Goal: Task Accomplishment & Management: Complete application form

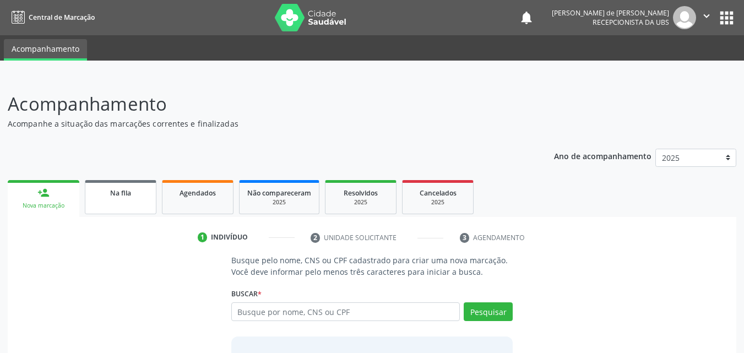
click at [128, 188] on span "Na fila" at bounding box center [120, 192] width 21 height 9
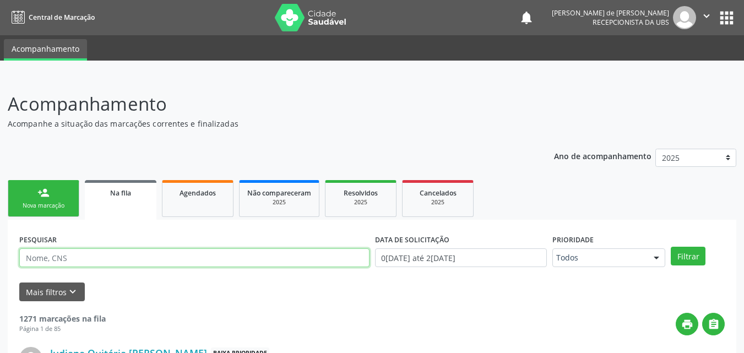
click at [219, 250] on input "text" at bounding box center [194, 257] width 350 height 19
type input "josenilda mariano"
click at [671, 247] on button "Filtrar" at bounding box center [688, 256] width 35 height 19
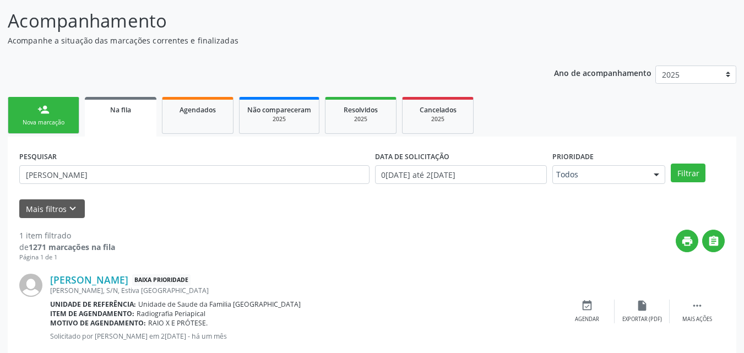
scroll to position [110, 0]
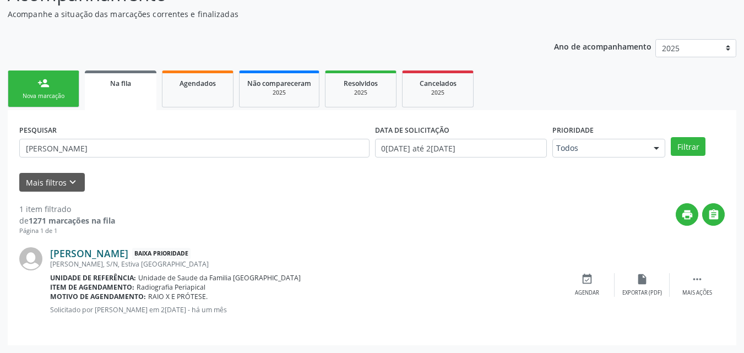
click at [78, 251] on link "Josenilda Mariano" at bounding box center [89, 253] width 78 height 12
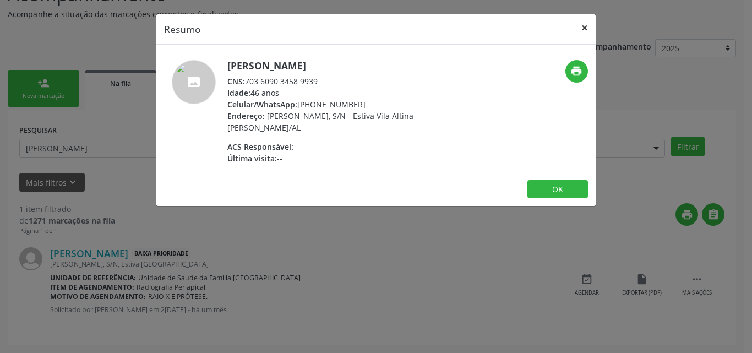
click at [587, 27] on button "×" at bounding box center [585, 27] width 22 height 27
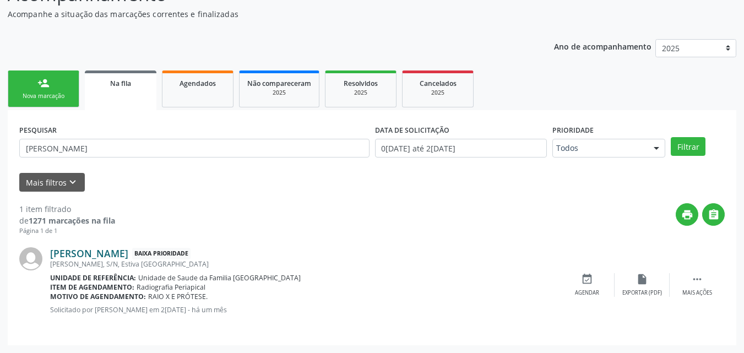
click at [120, 255] on link "Josenilda Mariano" at bounding box center [89, 253] width 78 height 12
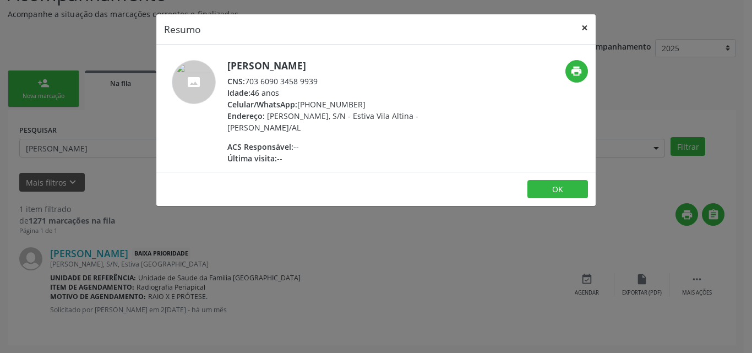
click at [587, 25] on button "×" at bounding box center [585, 27] width 22 height 27
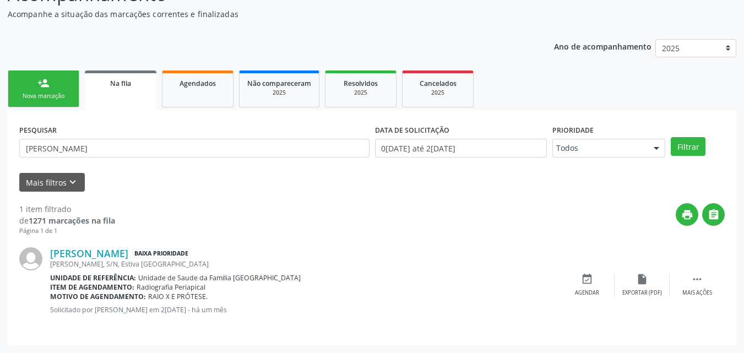
click at [38, 96] on div "Nova marcação" at bounding box center [43, 96] width 55 height 8
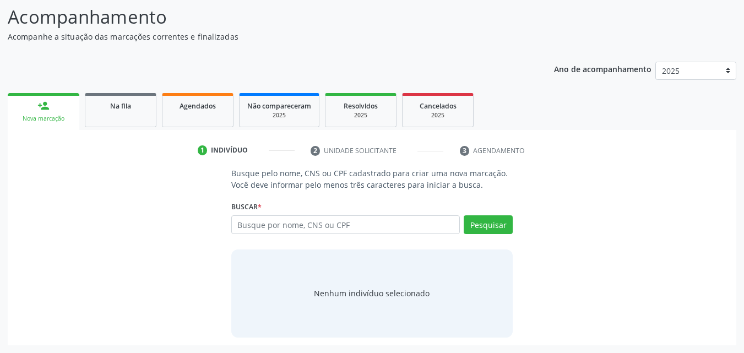
scroll to position [87, 0]
click at [254, 221] on input "text" at bounding box center [345, 224] width 229 height 19
type input "josenilda mariano"
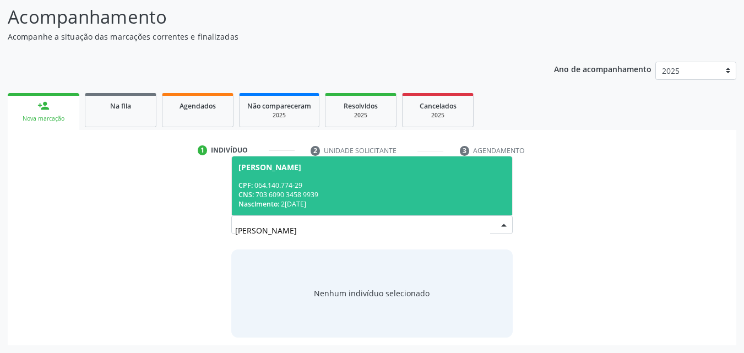
click at [343, 175] on span "Josenilda Mariano CPF: 064.140.774-29 CNS: 703 6090 3458 9939 Nascimento: 25/11…" at bounding box center [372, 185] width 281 height 59
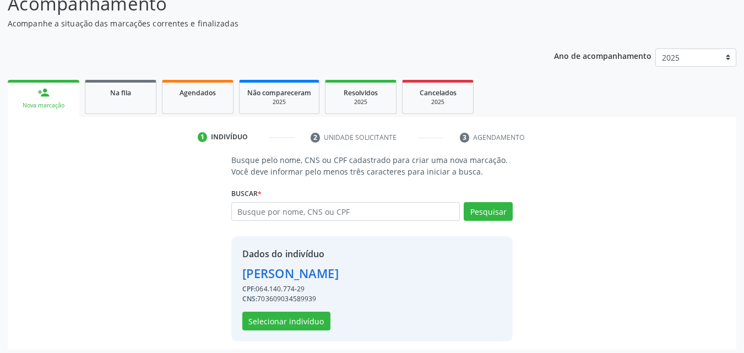
scroll to position [104, 0]
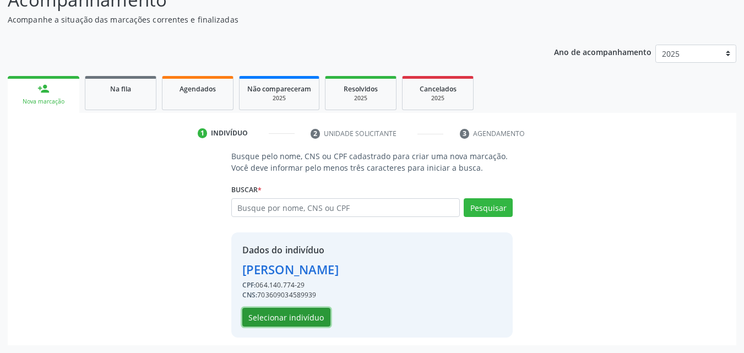
click at [318, 314] on button "Selecionar indivíduo" at bounding box center [286, 317] width 88 height 19
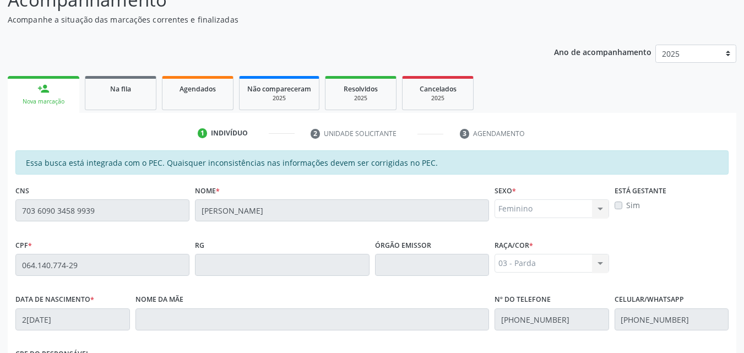
scroll to position [291, 0]
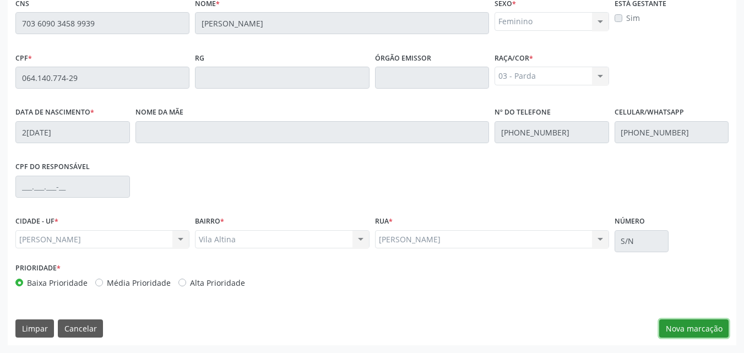
click at [702, 325] on button "Nova marcação" at bounding box center [693, 328] width 69 height 19
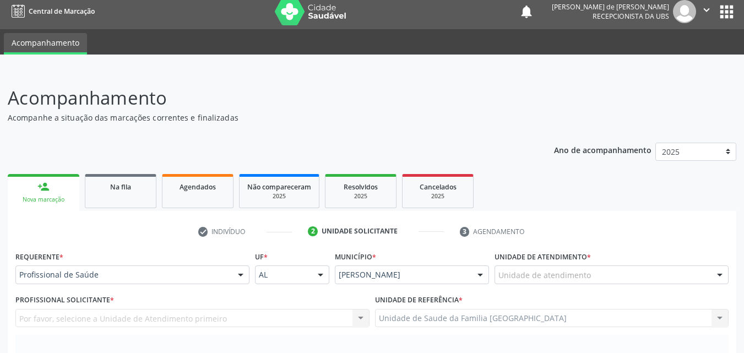
scroll to position [0, 0]
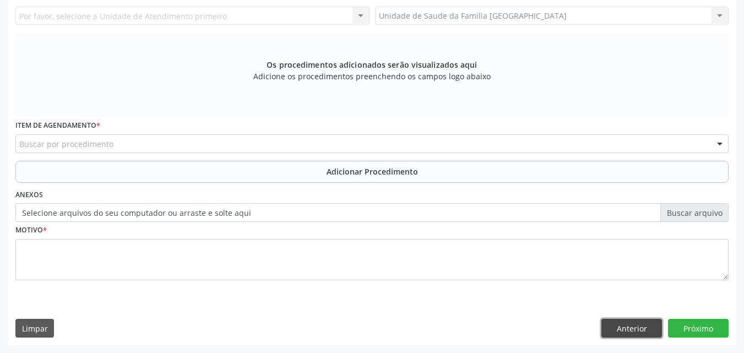
click at [612, 324] on button "Anterior" at bounding box center [631, 328] width 61 height 19
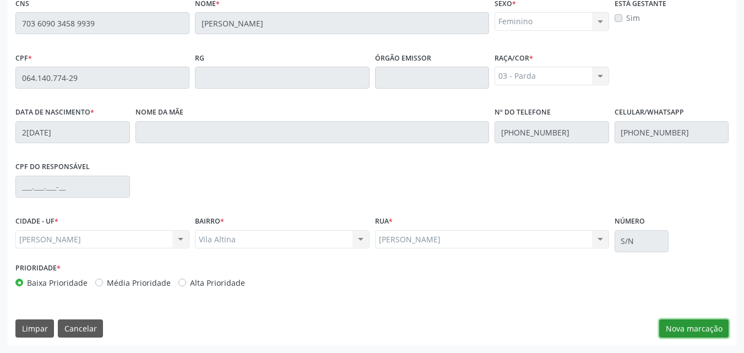
click at [687, 326] on button "Nova marcação" at bounding box center [693, 328] width 69 height 19
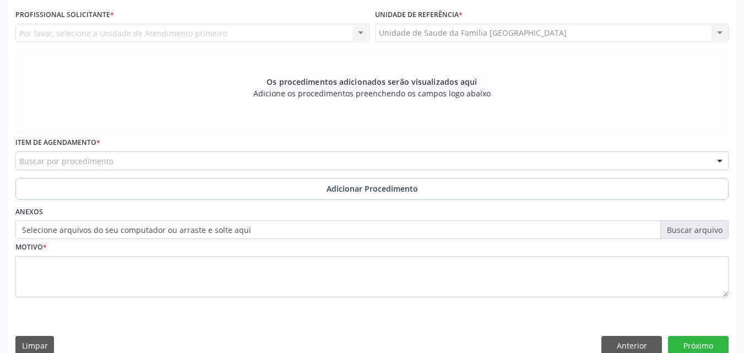
scroll to position [34, 0]
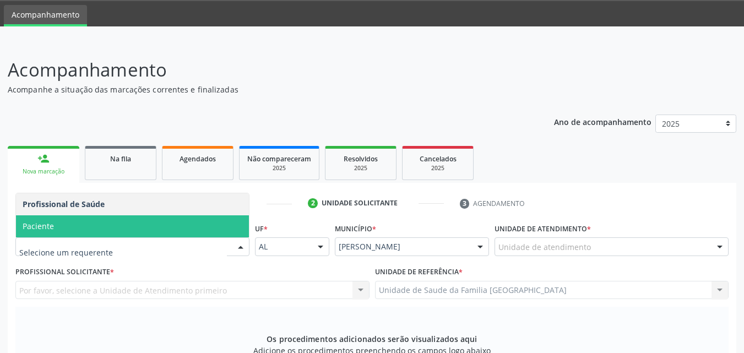
click at [92, 223] on span "Paciente" at bounding box center [132, 226] width 233 height 22
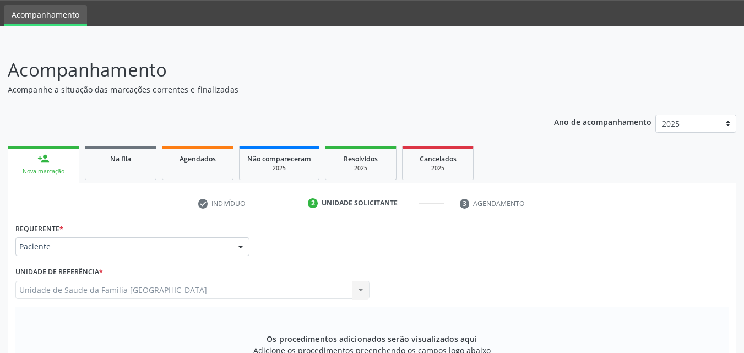
scroll to position [291, 0]
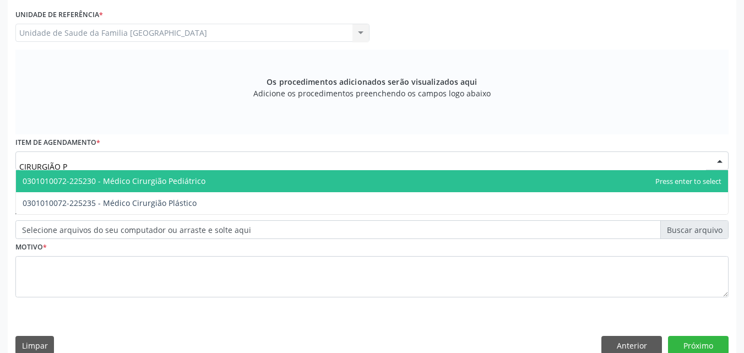
type input "CIRURGIÃO"
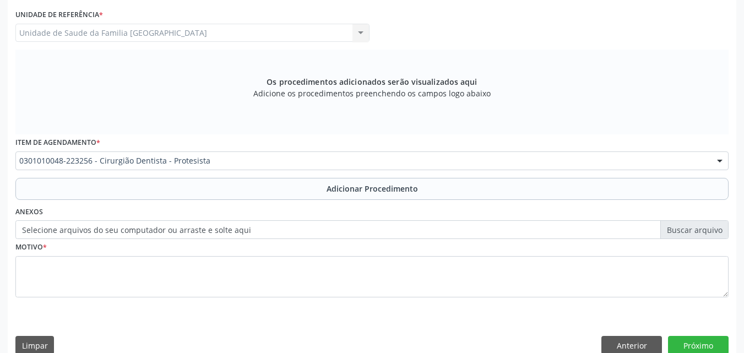
scroll to position [0, 0]
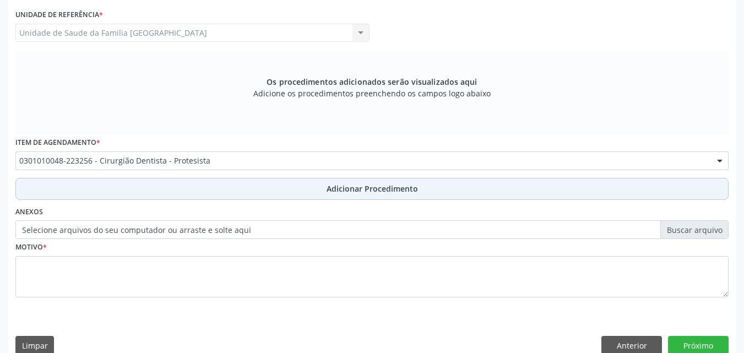
click at [126, 196] on button "Adicionar Procedimento" at bounding box center [371, 189] width 713 height 22
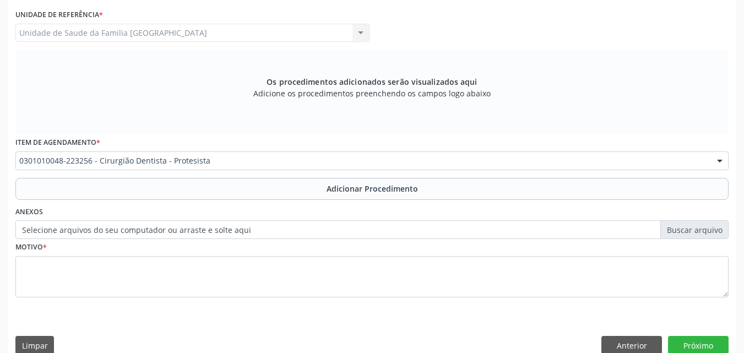
scroll to position [266, 0]
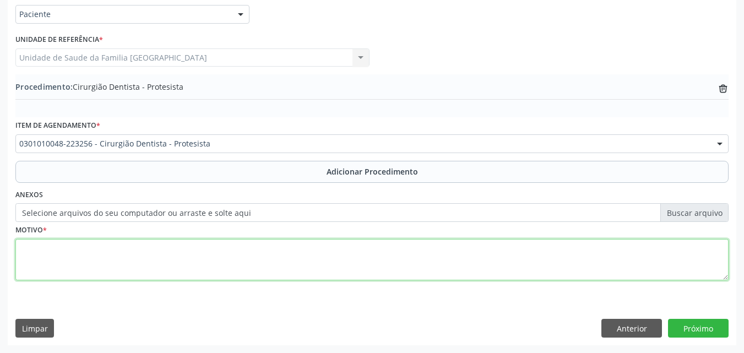
click at [134, 255] on textarea at bounding box center [371, 260] width 713 height 42
type textarea "PACIENTE NECESSITA COM URGÊNCIA DE PRÓTESE DENTÁRIA."
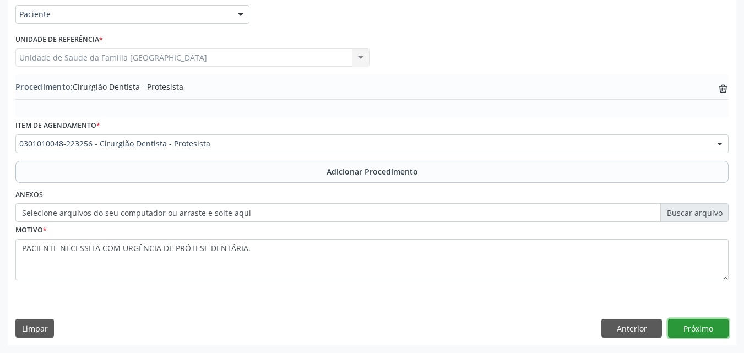
click at [689, 322] on button "Próximo" at bounding box center [698, 328] width 61 height 19
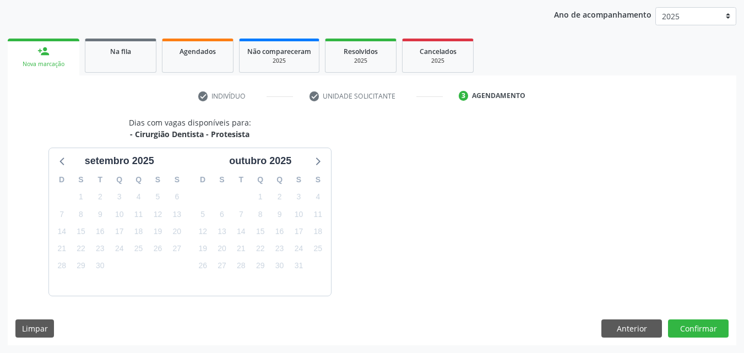
scroll to position [174, 0]
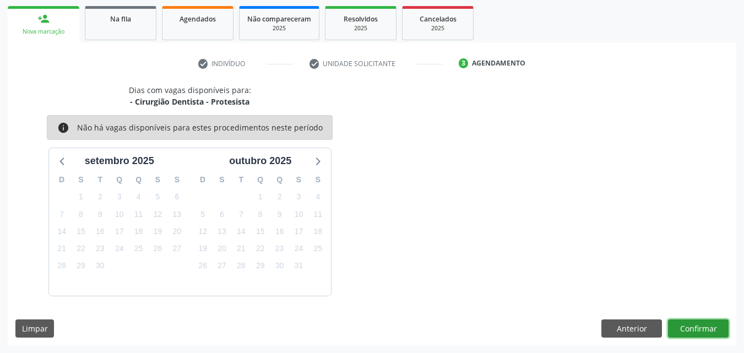
click at [689, 322] on button "Confirmar" at bounding box center [698, 328] width 61 height 19
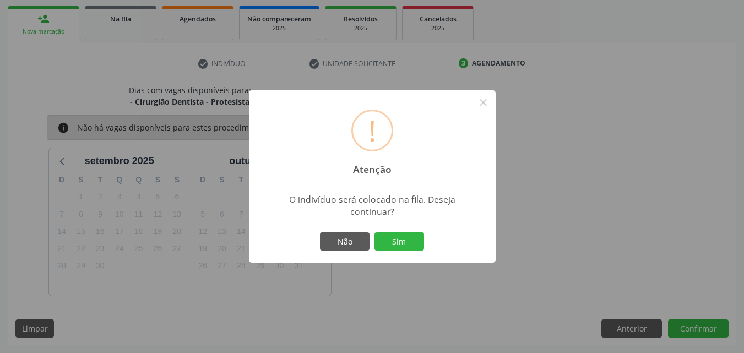
click at [397, 231] on div "Não Sim" at bounding box center [372, 241] width 109 height 23
click at [397, 242] on button "Sim" at bounding box center [399, 241] width 50 height 19
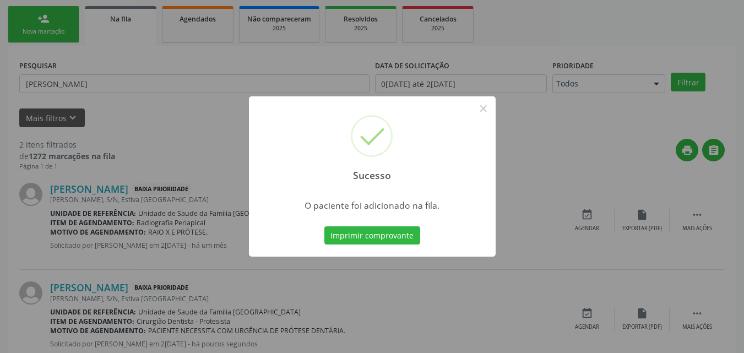
scroll to position [26, 0]
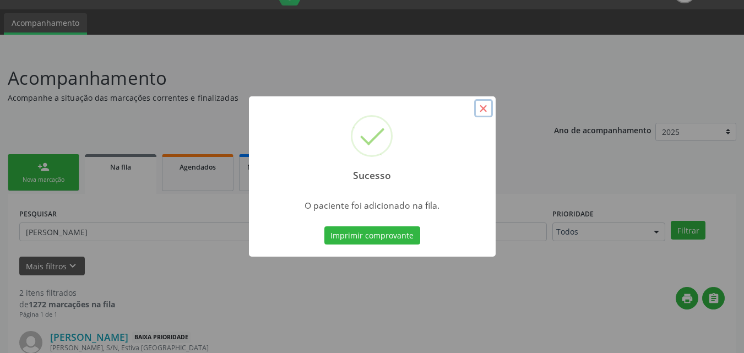
click at [480, 106] on button "×" at bounding box center [483, 108] width 19 height 19
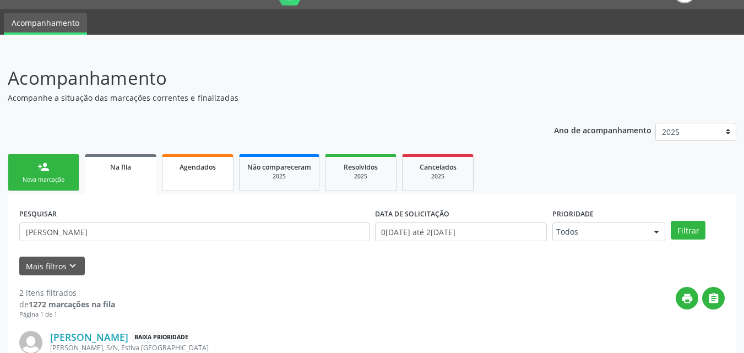
click at [210, 173] on link "Agendados" at bounding box center [198, 172] width 72 height 37
select select "8"
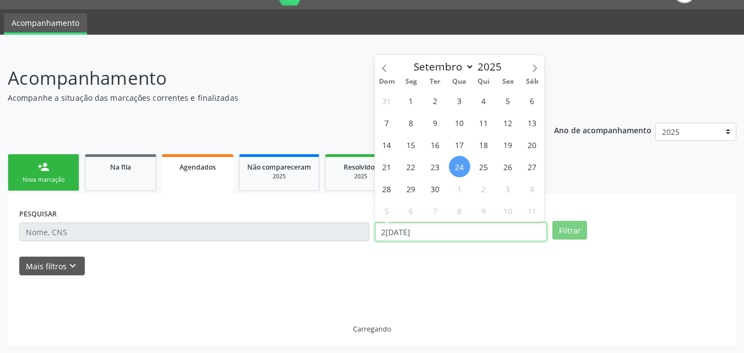
click at [411, 235] on input "24/09/2025" at bounding box center [461, 231] width 172 height 19
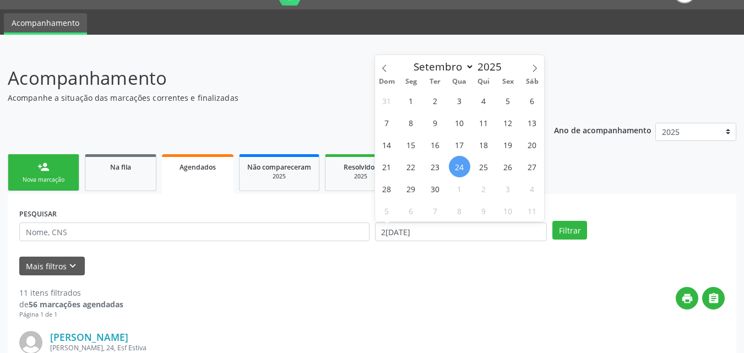
click at [464, 171] on span "24" at bounding box center [459, 166] width 21 height 21
type input "24/09/2025"
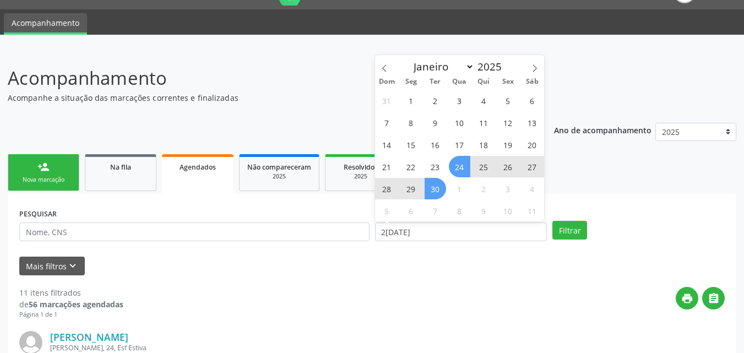
click at [437, 188] on span "30" at bounding box center [434, 188] width 21 height 21
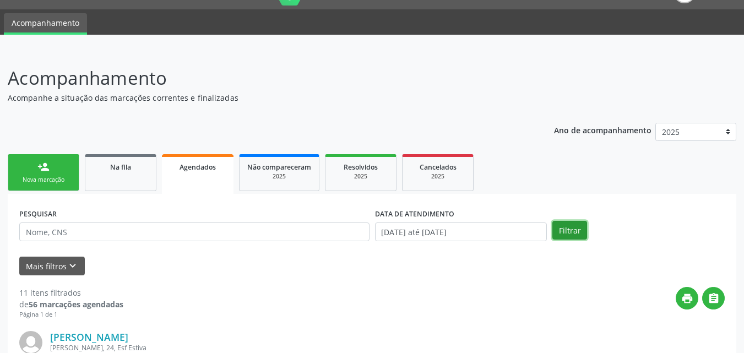
click at [562, 231] on button "Filtrar" at bounding box center [569, 230] width 35 height 19
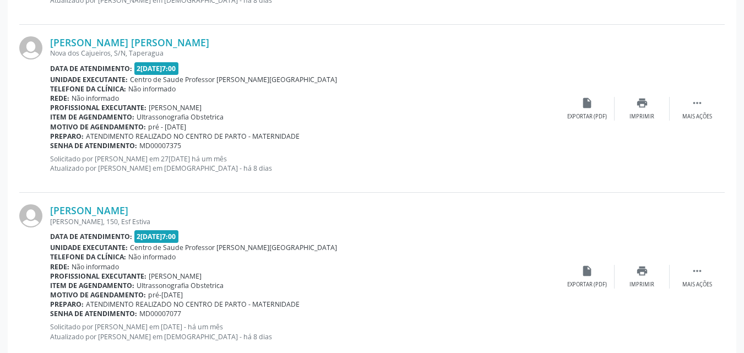
scroll to position [2565, 0]
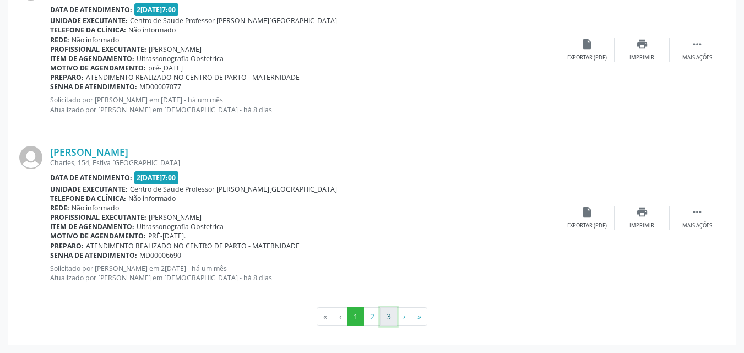
click at [386, 319] on button "3" at bounding box center [388, 316] width 17 height 19
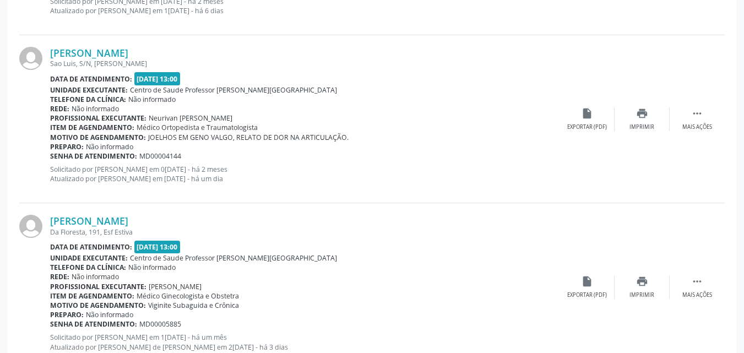
scroll to position [636, 0]
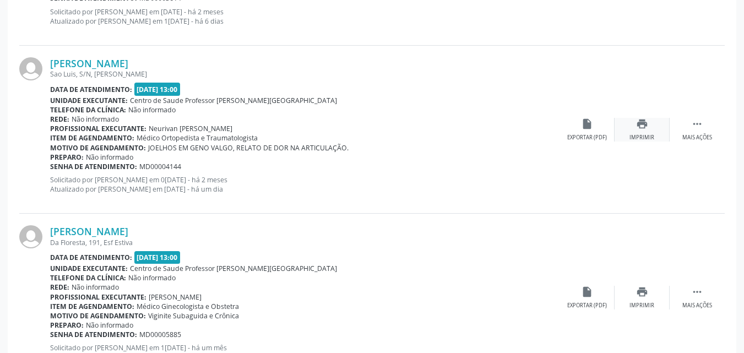
click at [642, 136] on div "Imprimir" at bounding box center [641, 138] width 25 height 8
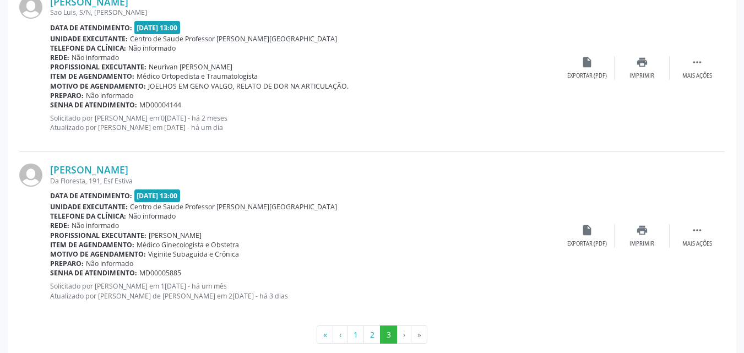
scroll to position [715, 0]
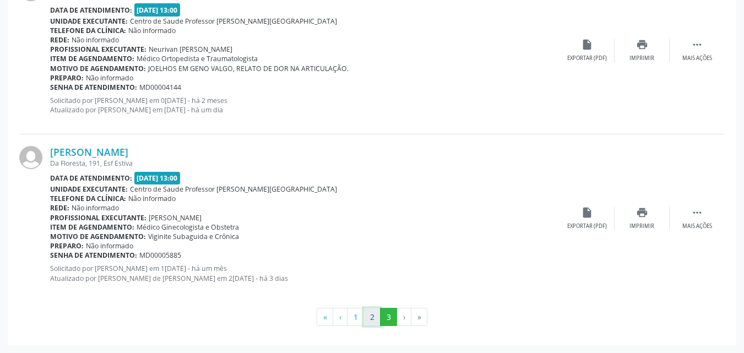
click at [374, 319] on button "2" at bounding box center [371, 317] width 17 height 19
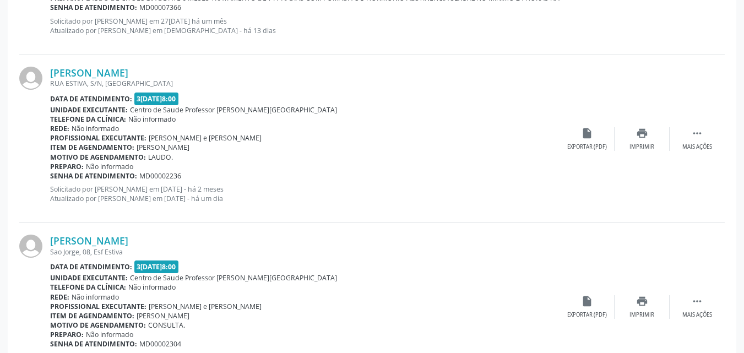
scroll to position [2565, 0]
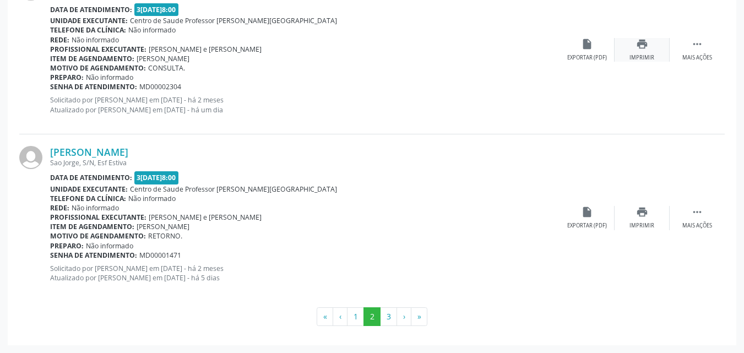
click at [636, 61] on div "Imprimir" at bounding box center [641, 58] width 25 height 8
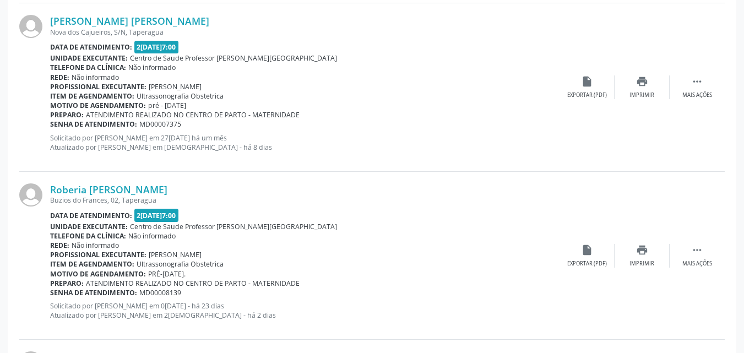
scroll to position [0, 0]
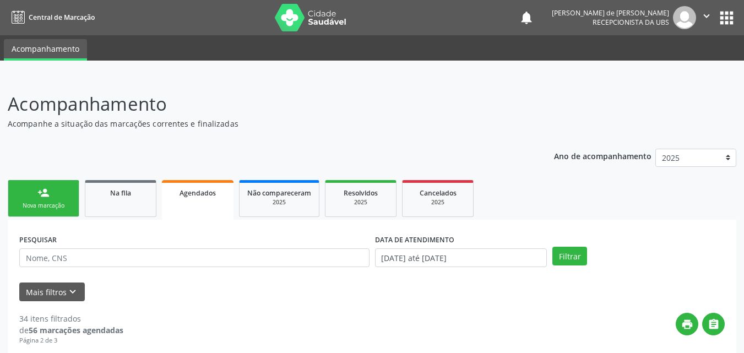
click at [58, 201] on link "person_add Nova marcação" at bounding box center [44, 198] width 72 height 37
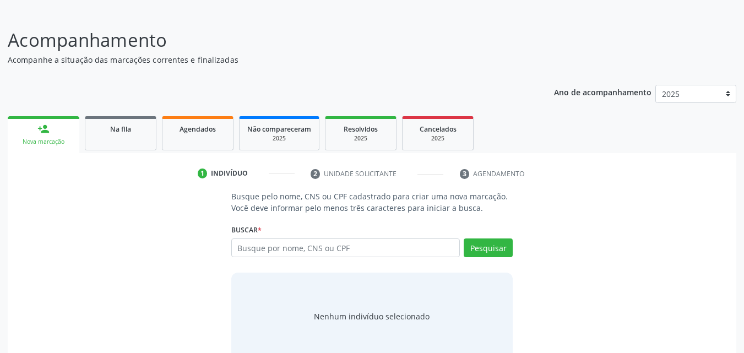
scroll to position [87, 0]
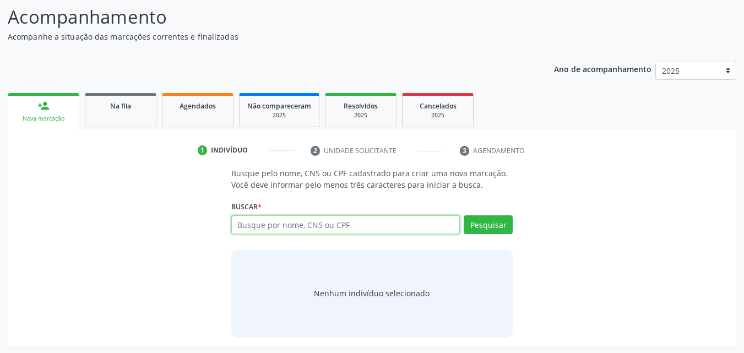
click at [257, 227] on input "text" at bounding box center [345, 224] width 229 height 19
type input "e"
type input "EDILENE RUMEIRO DE OLIVEIRA"
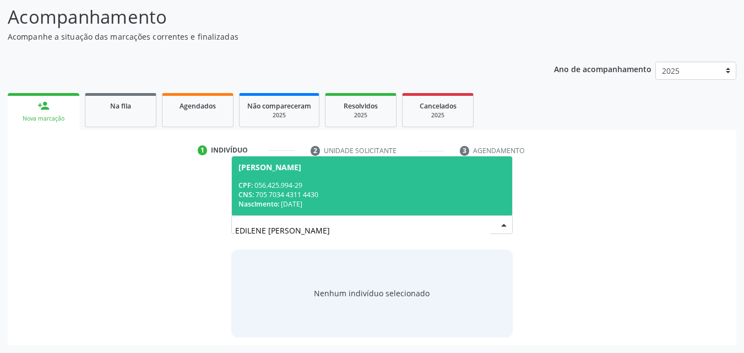
click at [375, 192] on div "CNS: 705 7034 4311 4430" at bounding box center [372, 194] width 268 height 9
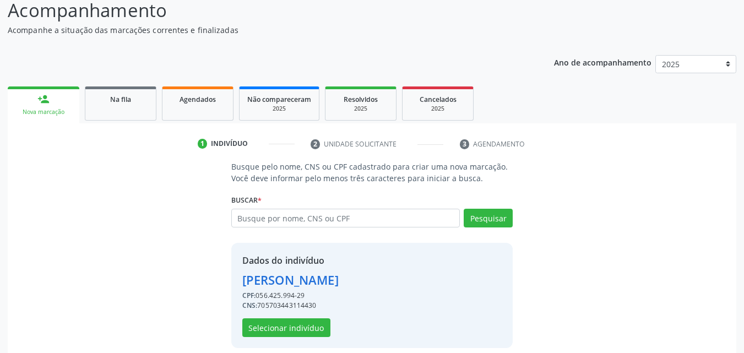
scroll to position [104, 0]
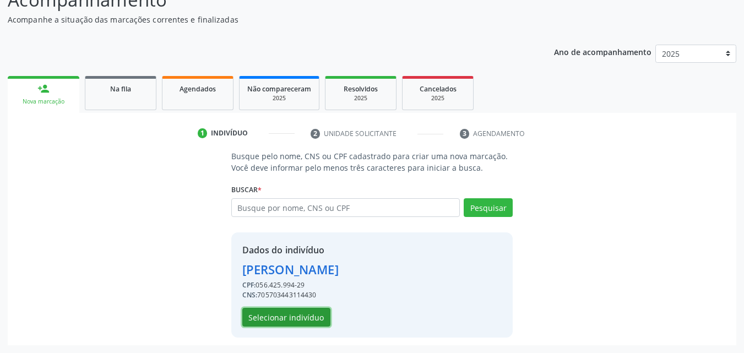
click at [315, 314] on button "Selecionar indivíduo" at bounding box center [286, 317] width 88 height 19
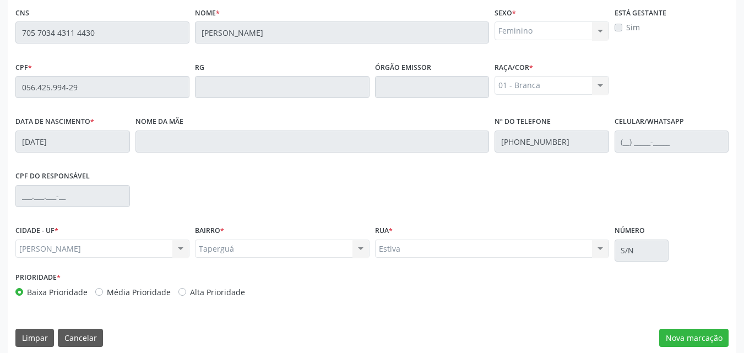
scroll to position [291, 0]
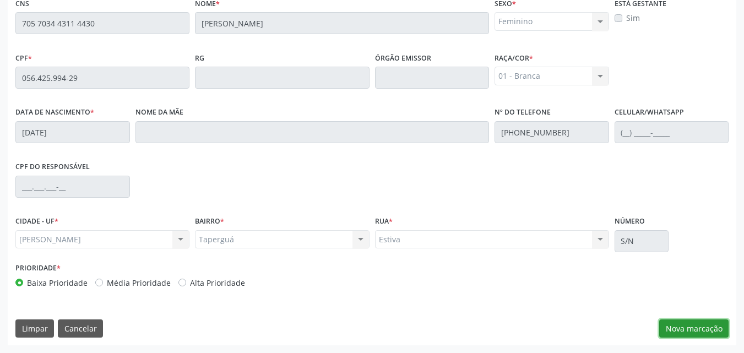
click at [696, 330] on button "Nova marcação" at bounding box center [693, 328] width 69 height 19
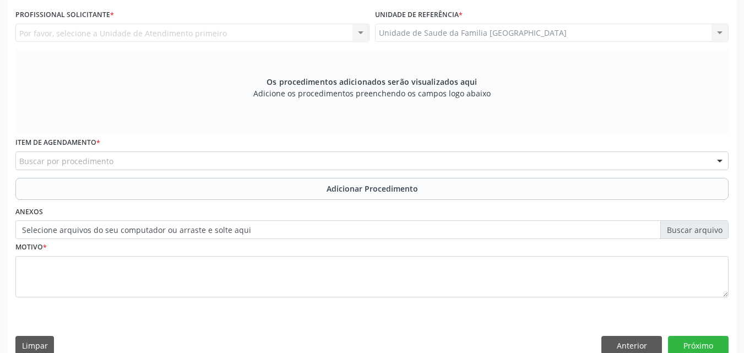
scroll to position [34, 0]
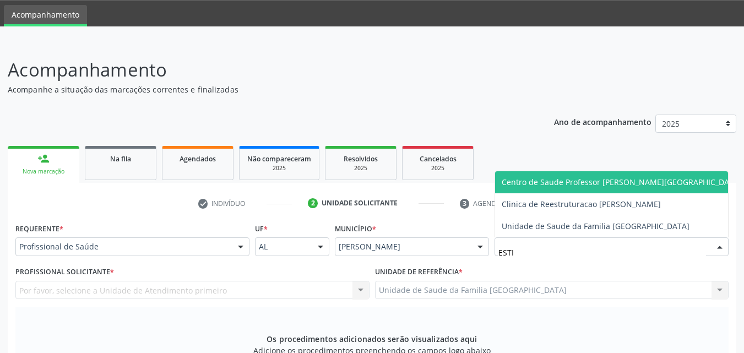
type input "ESTIV"
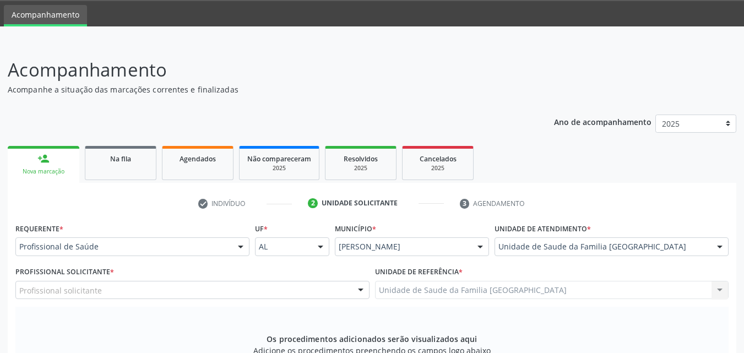
scroll to position [291, 0]
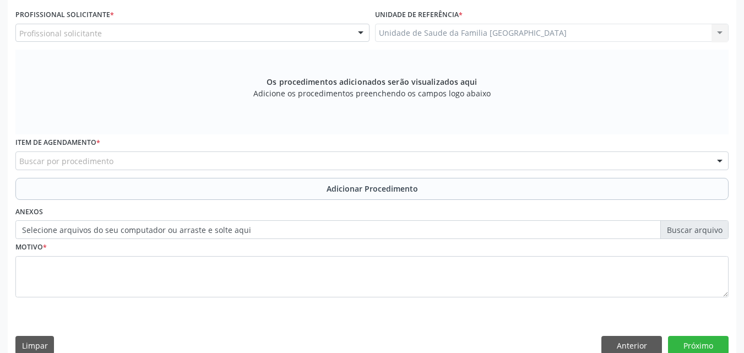
click at [70, 40] on div "Profissional solicitante" at bounding box center [192, 33] width 354 height 19
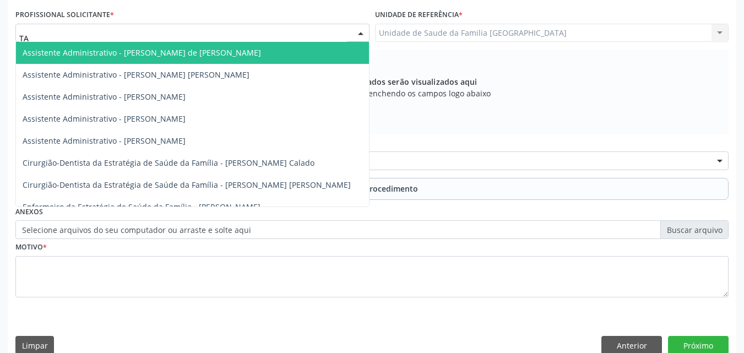
type input "TAC"
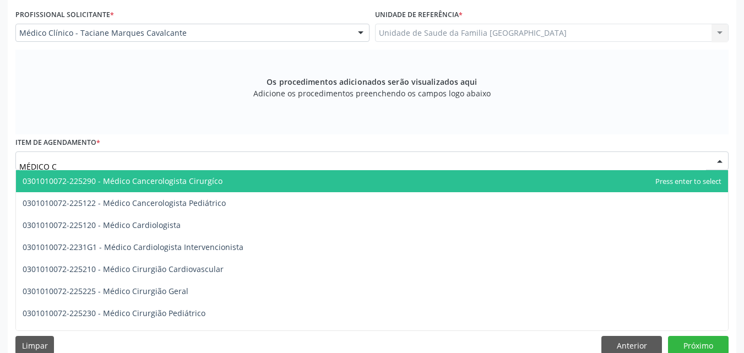
type input "MÉDICO CI"
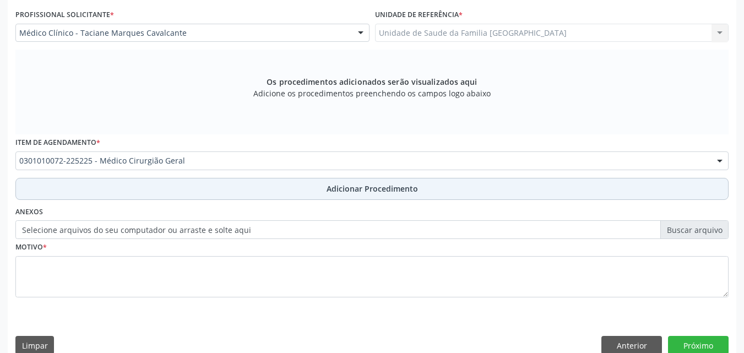
click at [92, 193] on button "Adicionar Procedimento" at bounding box center [371, 189] width 713 height 22
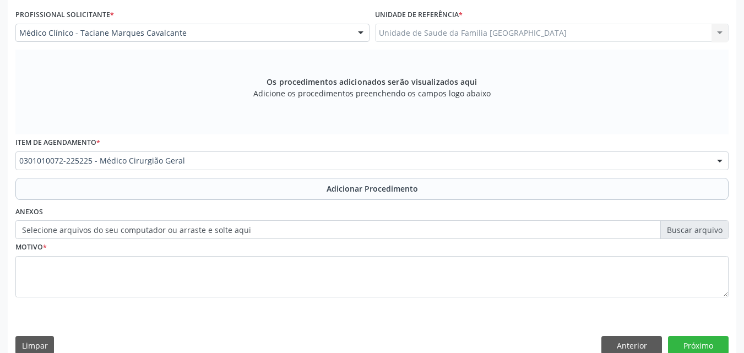
scroll to position [266, 0]
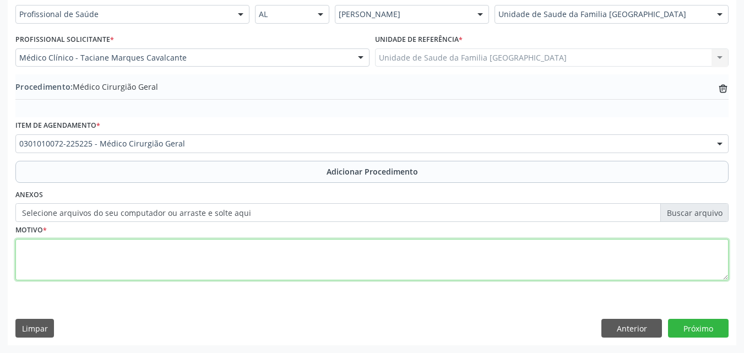
click at [114, 264] on textarea at bounding box center [371, 260] width 713 height 42
type textarea "NEOPLASIA LIPOMATOSA BENIGNA DA PELE E TECIDO SUBCUTÂNEO DOS MEMBROS."
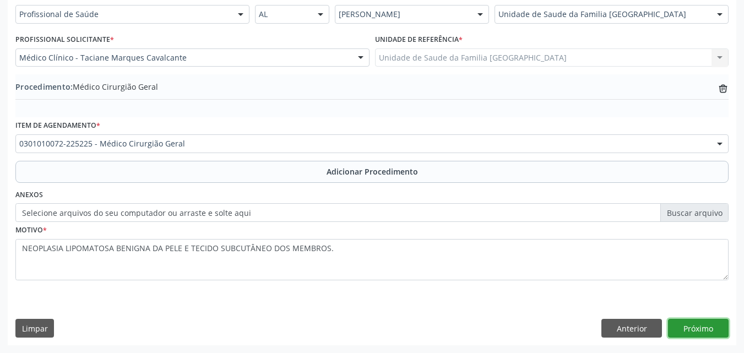
drag, startPoint x: 699, startPoint y: 330, endPoint x: 580, endPoint y: 349, distance: 119.8
click at [699, 330] on button "Próximo" at bounding box center [698, 328] width 61 height 19
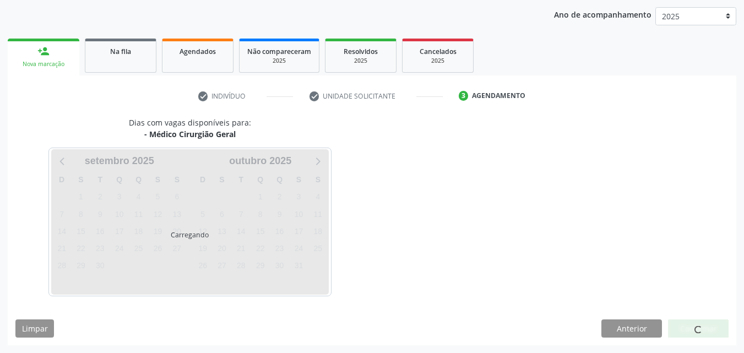
scroll to position [174, 0]
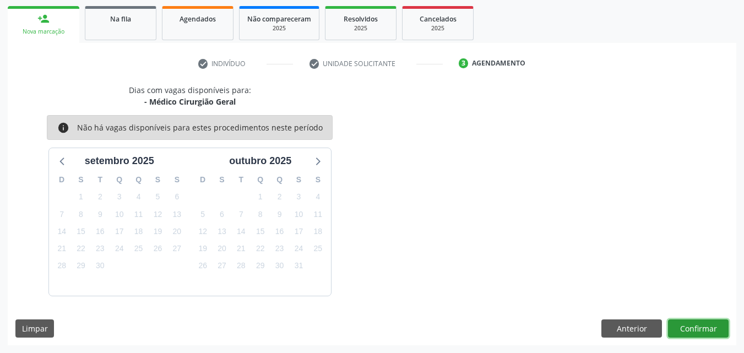
click at [679, 323] on button "Confirmar" at bounding box center [698, 328] width 61 height 19
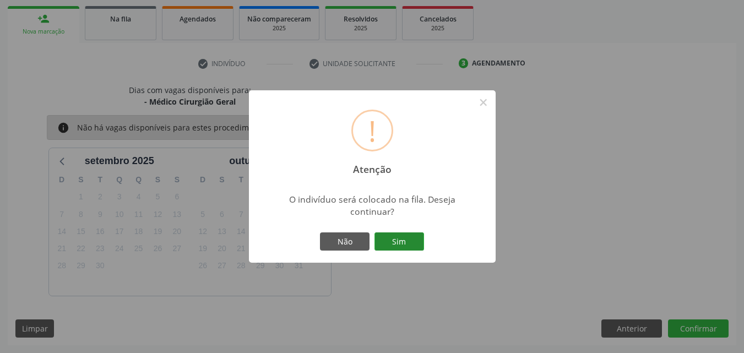
click at [409, 238] on button "Sim" at bounding box center [399, 241] width 50 height 19
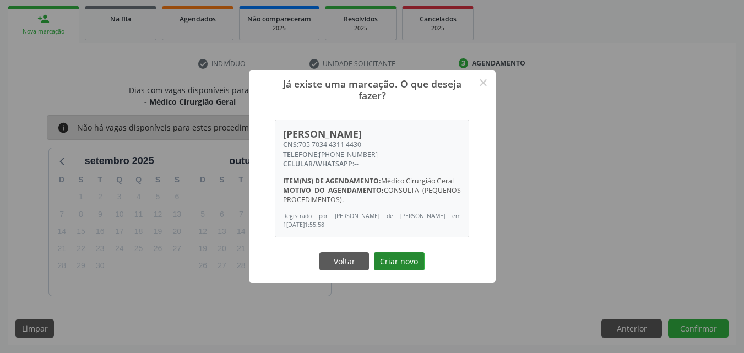
click at [398, 260] on button "Criar novo" at bounding box center [399, 261] width 51 height 19
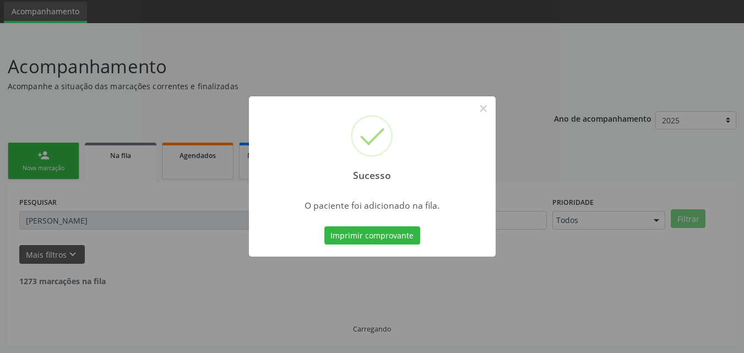
scroll to position [26, 0]
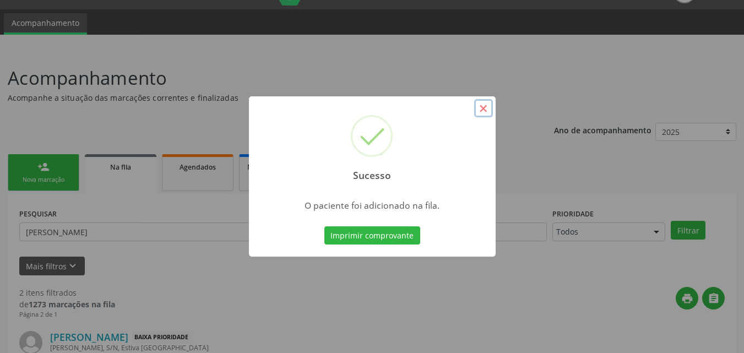
click at [480, 105] on button "×" at bounding box center [483, 108] width 19 height 19
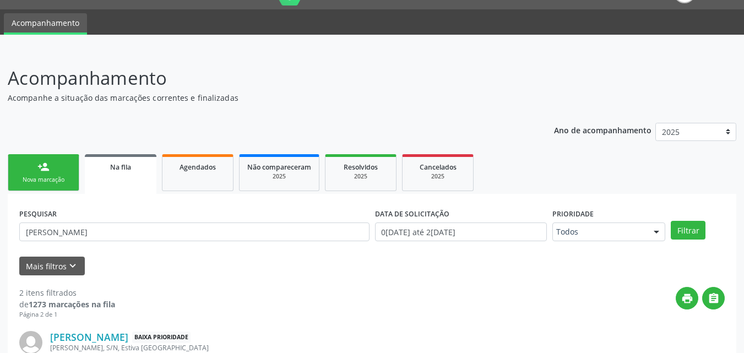
click at [61, 178] on div "Nova marcação" at bounding box center [43, 180] width 55 height 8
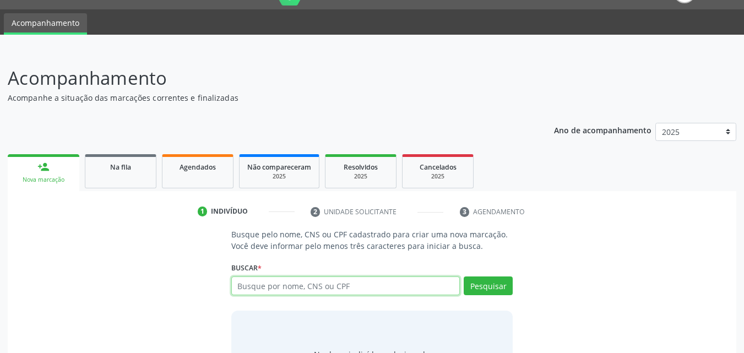
click at [286, 283] on input "text" at bounding box center [345, 285] width 229 height 19
type input "MISAEL FELIX"
type input "MISAEL FÉLIX"
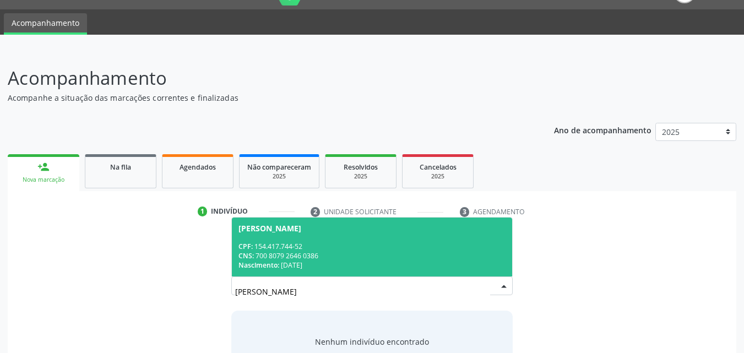
click at [304, 254] on div "CNS: 700 8079 2646 0386" at bounding box center [372, 255] width 268 height 9
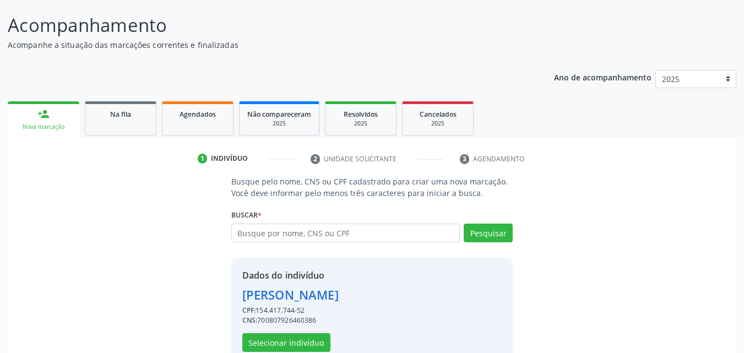
scroll to position [104, 0]
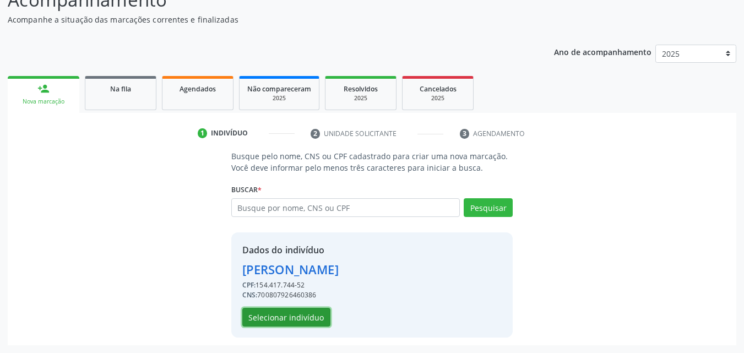
click at [300, 310] on button "Selecionar indivíduo" at bounding box center [286, 317] width 88 height 19
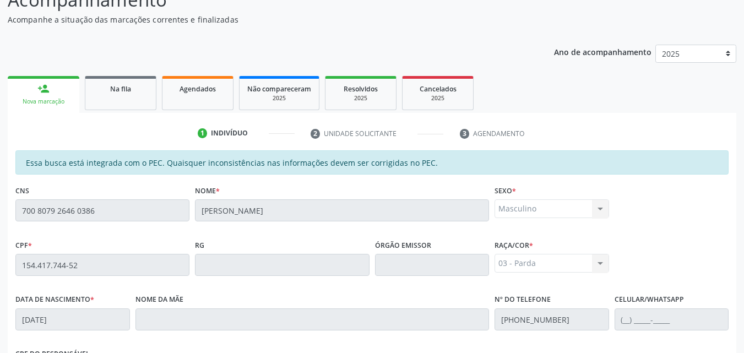
scroll to position [291, 0]
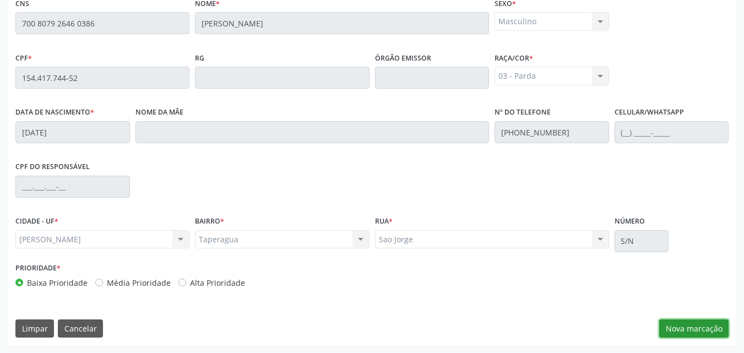
click at [671, 323] on button "Nova marcação" at bounding box center [693, 328] width 69 height 19
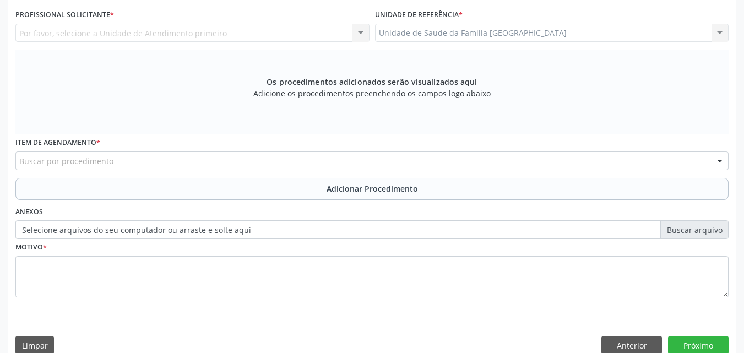
scroll to position [34, 0]
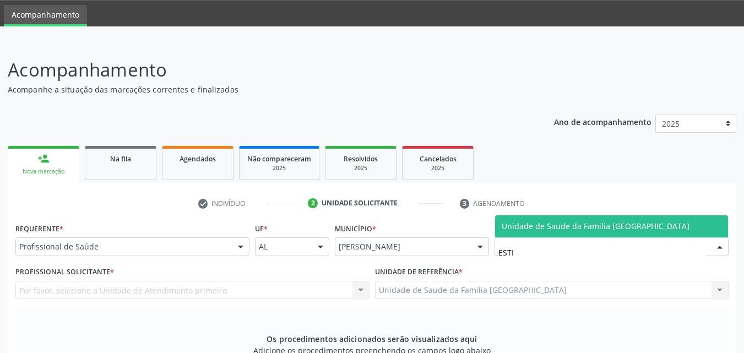
type input "ESTIV"
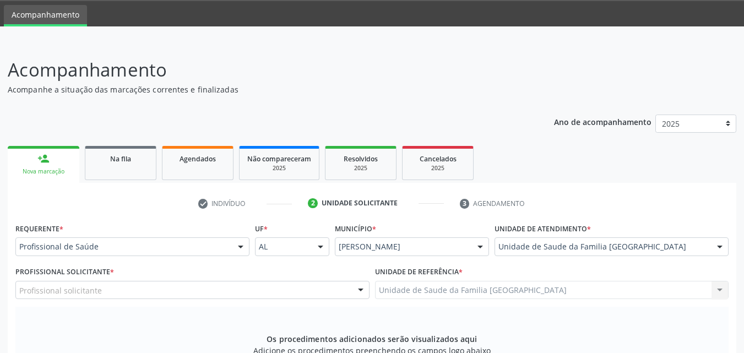
click at [112, 285] on div "Profissional solicitante" at bounding box center [192, 290] width 354 height 19
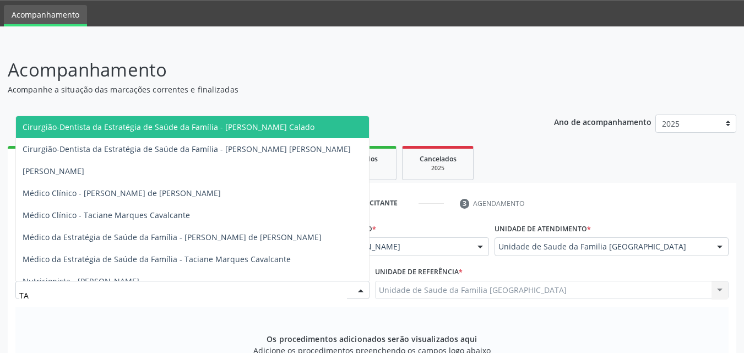
type input "TAC"
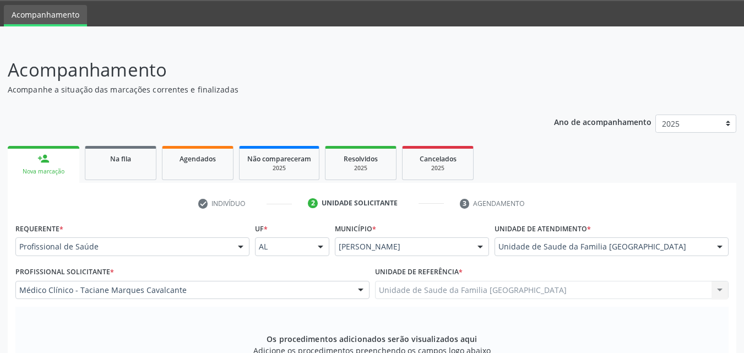
scroll to position [291, 0]
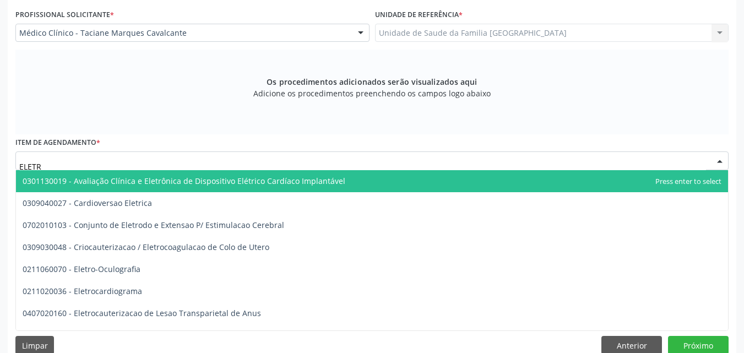
type input "ELETRO"
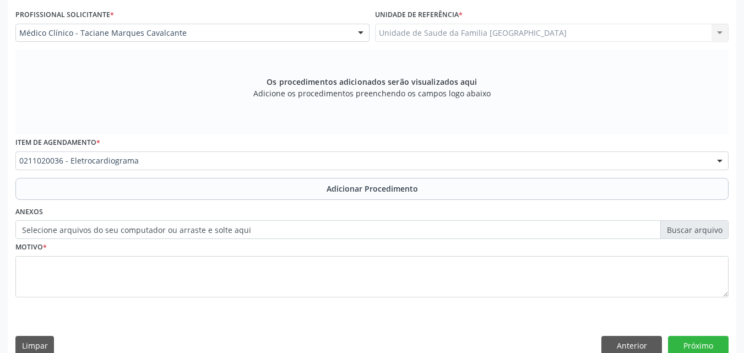
click at [110, 189] on button "Adicionar Procedimento" at bounding box center [371, 189] width 713 height 22
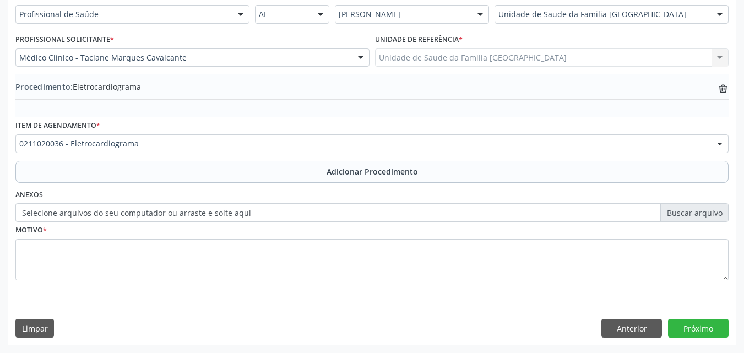
scroll to position [266, 0]
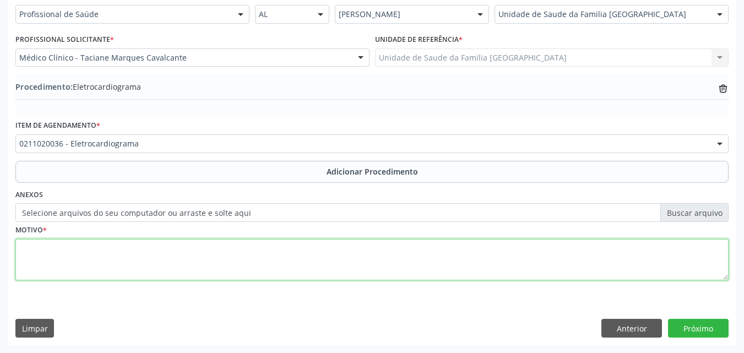
click at [95, 252] on textarea at bounding box center [371, 260] width 713 height 42
type textarea "EPISÓDIO DE DISPNEIA E CIANOSE."
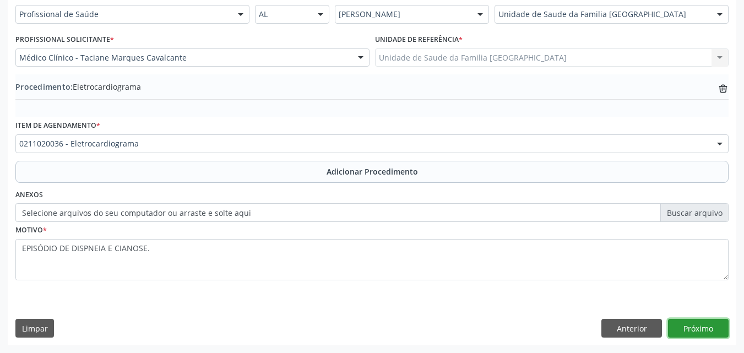
click at [679, 321] on button "Próximo" at bounding box center [698, 328] width 61 height 19
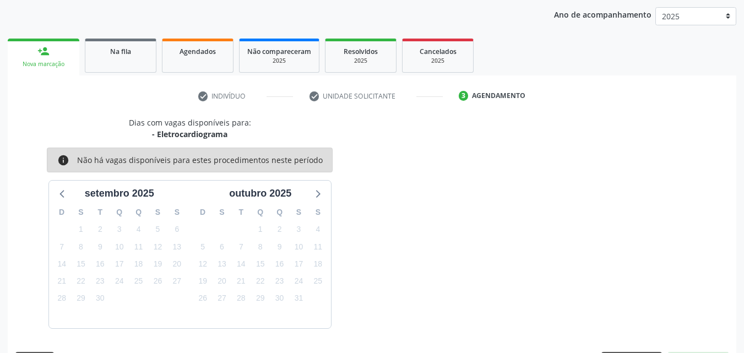
scroll to position [174, 0]
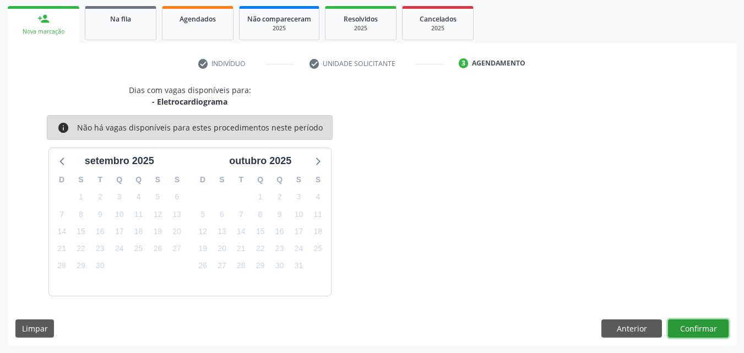
click at [693, 323] on button "Confirmar" at bounding box center [698, 328] width 61 height 19
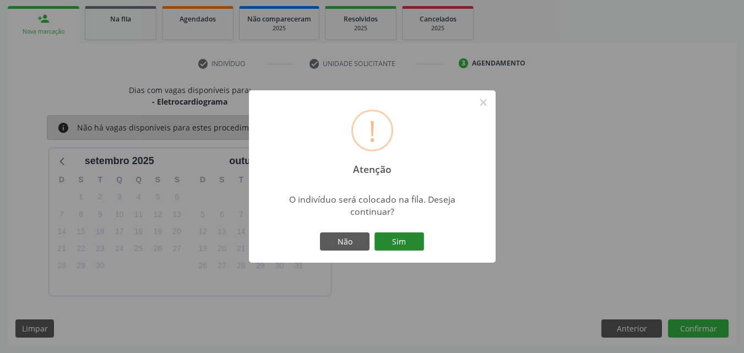
click at [397, 241] on button "Sim" at bounding box center [399, 241] width 50 height 19
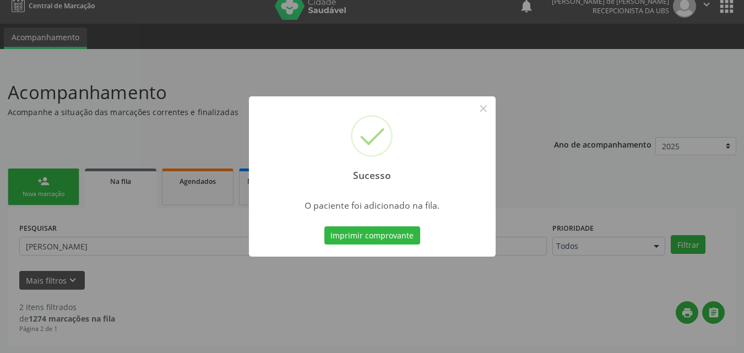
scroll to position [12, 0]
click at [483, 110] on button "×" at bounding box center [483, 108] width 19 height 19
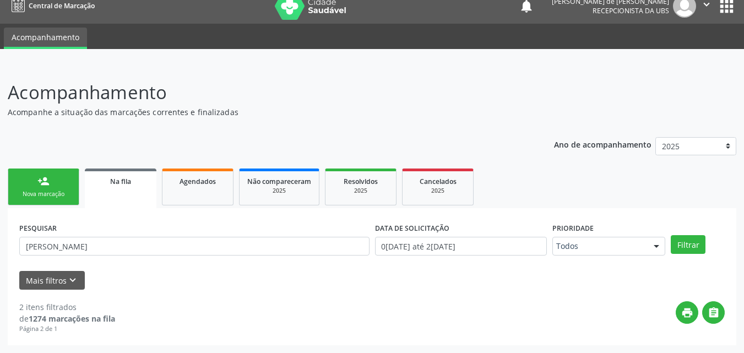
click at [39, 189] on link "person_add Nova marcação" at bounding box center [44, 186] width 72 height 37
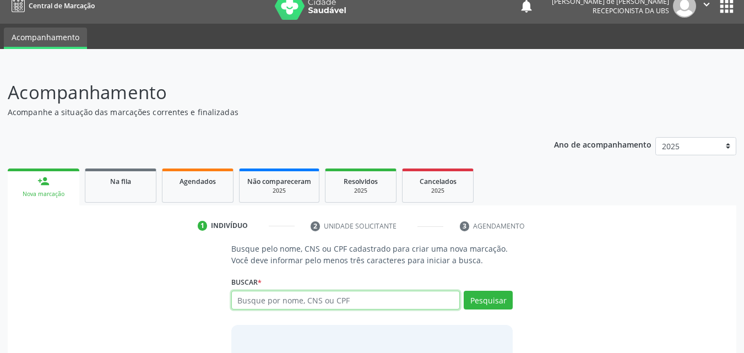
click at [318, 301] on input "text" at bounding box center [345, 300] width 229 height 19
type input "MISAEL FÉLIX"
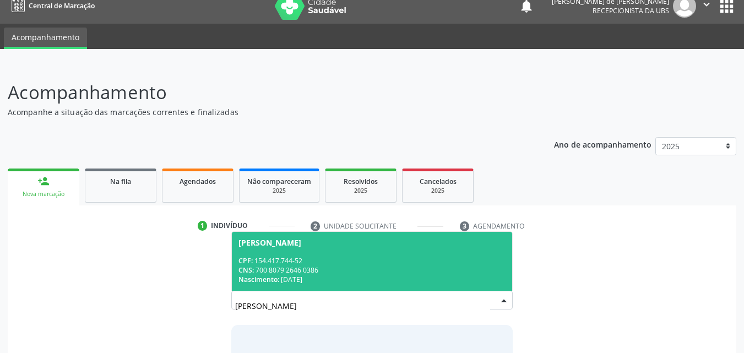
click at [345, 276] on div "Nascimento: 03/04/2018" at bounding box center [372, 279] width 268 height 9
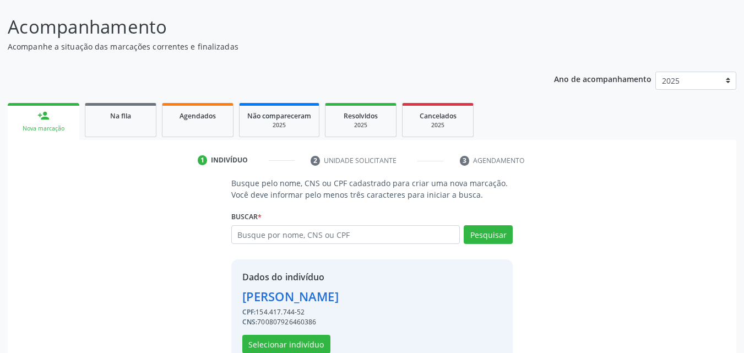
scroll to position [104, 0]
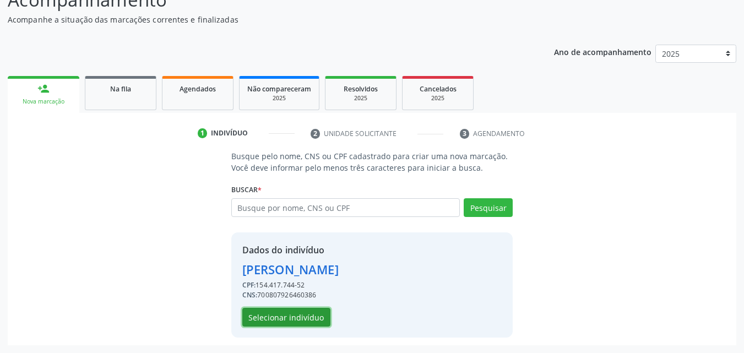
click at [299, 312] on button "Selecionar indivíduo" at bounding box center [286, 317] width 88 height 19
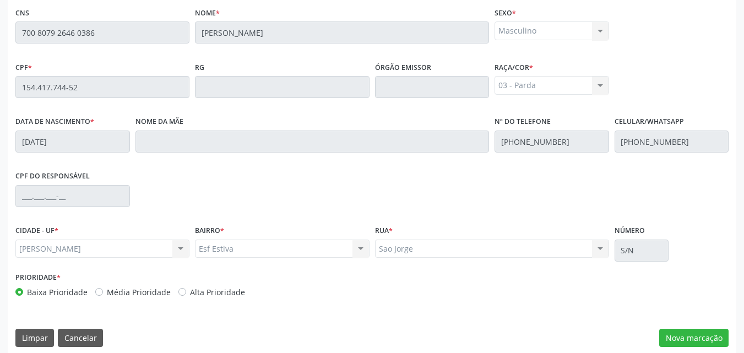
scroll to position [291, 0]
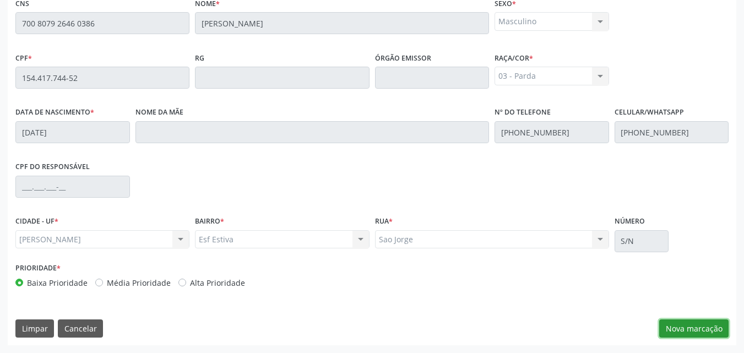
click at [690, 330] on button "Nova marcação" at bounding box center [693, 328] width 69 height 19
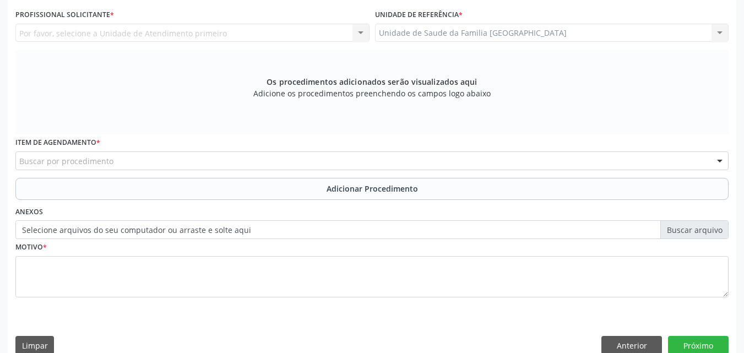
scroll to position [34, 0]
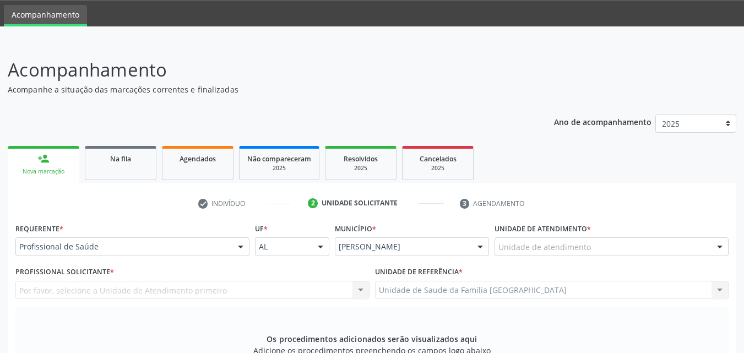
click at [518, 239] on div "Unidade de atendimento" at bounding box center [611, 246] width 234 height 19
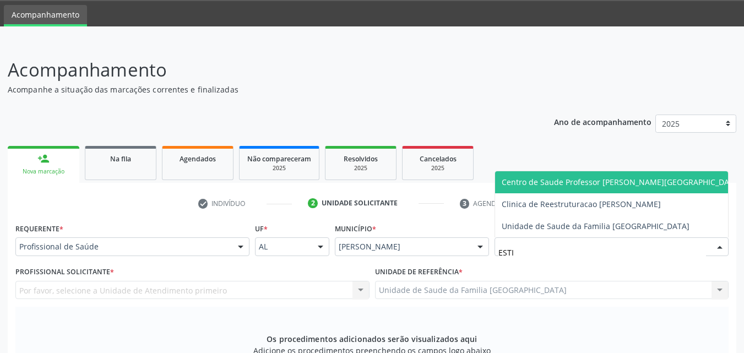
type input "ESTIV"
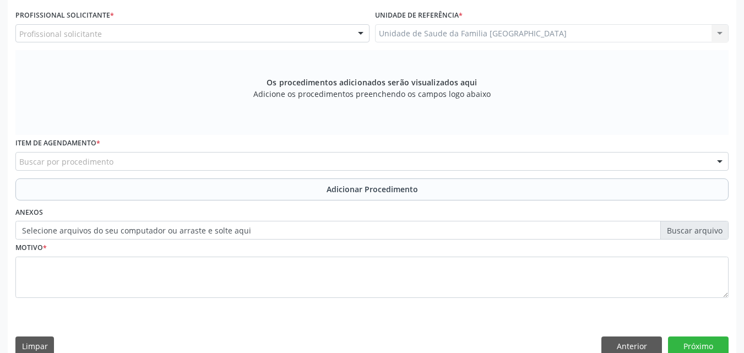
scroll to position [291, 0]
click at [107, 35] on div "Profissional solicitante" at bounding box center [192, 33] width 354 height 19
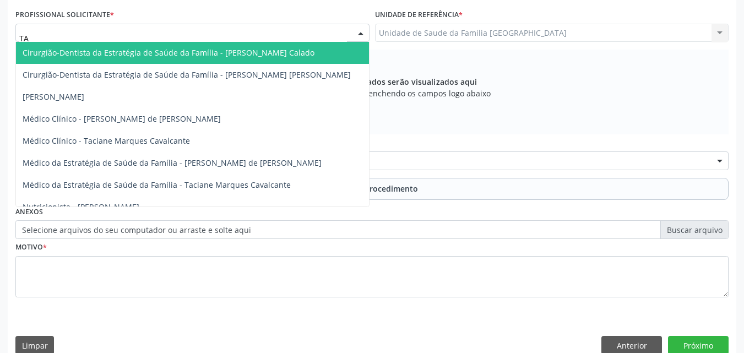
type input "TAC"
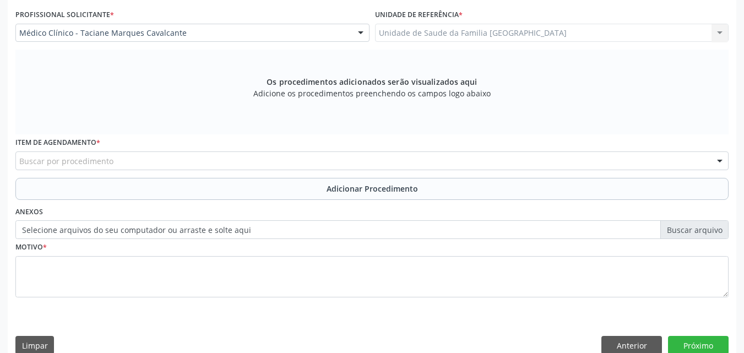
click at [140, 161] on div "Buscar por procedimento" at bounding box center [371, 160] width 713 height 19
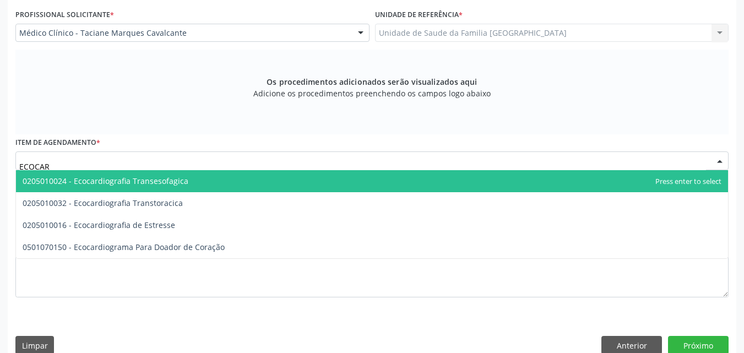
type input "ECOCARD"
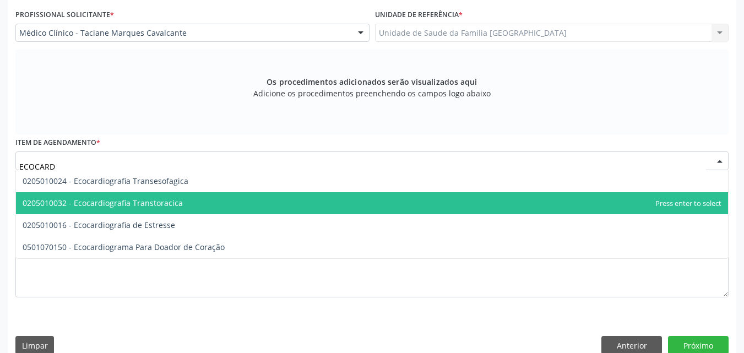
click at [154, 203] on span "0205010032 - Ecocardiografia Transtoracica" at bounding box center [103, 203] width 160 height 10
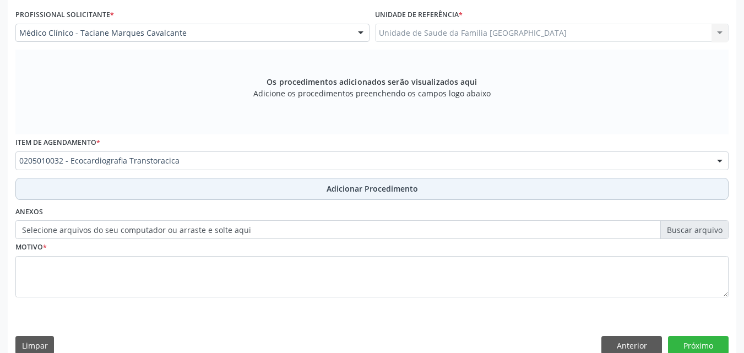
click at [159, 196] on button "Adicionar Procedimento" at bounding box center [371, 189] width 713 height 22
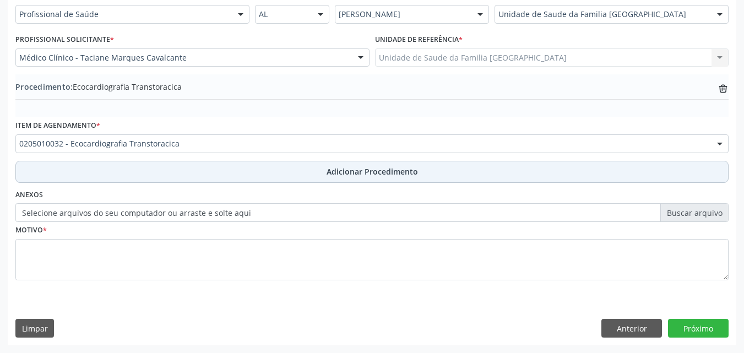
scroll to position [266, 0]
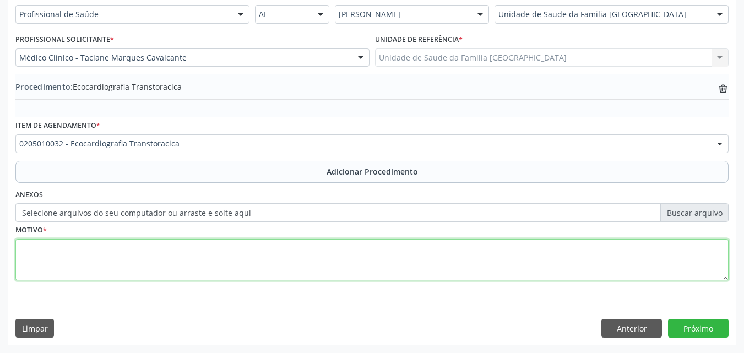
click at [131, 257] on textarea at bounding box center [371, 260] width 713 height 42
type textarea "EPISÓDIO DE DISPNEIA E CIANOSE."
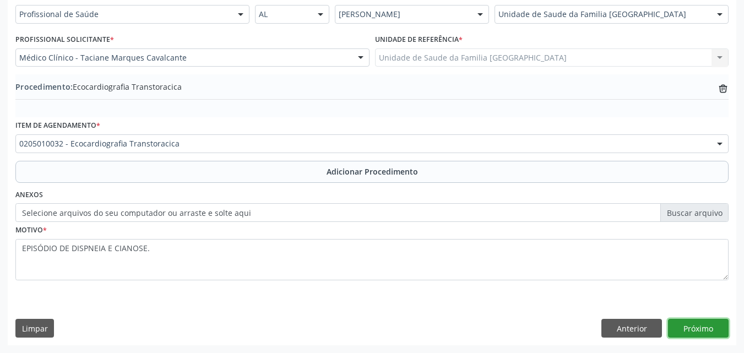
click at [710, 327] on button "Próximo" at bounding box center [698, 328] width 61 height 19
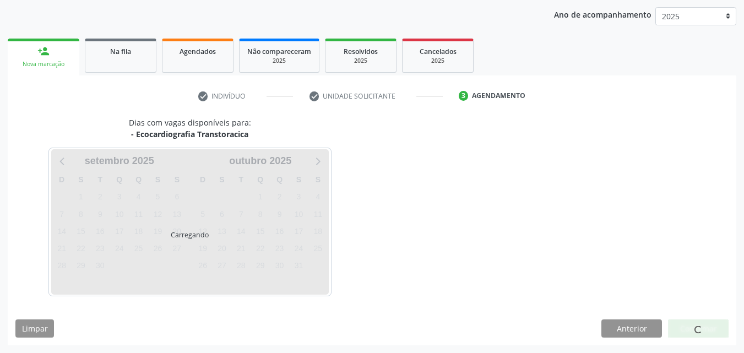
scroll to position [174, 0]
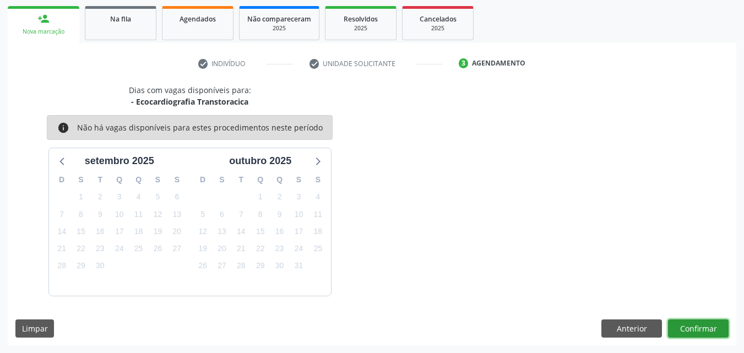
click at [710, 327] on button "Confirmar" at bounding box center [698, 328] width 61 height 19
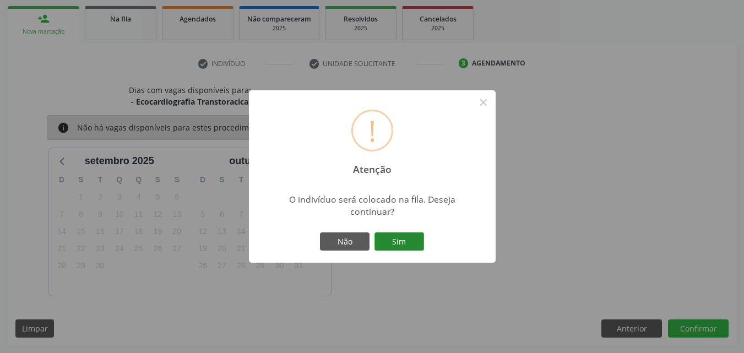
click at [411, 246] on button "Sim" at bounding box center [399, 241] width 50 height 19
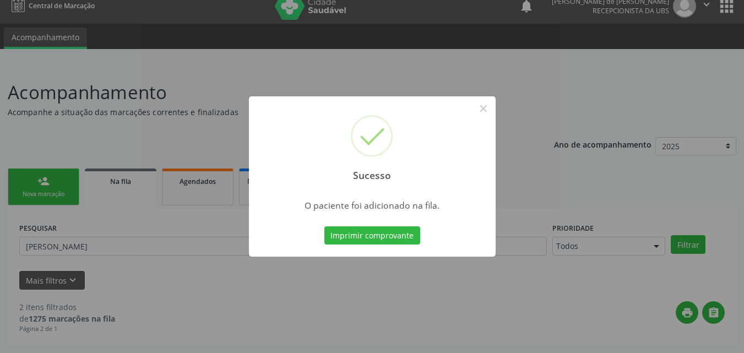
scroll to position [12, 0]
click at [486, 106] on button "×" at bounding box center [483, 108] width 19 height 19
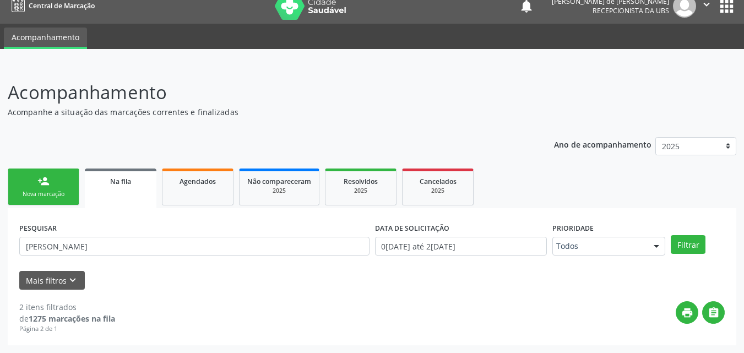
click at [49, 188] on link "person_add Nova marcação" at bounding box center [44, 186] width 72 height 37
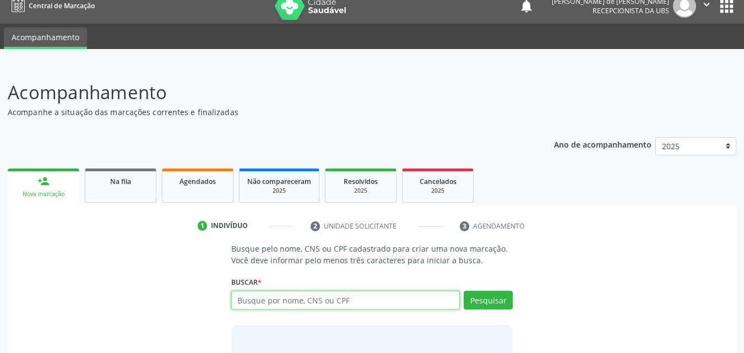
click at [337, 303] on input "text" at bounding box center [345, 300] width 229 height 19
type input "ADILSON ALVES DA SILVA"
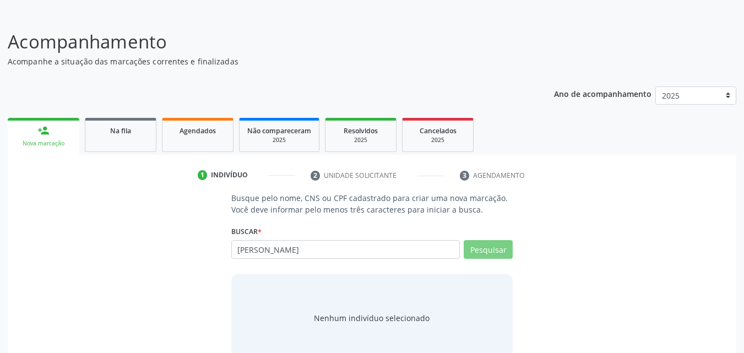
scroll to position [87, 0]
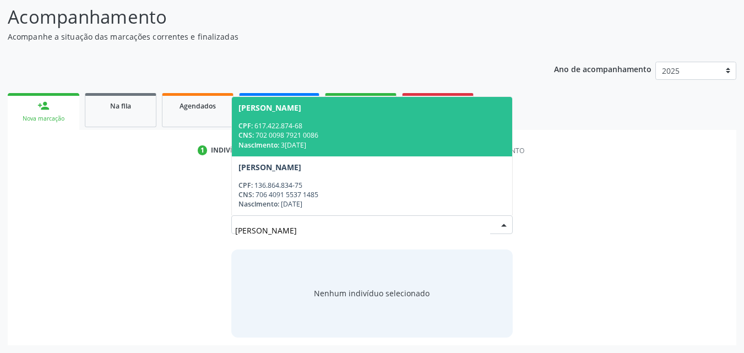
click at [293, 142] on div "Nascimento: 31/01/1972" at bounding box center [372, 144] width 268 height 9
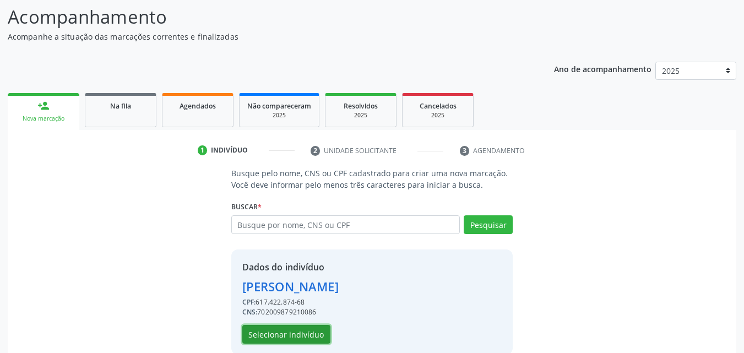
click at [302, 331] on button "Selecionar indivíduo" at bounding box center [286, 334] width 88 height 19
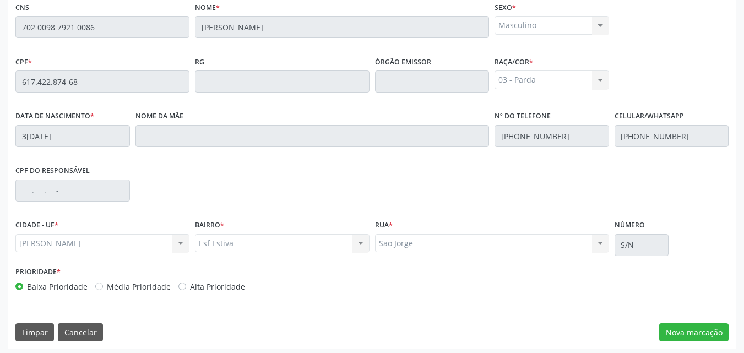
scroll to position [291, 0]
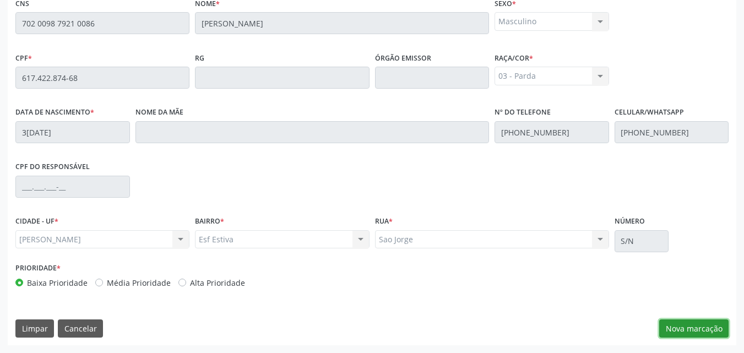
click at [699, 330] on button "Nova marcação" at bounding box center [693, 328] width 69 height 19
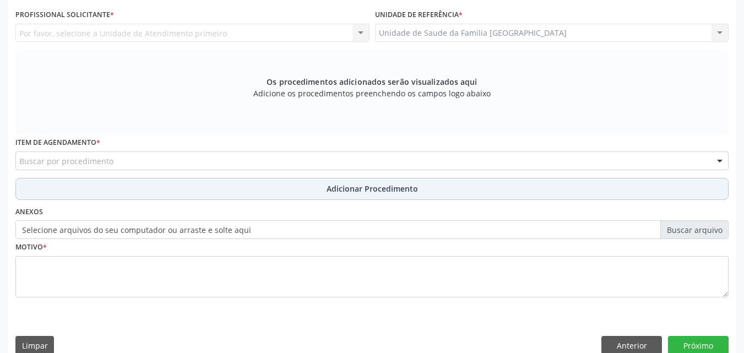
scroll to position [0, 0]
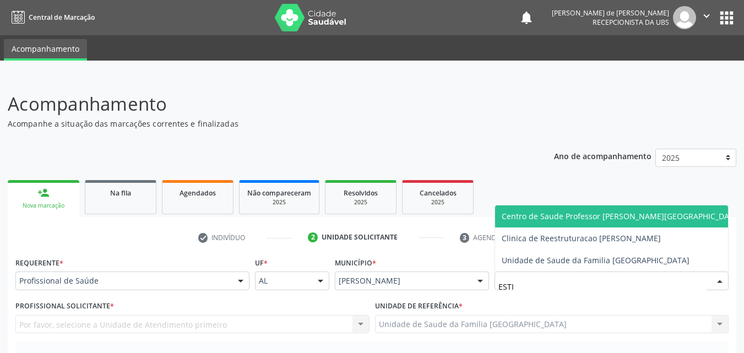
type input "ESTIV"
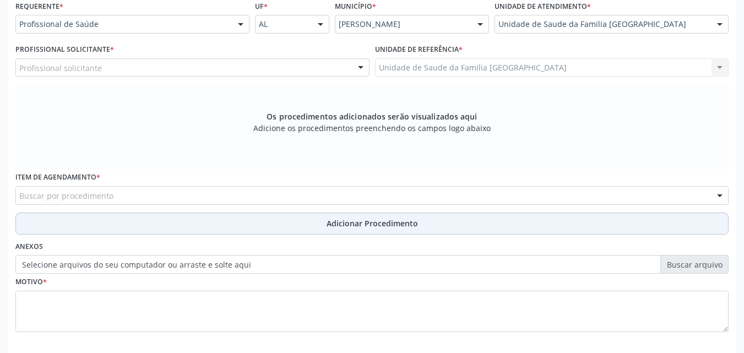
scroll to position [257, 0]
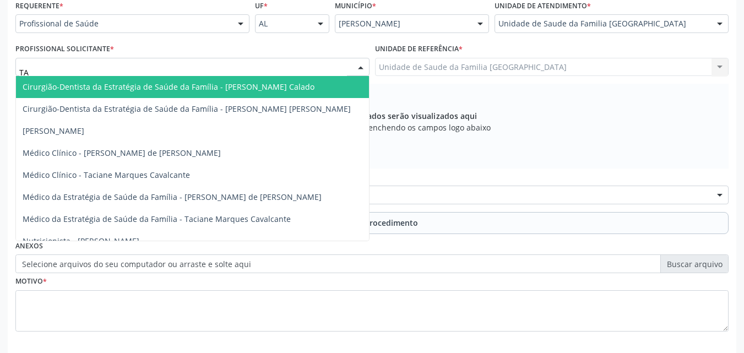
type input "TAC"
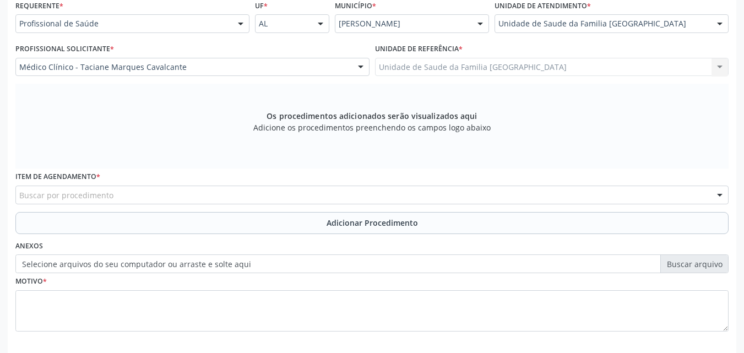
click at [120, 200] on div "Buscar por procedimento" at bounding box center [371, 195] width 713 height 19
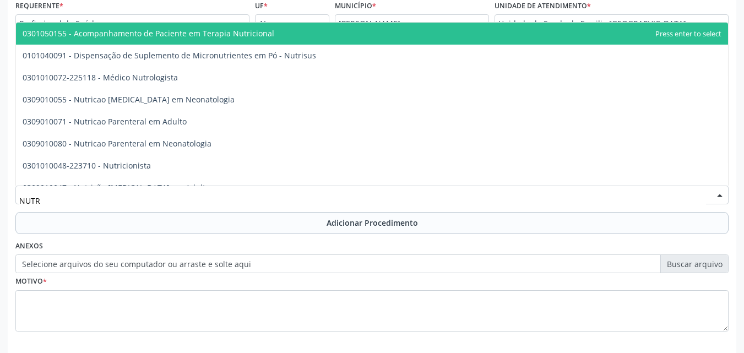
type input "NUTRI"
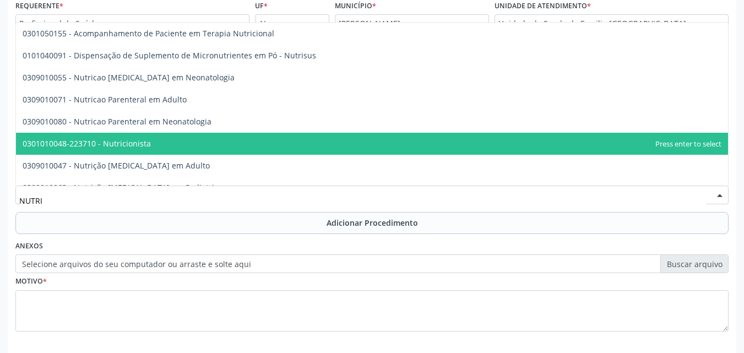
click at [161, 141] on span "0301010048-223710 - Nutricionista" at bounding box center [372, 144] width 712 height 22
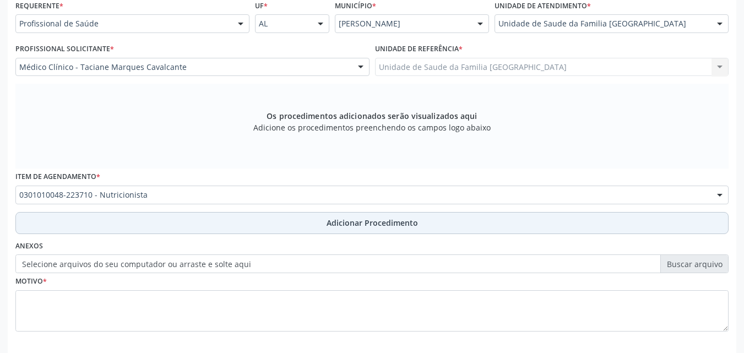
click at [152, 225] on button "Adicionar Procedimento" at bounding box center [371, 223] width 713 height 22
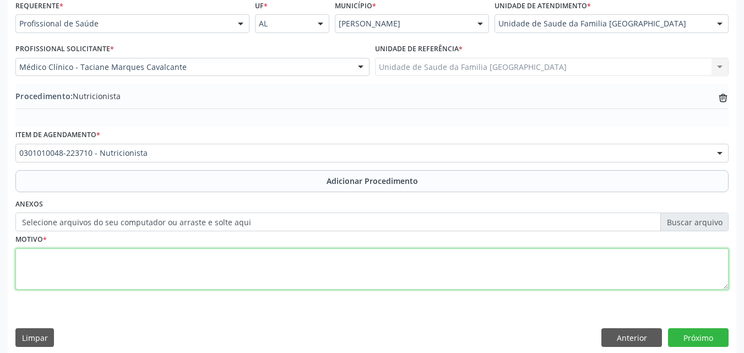
click at [126, 263] on textarea at bounding box center [371, 269] width 713 height 42
type textarea "HIPERLIPIDEMIA MISTA."
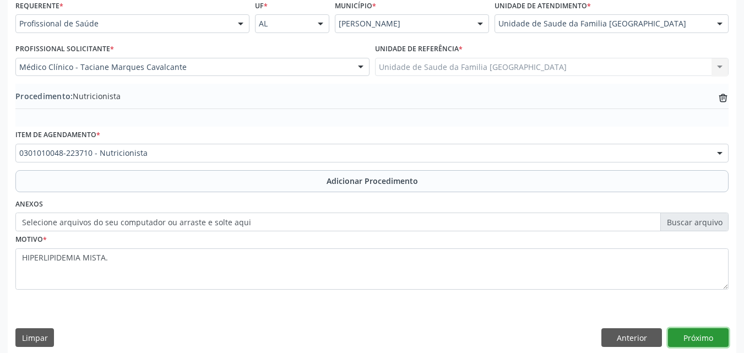
click at [700, 339] on button "Próximo" at bounding box center [698, 337] width 61 height 19
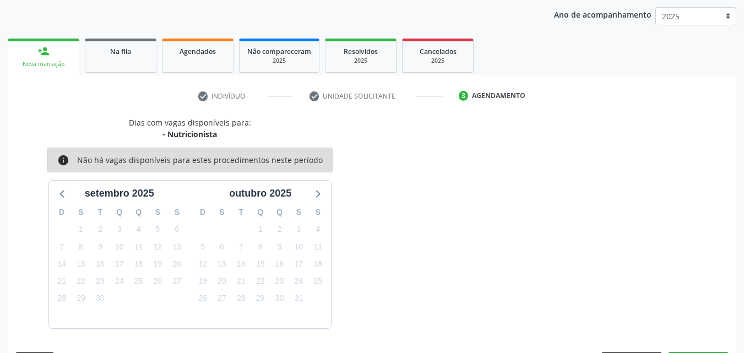
scroll to position [174, 0]
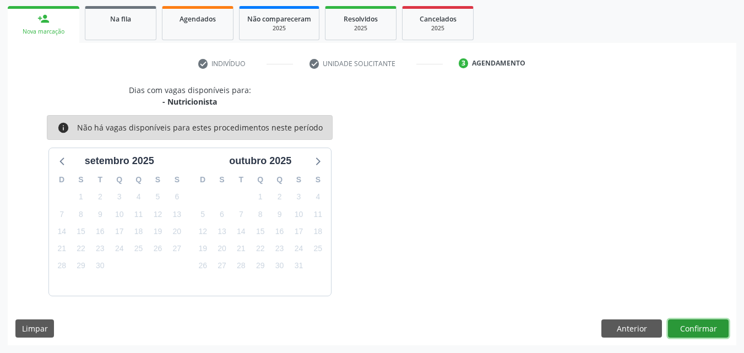
click at [705, 332] on button "Confirmar" at bounding box center [698, 328] width 61 height 19
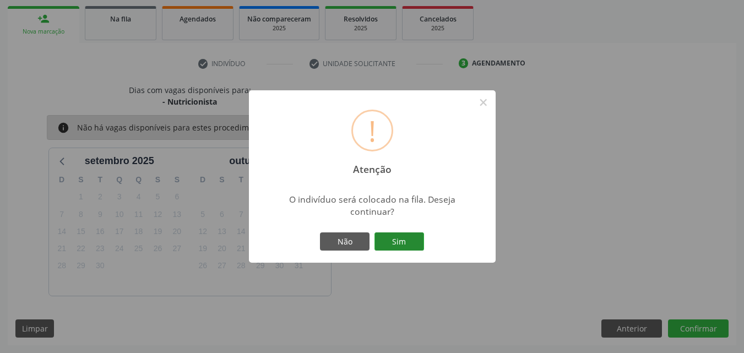
click at [408, 241] on button "Sim" at bounding box center [399, 241] width 50 height 19
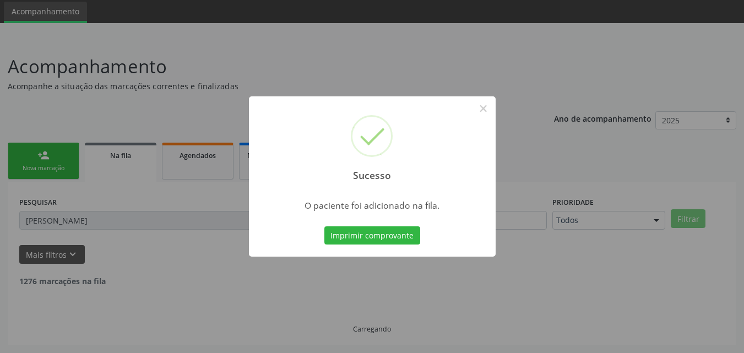
scroll to position [12, 0]
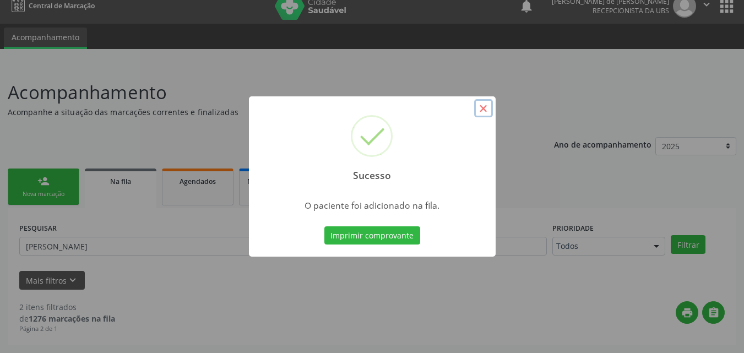
click at [485, 105] on button "×" at bounding box center [483, 108] width 19 height 19
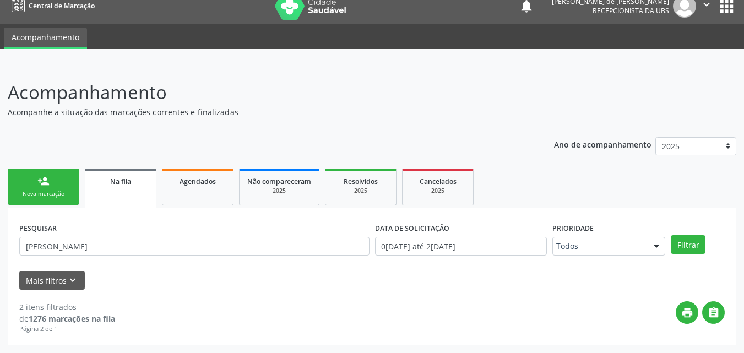
click at [40, 179] on div "person_add" at bounding box center [43, 181] width 12 height 12
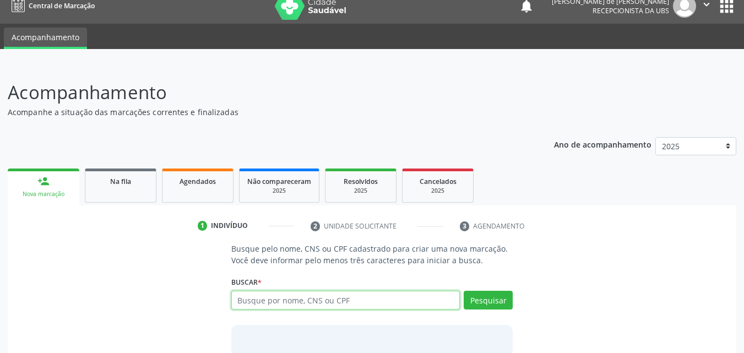
click at [266, 301] on input "text" at bounding box center [345, 300] width 229 height 19
type input "RENILDO MATIAS DA SILVA"
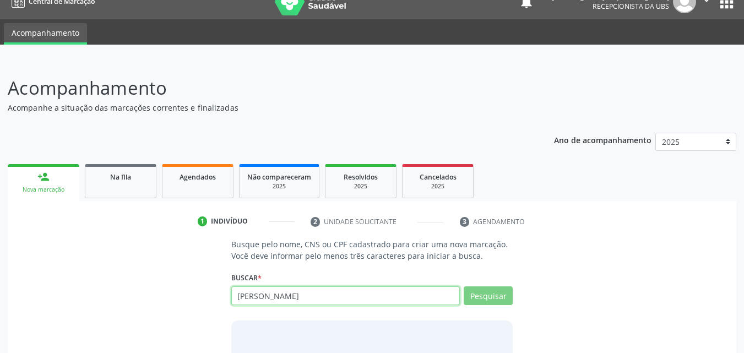
scroll to position [87, 0]
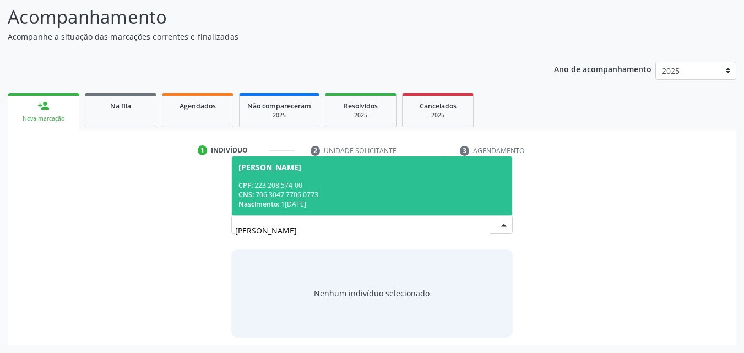
drag, startPoint x: 265, startPoint y: 230, endPoint x: 255, endPoint y: 230, distance: 10.5
click at [255, 230] on input "RENILDO MATIAS DA SILVA" at bounding box center [362, 230] width 255 height 22
click at [275, 187] on div "CPF: 223.208.574-00" at bounding box center [372, 185] width 268 height 9
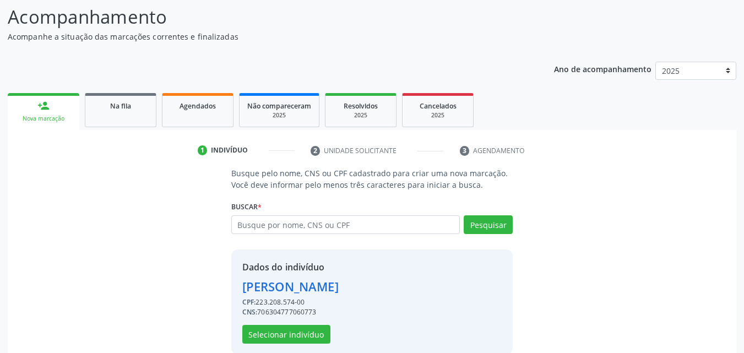
scroll to position [104, 0]
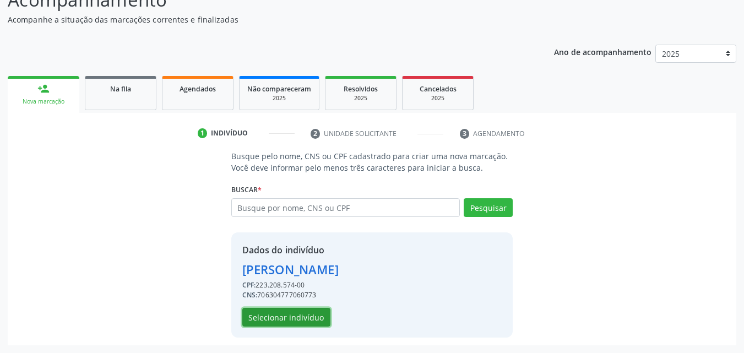
click at [288, 322] on button "Selecionar indivíduo" at bounding box center [286, 317] width 88 height 19
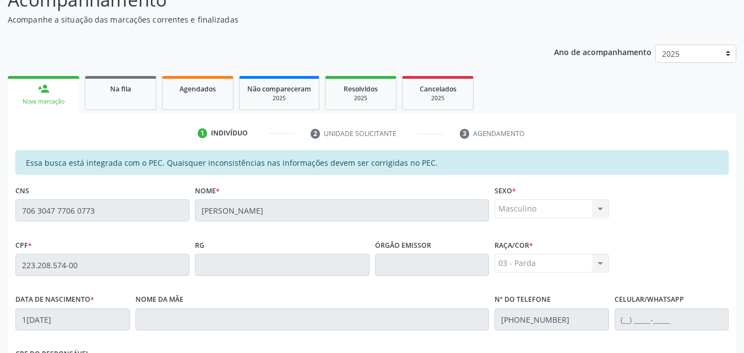
scroll to position [291, 0]
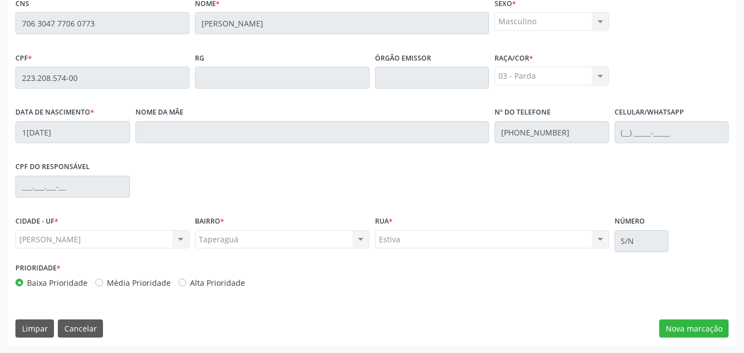
click at [680, 313] on div "Essa busca está integrada com o PEC. Quaisquer inconsistências nas informações …" at bounding box center [372, 154] width 728 height 382
click at [679, 322] on button "Nova marcação" at bounding box center [693, 328] width 69 height 19
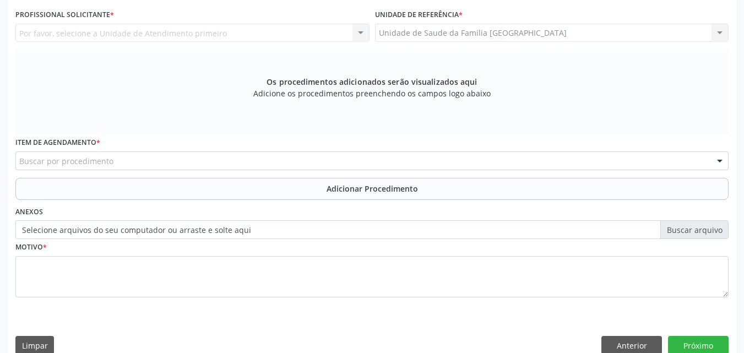
scroll to position [0, 0]
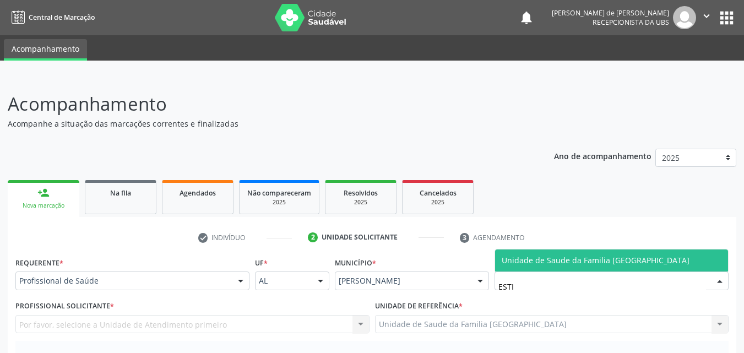
type input "ESTIV"
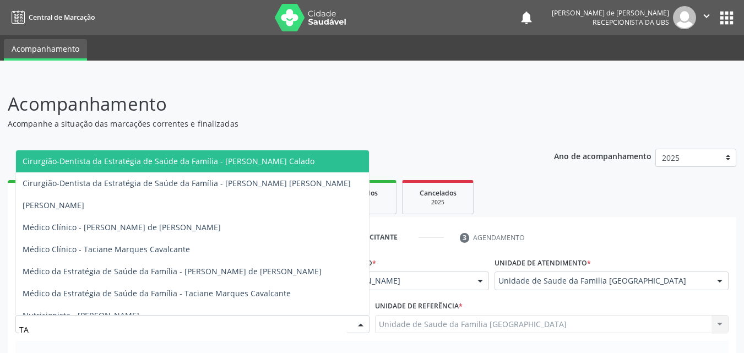
type input "TAC"
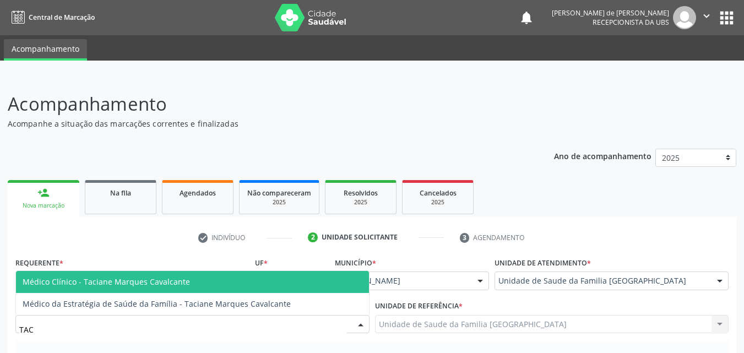
click at [110, 284] on span "Médico Clínico - Taciane Marques Cavalcante" at bounding box center [106, 281] width 167 height 10
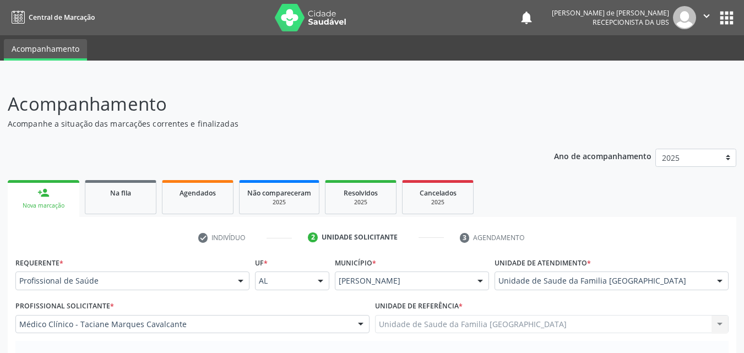
scroll to position [257, 0]
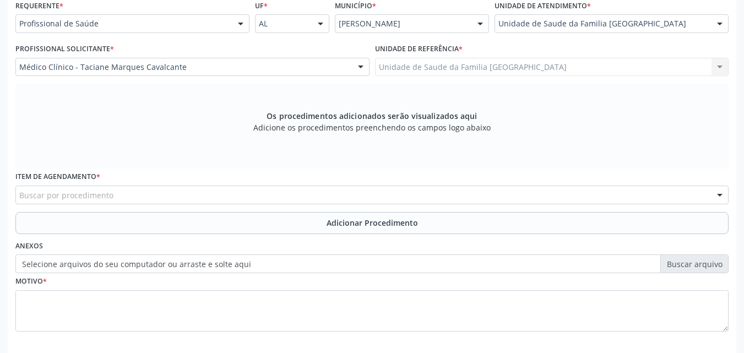
click at [411, 69] on div "Unidade de Saude da Familia Rua da Estiva Unidade de Saude da Familia Rua da Es…" at bounding box center [552, 67] width 354 height 19
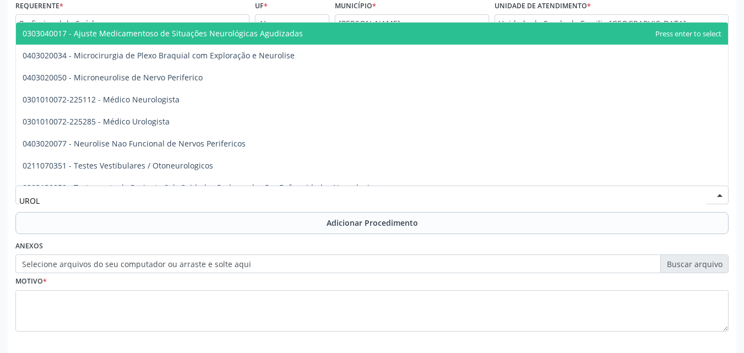
type input "UROLO"
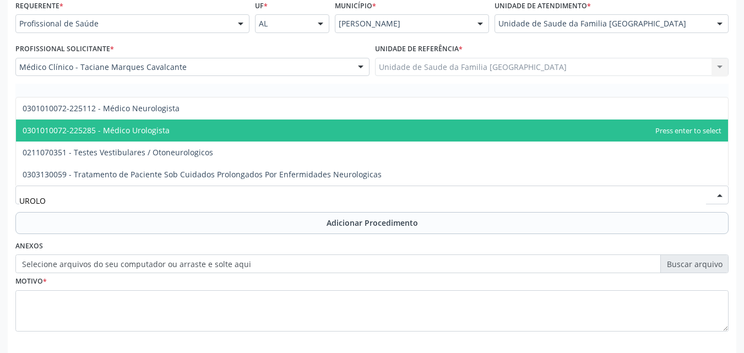
click at [123, 130] on span "0301010072-225285 - Médico Urologista" at bounding box center [96, 130] width 147 height 10
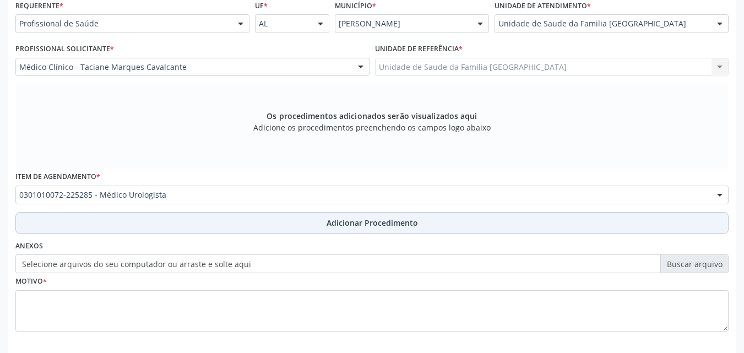
click at [124, 219] on button "Adicionar Procedimento" at bounding box center [371, 223] width 713 height 22
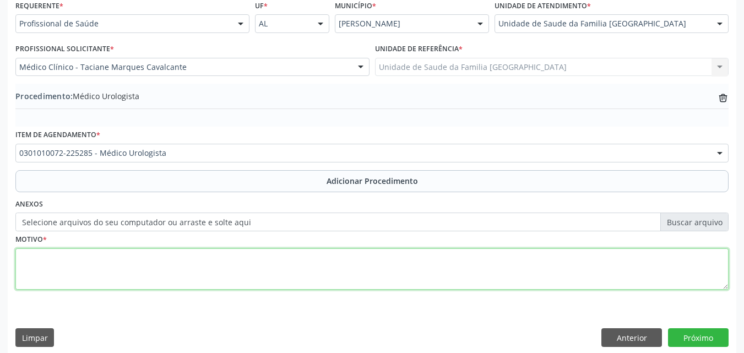
click at [110, 269] on textarea at bounding box center [371, 269] width 713 height 42
type textarea "HIPERPLASIA DA PRÓSTATA."
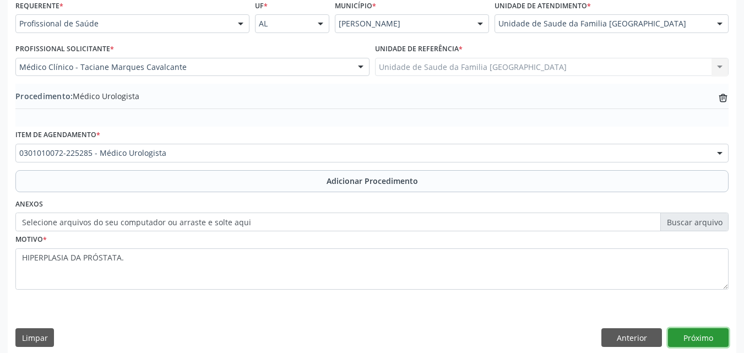
click at [700, 339] on button "Próximo" at bounding box center [698, 337] width 61 height 19
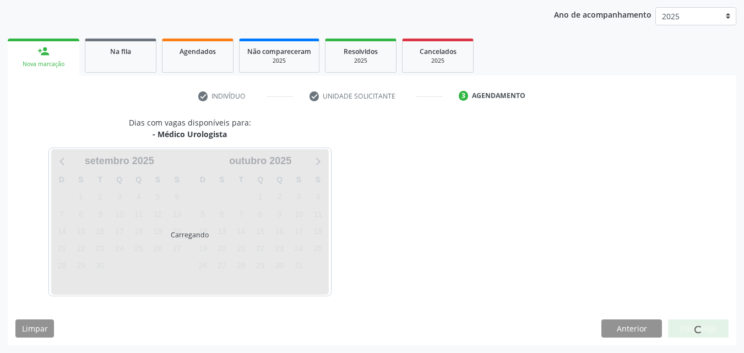
scroll to position [174, 0]
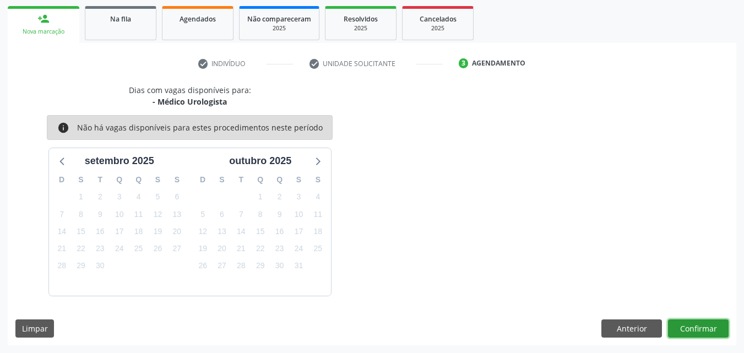
click at [696, 328] on button "Confirmar" at bounding box center [698, 328] width 61 height 19
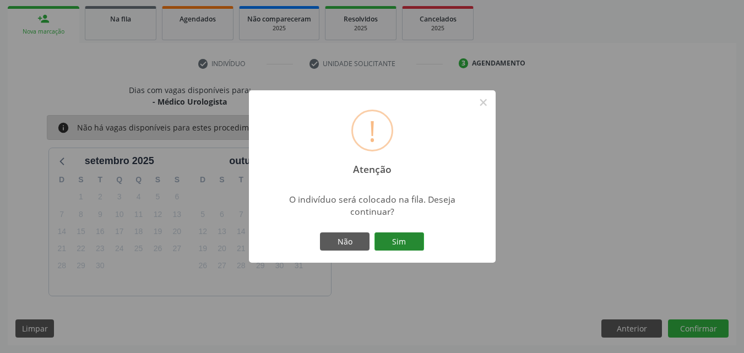
click at [390, 243] on button "Sim" at bounding box center [399, 241] width 50 height 19
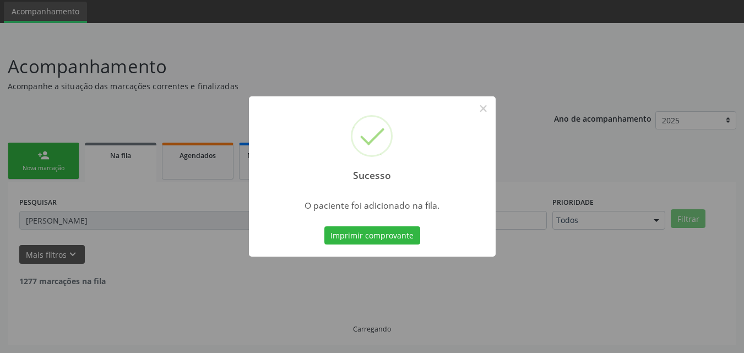
scroll to position [12, 0]
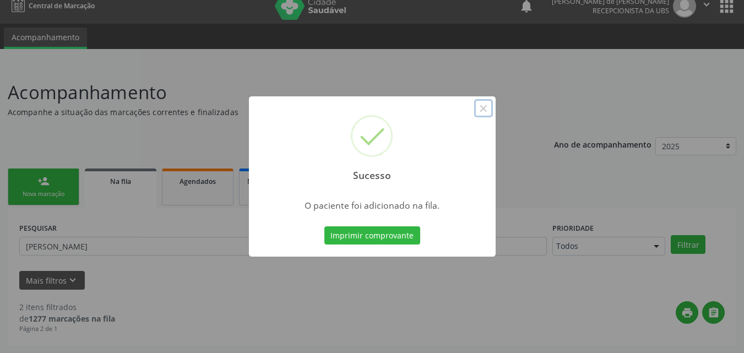
click at [485, 116] on button "×" at bounding box center [483, 108] width 19 height 19
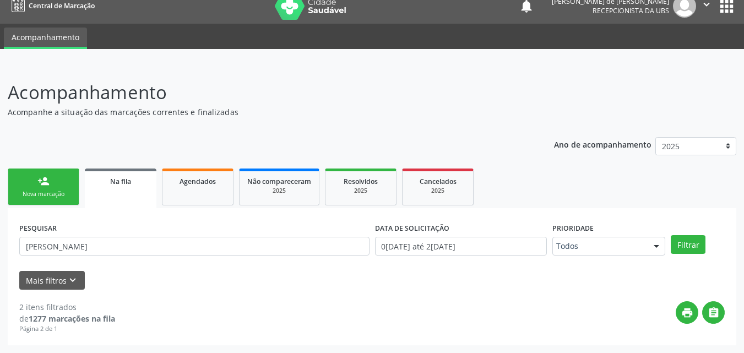
click at [58, 187] on link "person_add Nova marcação" at bounding box center [44, 186] width 72 height 37
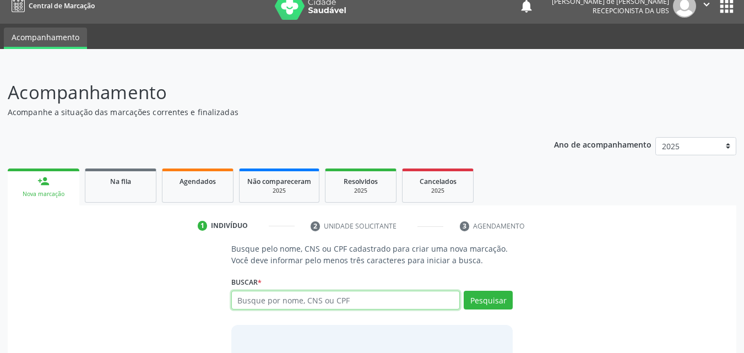
click at [258, 304] on input "text" at bounding box center [345, 300] width 229 height 19
type input "02938556411"
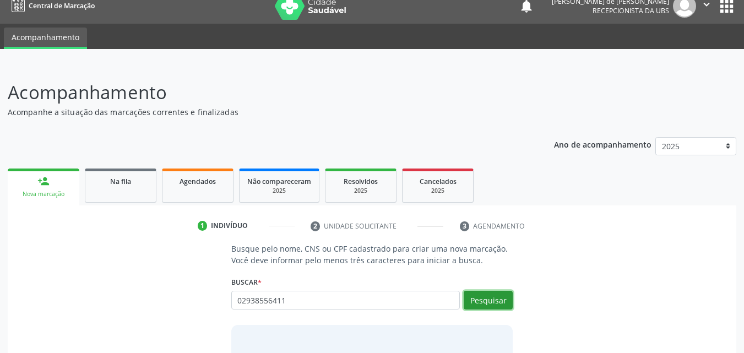
click at [470, 292] on button "Pesquisar" at bounding box center [488, 300] width 49 height 19
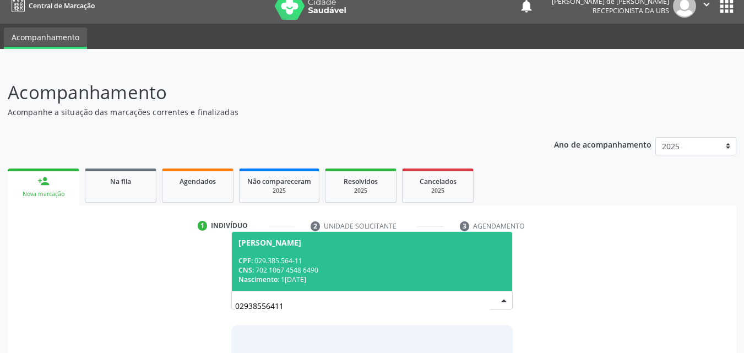
click at [380, 260] on div "CPF: 029.385.564-11" at bounding box center [372, 260] width 268 height 9
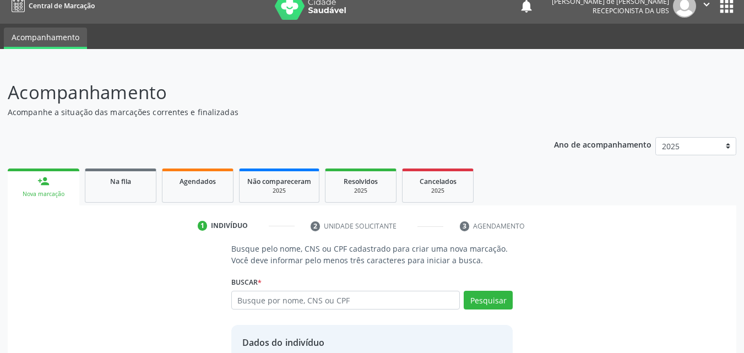
scroll to position [104, 0]
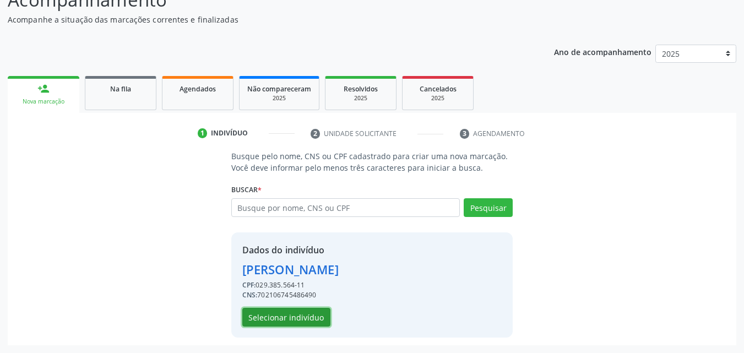
click at [304, 310] on button "Selecionar indivíduo" at bounding box center [286, 317] width 88 height 19
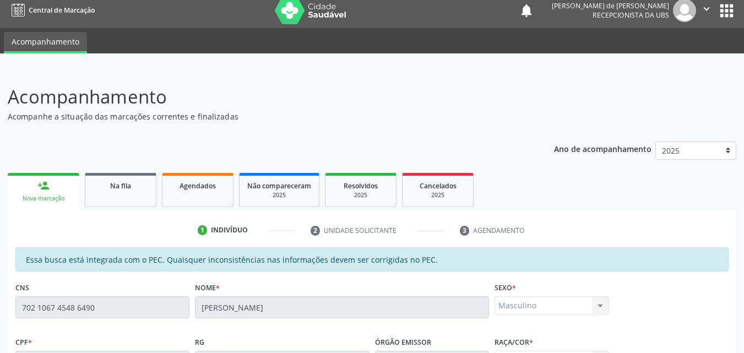
scroll to position [0, 0]
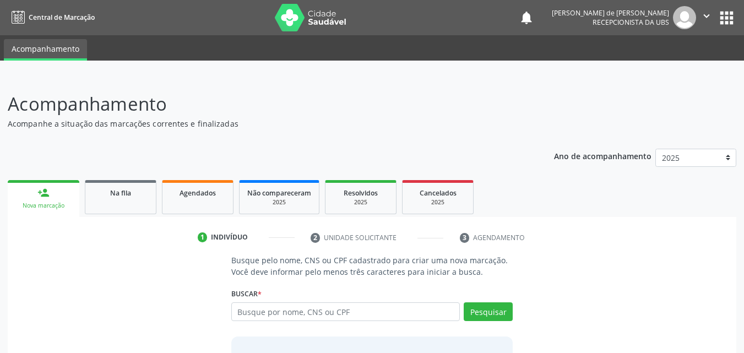
scroll to position [87, 0]
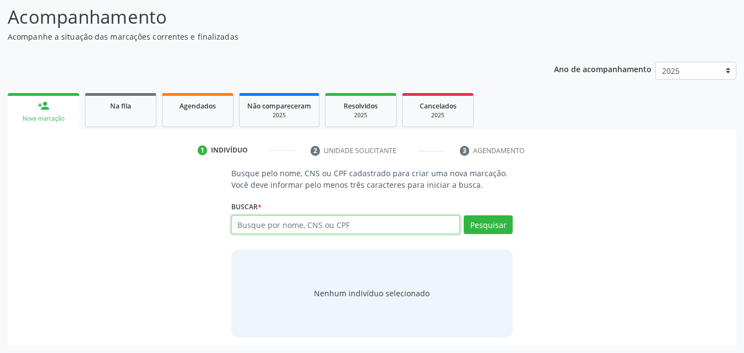
click at [301, 221] on input "text" at bounding box center [345, 224] width 229 height 19
click at [133, 110] on div "Na fila" at bounding box center [120, 106] width 55 height 12
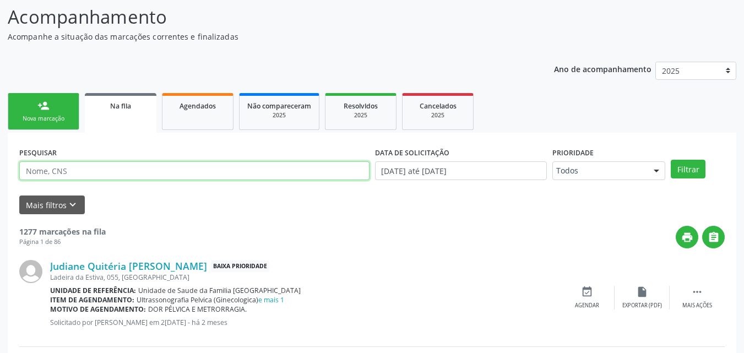
click at [163, 170] on input "text" at bounding box center [194, 170] width 350 height 19
type input "CLAUDIVANIA"
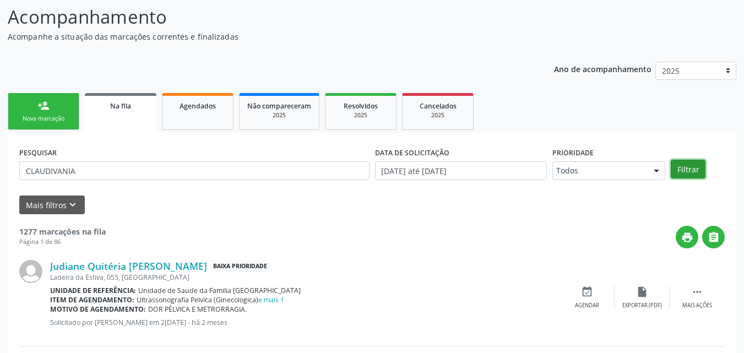
click at [690, 172] on button "Filtrar" at bounding box center [688, 169] width 35 height 19
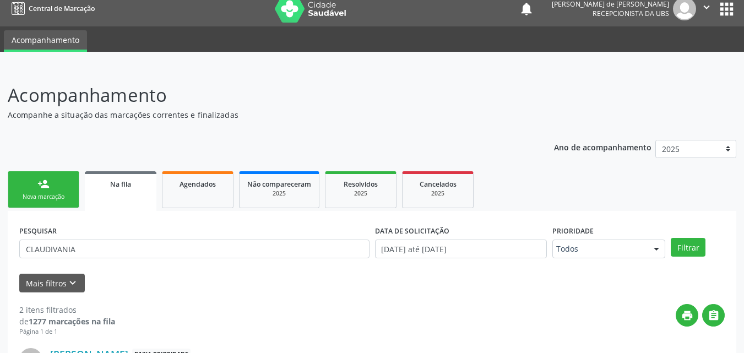
scroll to position [0, 0]
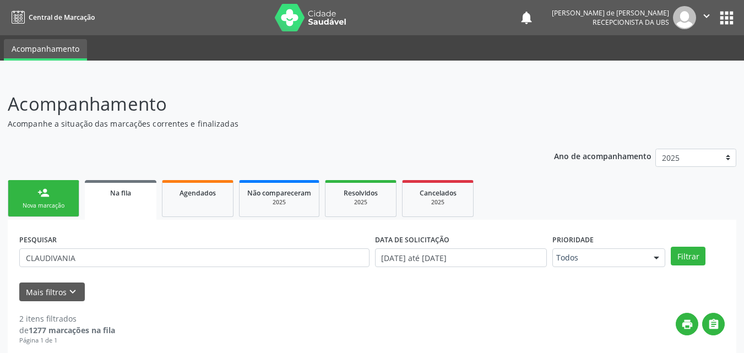
click at [49, 195] on div "person_add" at bounding box center [43, 193] width 12 height 12
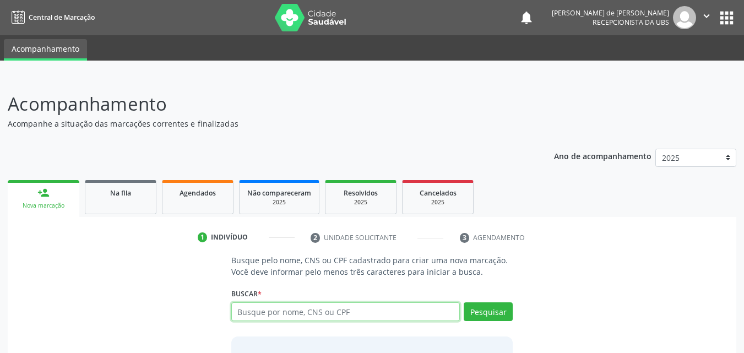
click at [275, 317] on input "text" at bounding box center [345, 311] width 229 height 19
type input "02938556411"
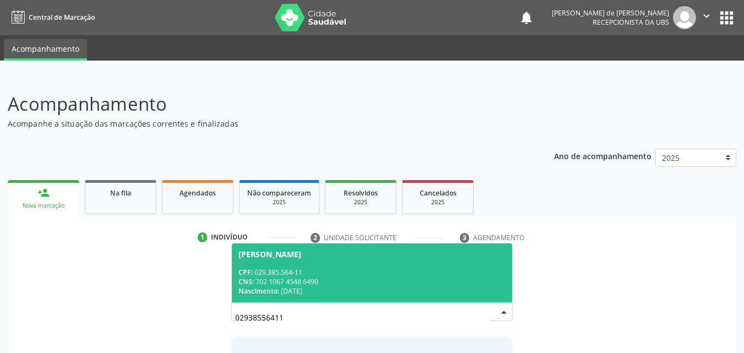
click at [302, 269] on div "CPF: 029.385.564-11" at bounding box center [372, 272] width 268 height 9
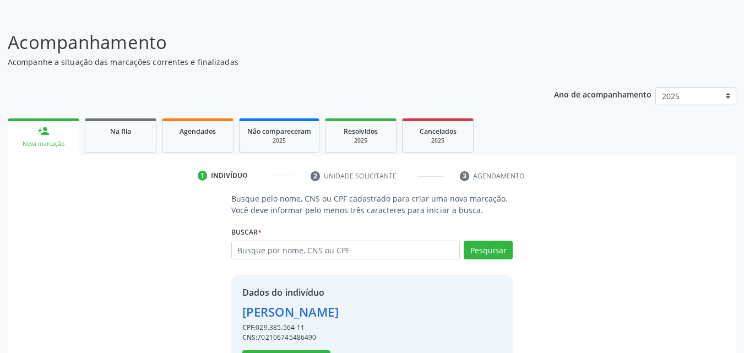
scroll to position [104, 0]
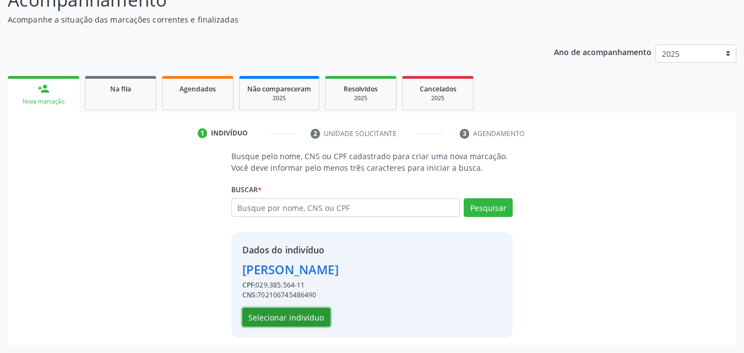
click at [309, 317] on button "Selecionar indivíduo" at bounding box center [286, 317] width 88 height 19
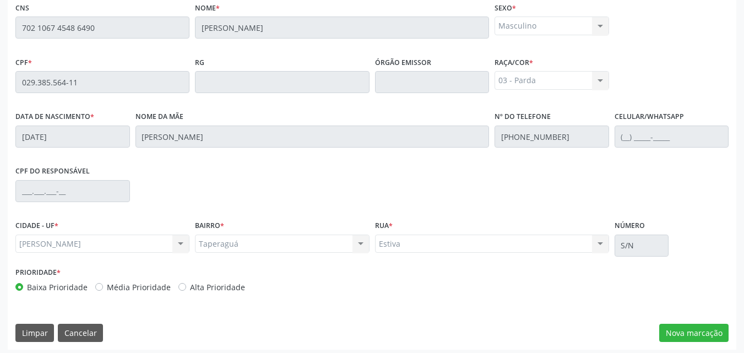
scroll to position [291, 0]
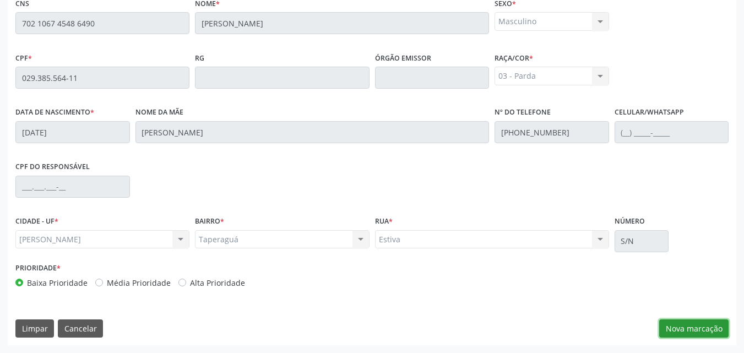
click at [674, 334] on button "Nova marcação" at bounding box center [693, 328] width 69 height 19
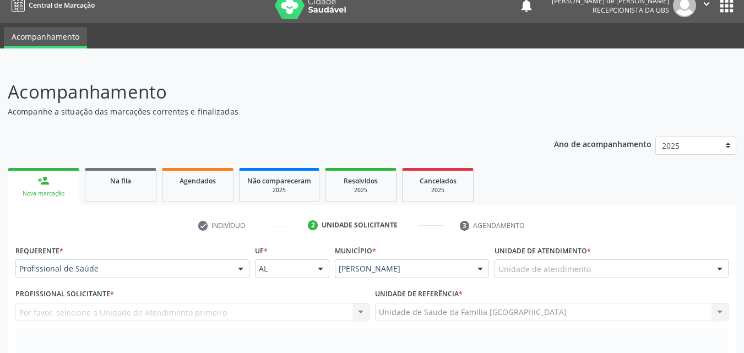
scroll to position [0, 0]
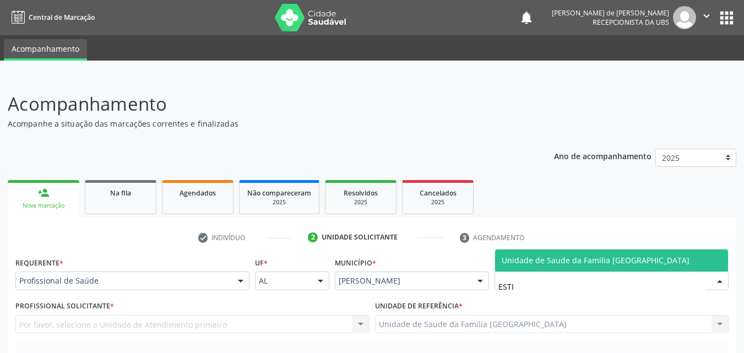
type input "ESTIV"
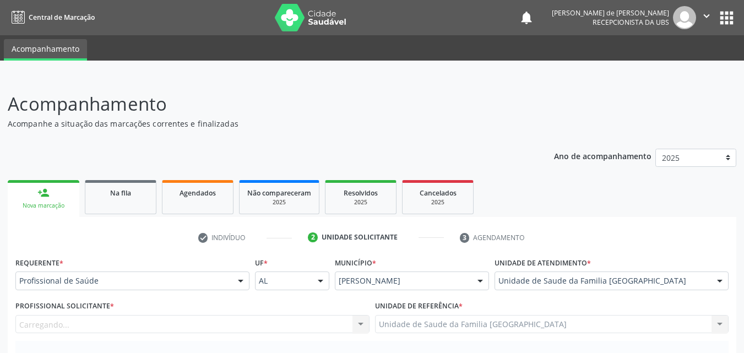
scroll to position [257, 0]
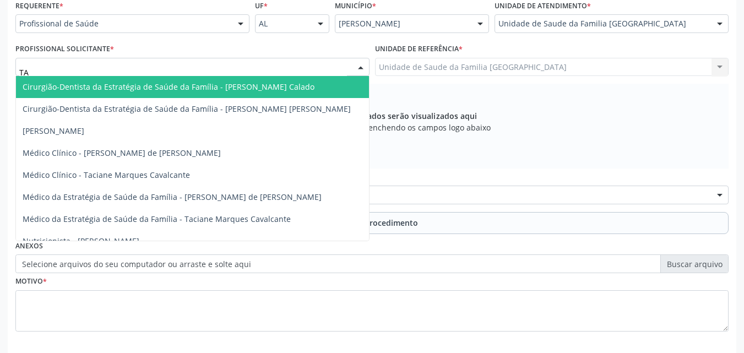
type input "TAC"
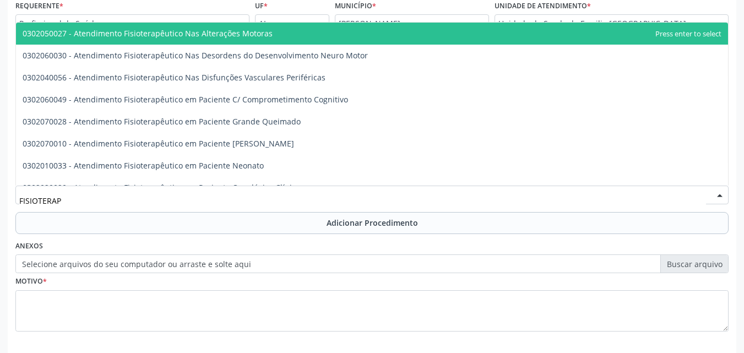
type input "FISIOTERAPE"
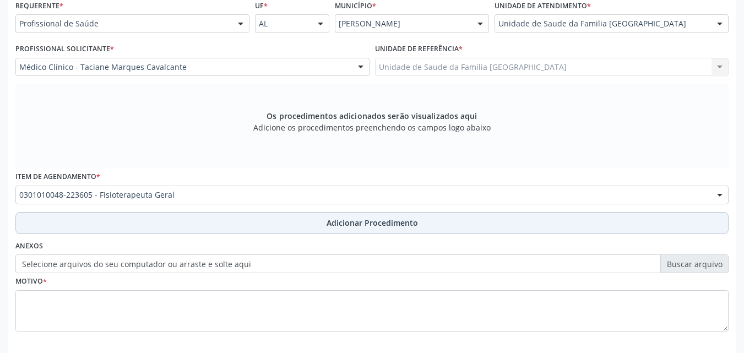
click at [80, 226] on button "Adicionar Procedimento" at bounding box center [371, 223] width 713 height 22
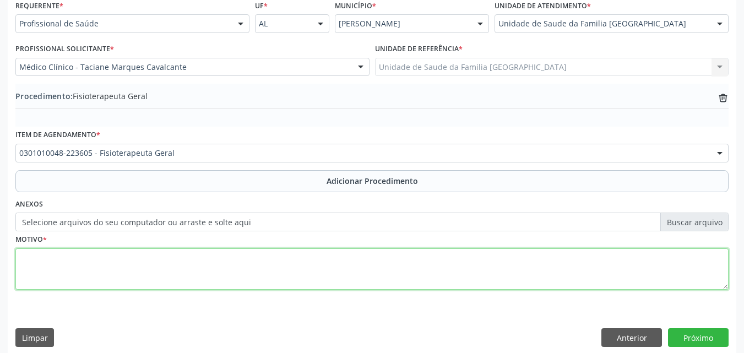
click at [89, 276] on textarea at bounding box center [371, 269] width 713 height 42
type textarea "M51-OUTROS TRANSTORNOS DE DISCOS INTERVERTEBRAIS."
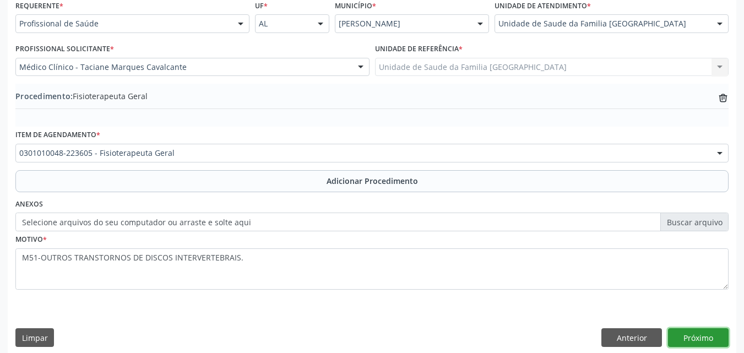
click at [709, 341] on button "Próximo" at bounding box center [698, 337] width 61 height 19
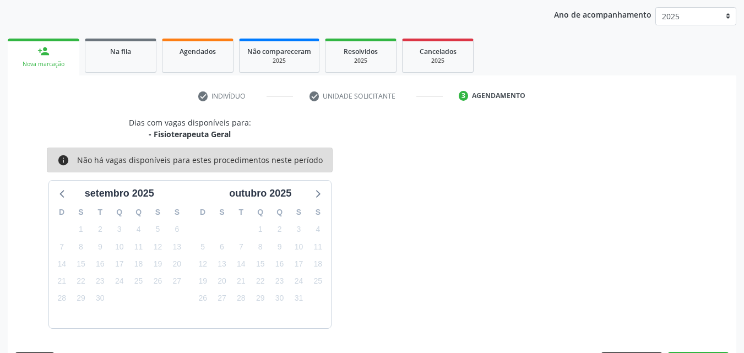
scroll to position [174, 0]
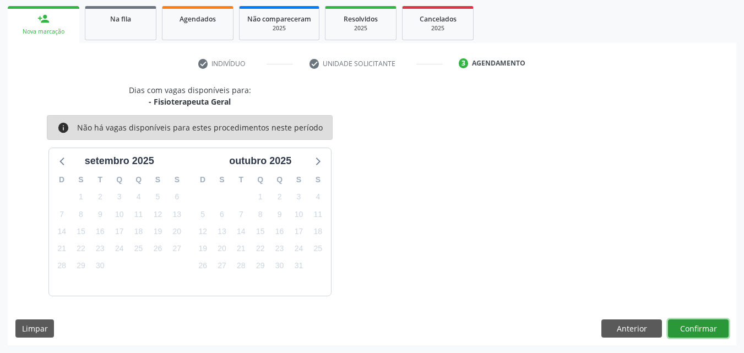
click at [706, 333] on button "Confirmar" at bounding box center [698, 328] width 61 height 19
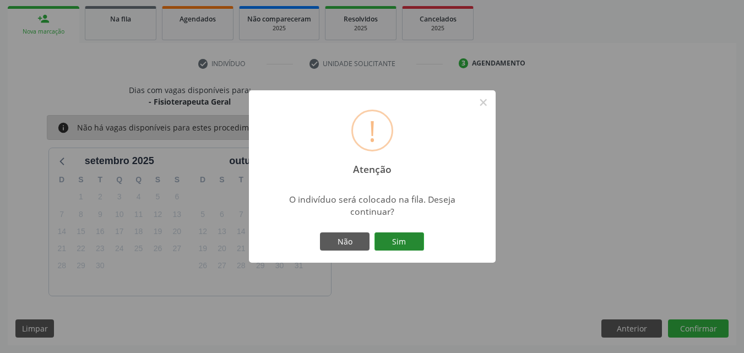
click at [405, 243] on button "Sim" at bounding box center [399, 241] width 50 height 19
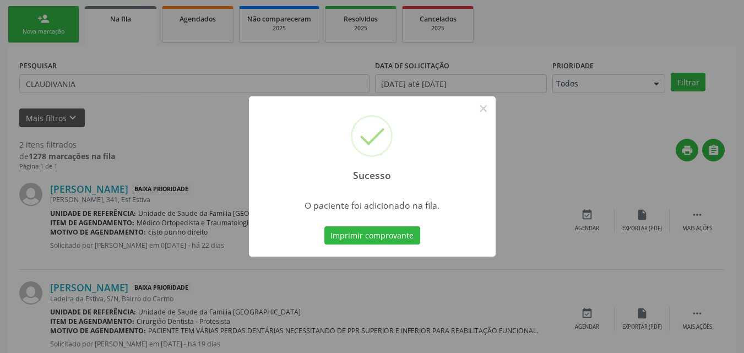
scroll to position [26, 0]
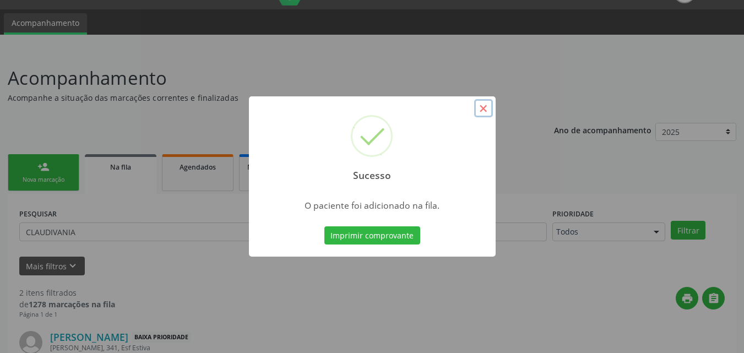
click at [481, 106] on button "×" at bounding box center [483, 108] width 19 height 19
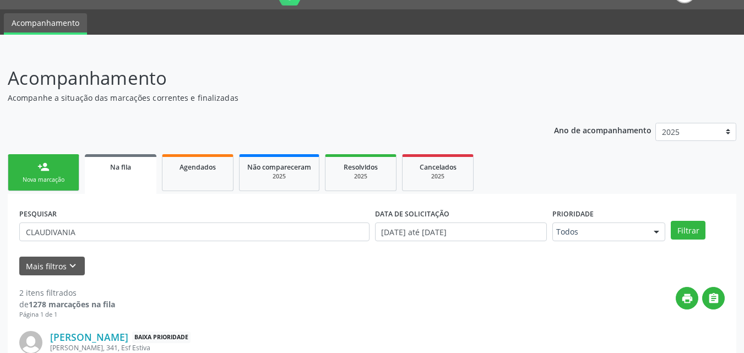
click at [37, 169] on div "person_add" at bounding box center [43, 167] width 12 height 12
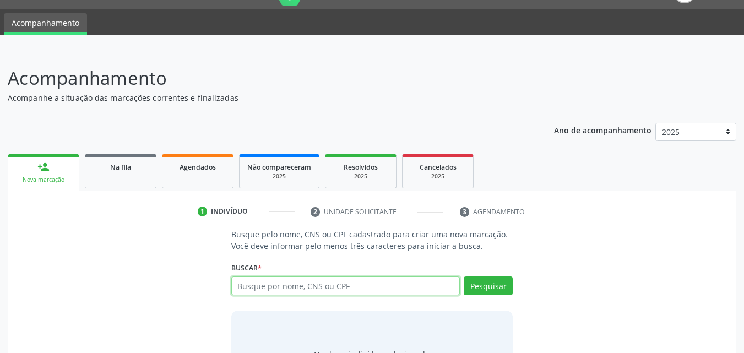
click at [264, 290] on input "text" at bounding box center [345, 285] width 229 height 19
type input "02938556411"
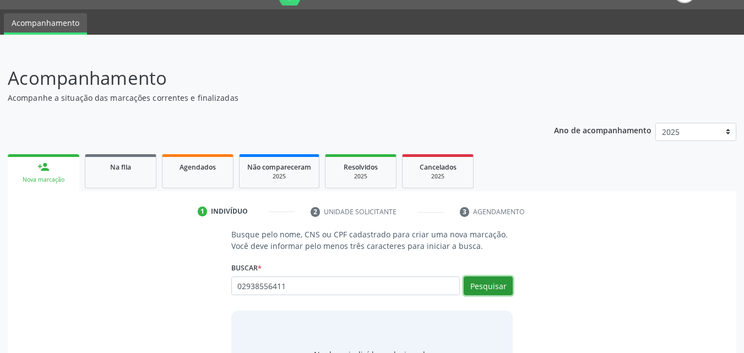
click at [486, 288] on button "Pesquisar" at bounding box center [488, 285] width 49 height 19
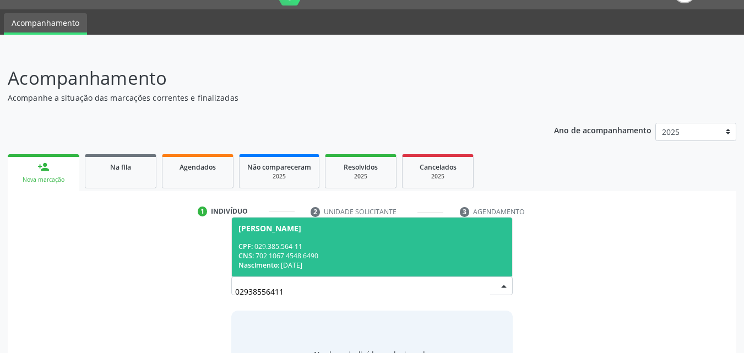
click at [280, 239] on span "[PERSON_NAME] CPF: 029.385.564-11 CNS: 702 1067 4548 6490 Nascimento: 1[DATE]" at bounding box center [372, 246] width 281 height 59
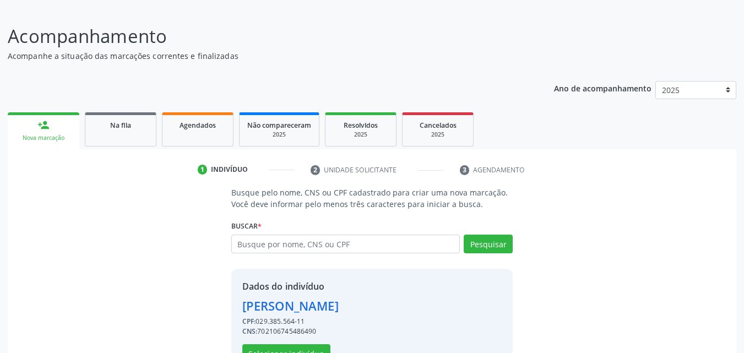
scroll to position [104, 0]
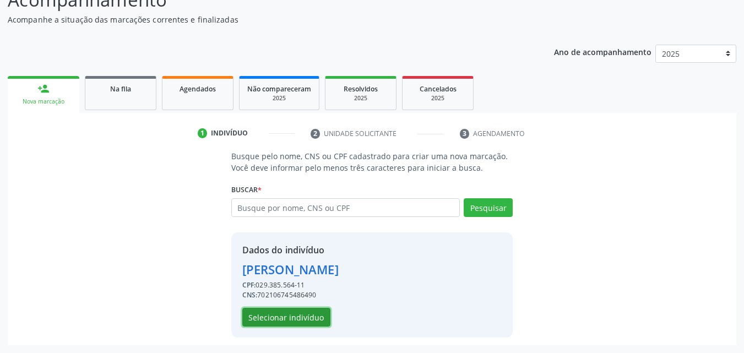
click at [297, 318] on button "Selecionar indivíduo" at bounding box center [286, 317] width 88 height 19
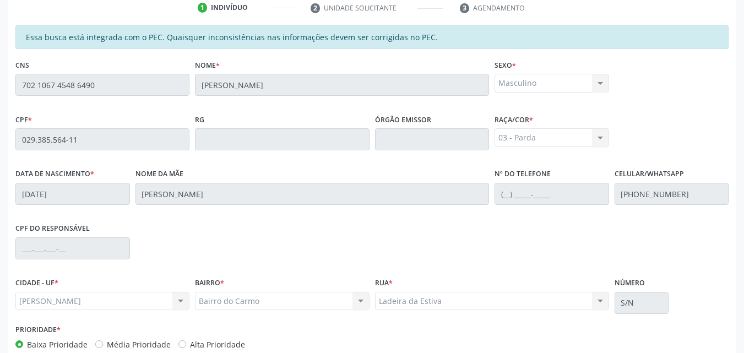
scroll to position [291, 0]
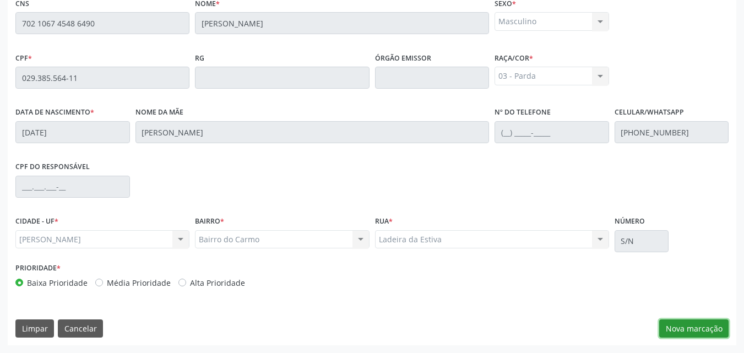
click at [683, 328] on button "Nova marcação" at bounding box center [693, 328] width 69 height 19
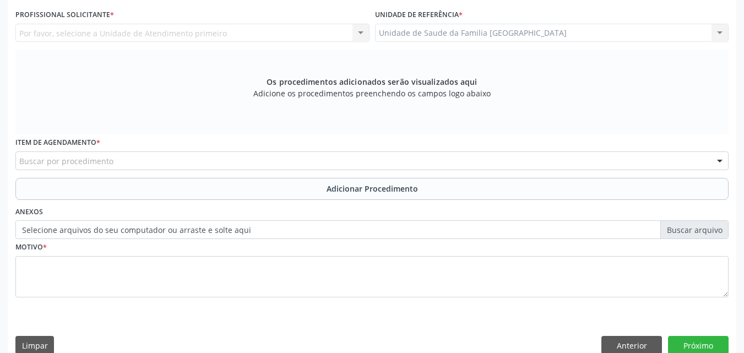
scroll to position [0, 0]
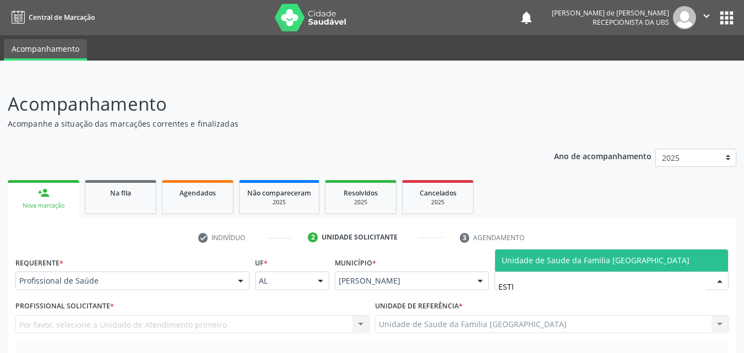
type input "ESTIV"
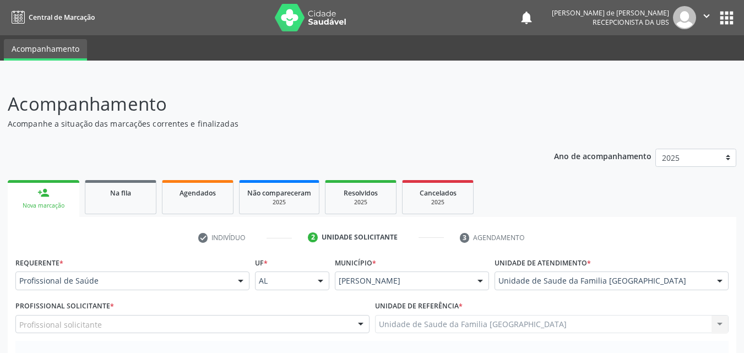
scroll to position [257, 0]
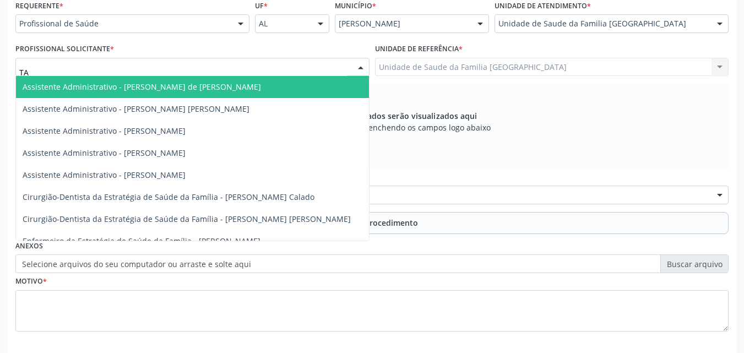
type input "TAC"
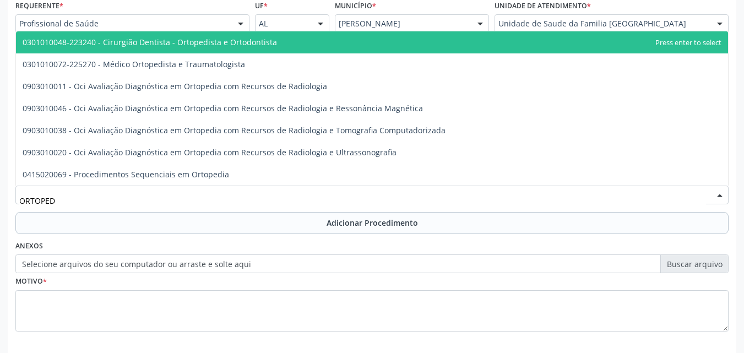
type input "ORTOPEDI"
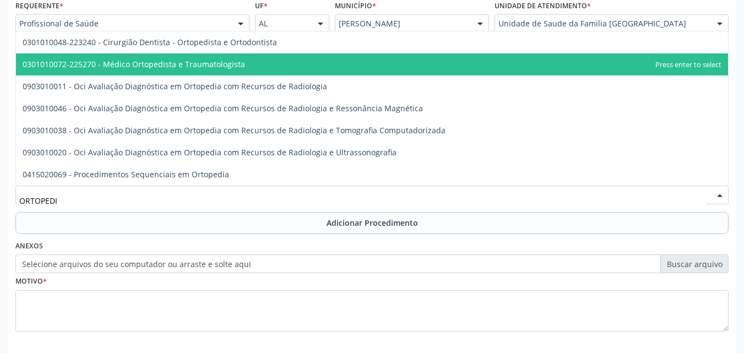
click at [122, 64] on span "0301010072-225270 - Médico Ortopedista e Traumatologista" at bounding box center [134, 64] width 222 height 10
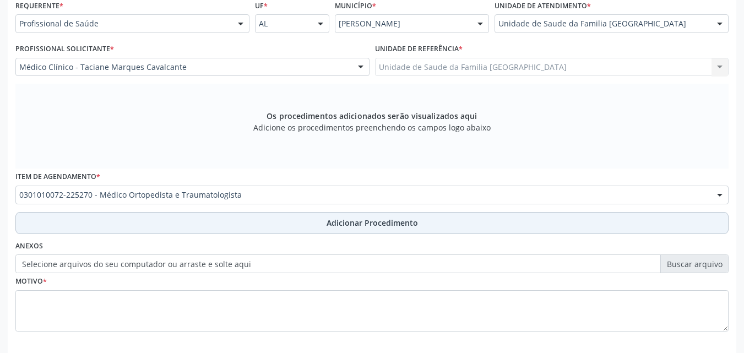
click at [139, 224] on button "Adicionar Procedimento" at bounding box center [371, 223] width 713 height 22
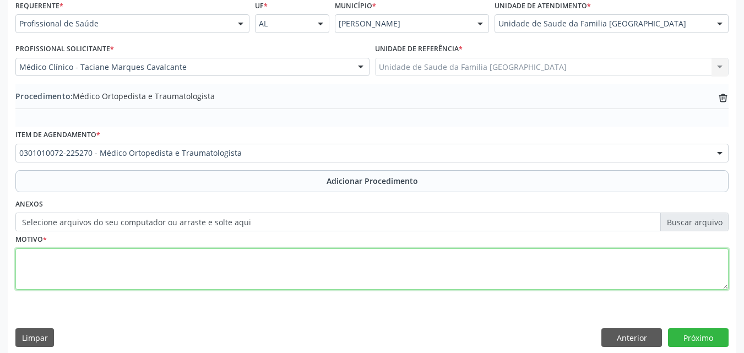
click at [148, 269] on textarea at bounding box center [371, 269] width 713 height 42
type textarea "M51-OUTROS TRANSTORNOS DE DISCOS INTERVERTEBRAIS."
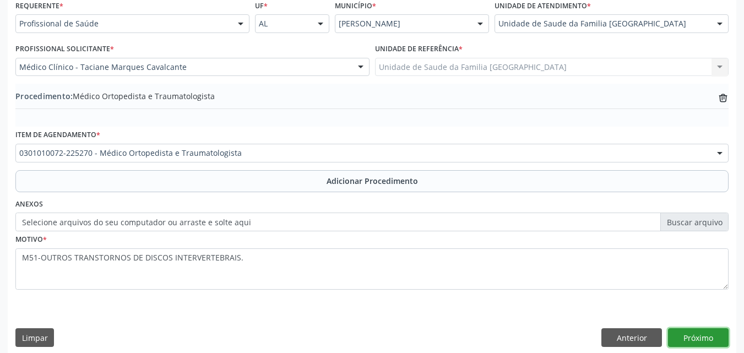
click at [702, 335] on button "Próximo" at bounding box center [698, 337] width 61 height 19
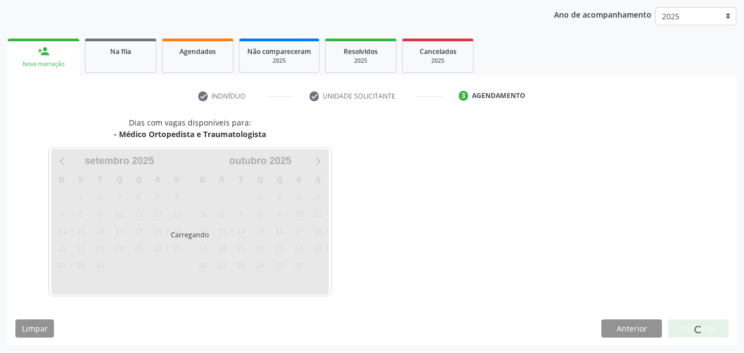
scroll to position [174, 0]
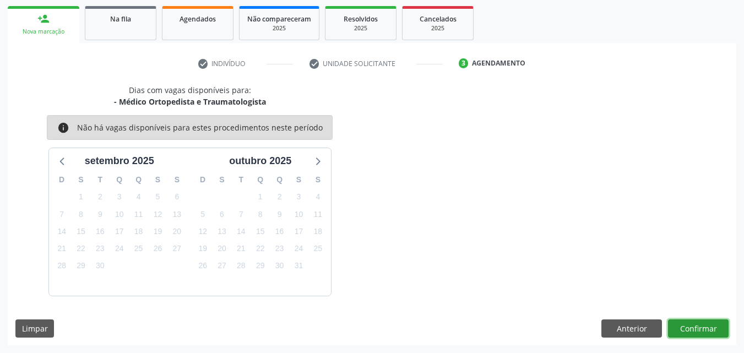
click at [702, 335] on button "Confirmar" at bounding box center [698, 328] width 61 height 19
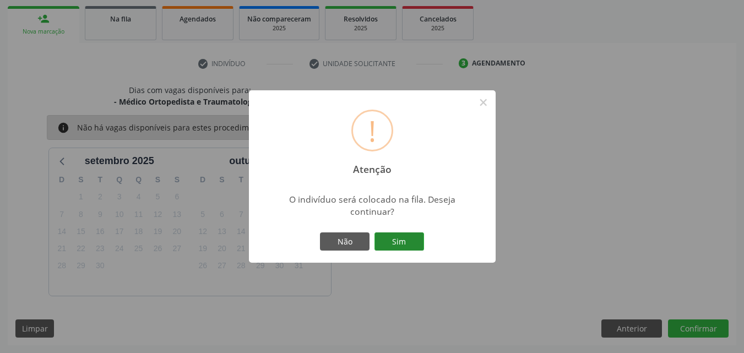
click at [413, 247] on button "Sim" at bounding box center [399, 241] width 50 height 19
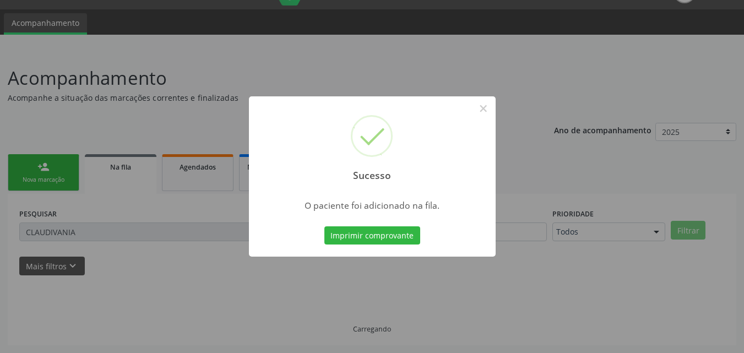
scroll to position [26, 0]
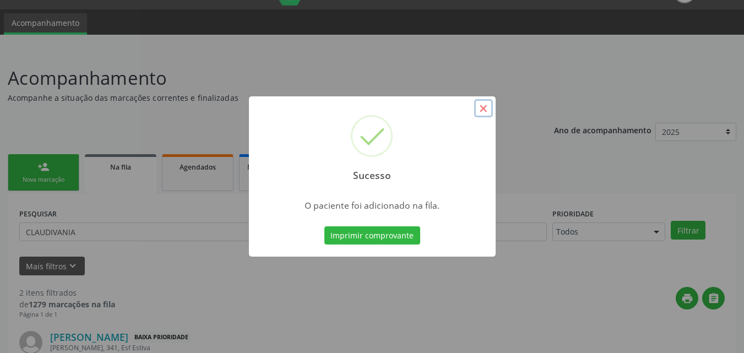
click at [479, 105] on button "×" at bounding box center [483, 108] width 19 height 19
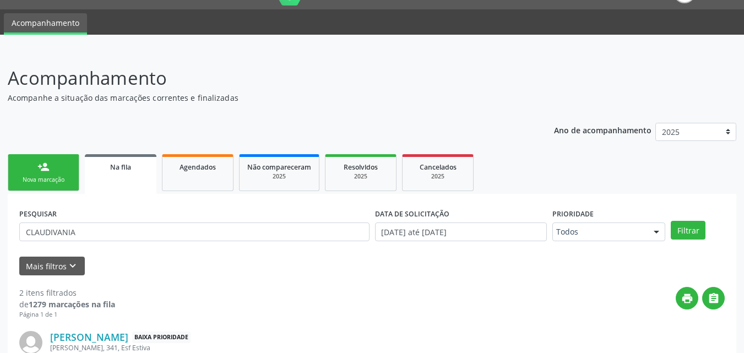
click at [35, 166] on link "person_add Nova marcação" at bounding box center [44, 172] width 72 height 37
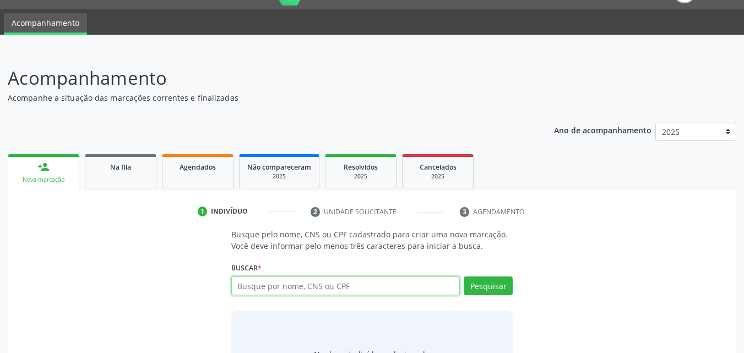
click at [265, 287] on input "text" at bounding box center [345, 285] width 229 height 19
type input "898002763770837"
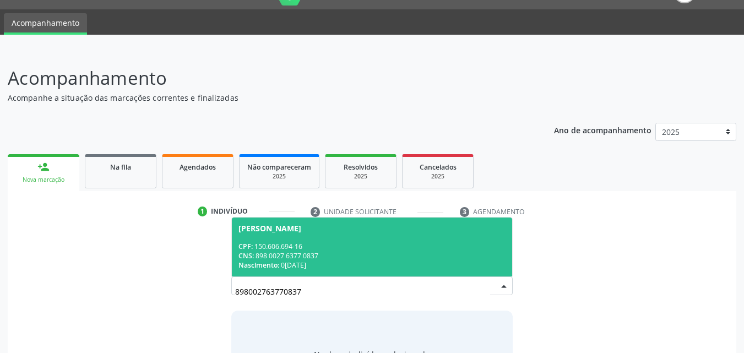
click at [309, 253] on div "CNS: 898 0027 6377 0837" at bounding box center [372, 255] width 268 height 9
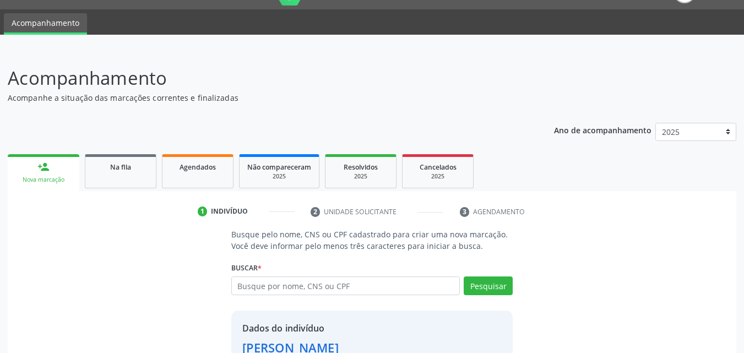
scroll to position [104, 0]
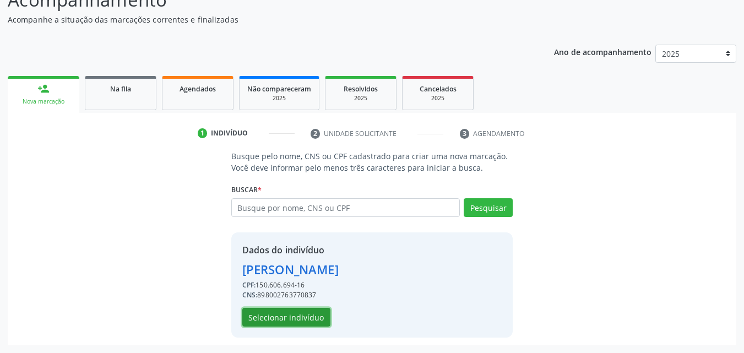
click at [260, 312] on button "Selecionar indivíduo" at bounding box center [286, 317] width 88 height 19
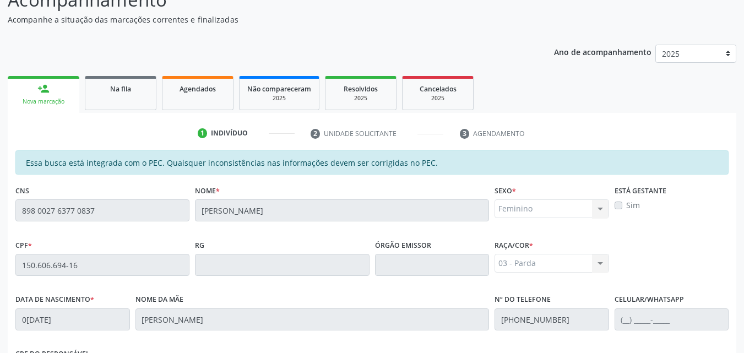
scroll to position [291, 0]
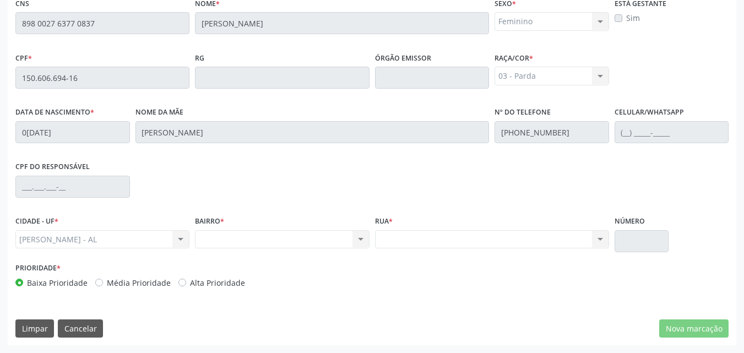
click at [11, 21] on div "Essa busca está integrada com o PEC. Quaisquer inconsistências nas informações …" at bounding box center [372, 154] width 728 height 382
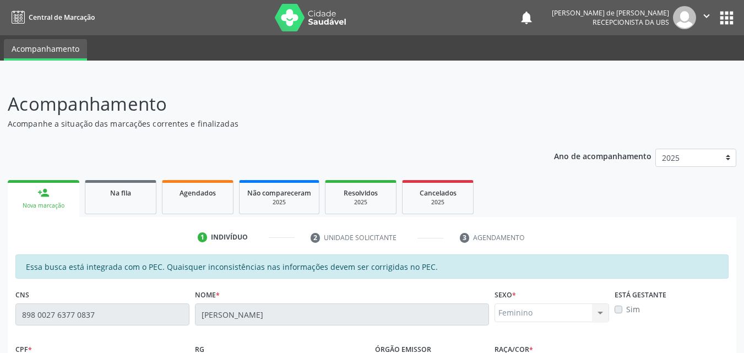
click at [43, 198] on div "person_add" at bounding box center [43, 193] width 12 height 12
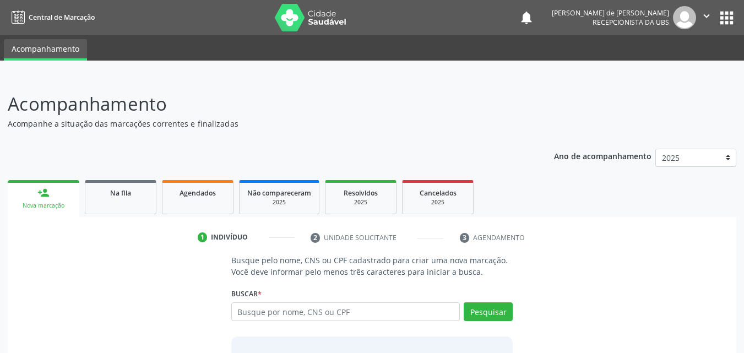
click at [260, 307] on input "text" at bounding box center [345, 311] width 229 height 19
type input "898 0027 6377 0837"
click at [484, 312] on button "Pesquisar" at bounding box center [488, 311] width 49 height 19
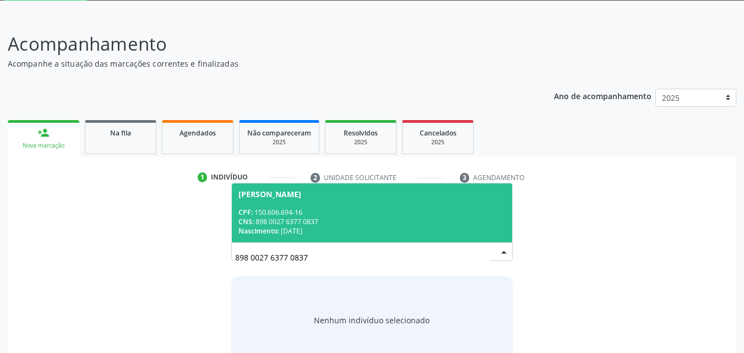
scroll to position [87, 0]
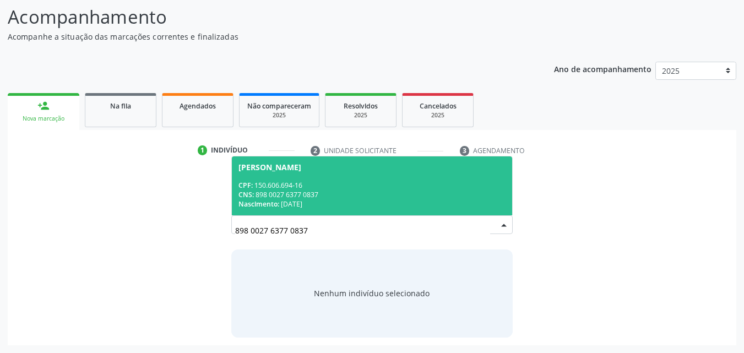
click at [349, 197] on div "CNS: 898 0027 6377 0837" at bounding box center [372, 194] width 268 height 9
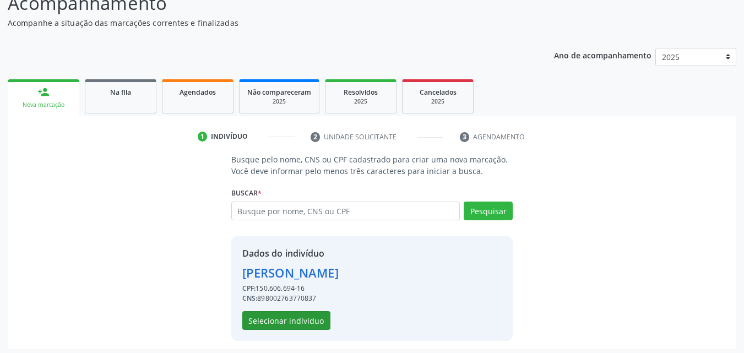
scroll to position [104, 0]
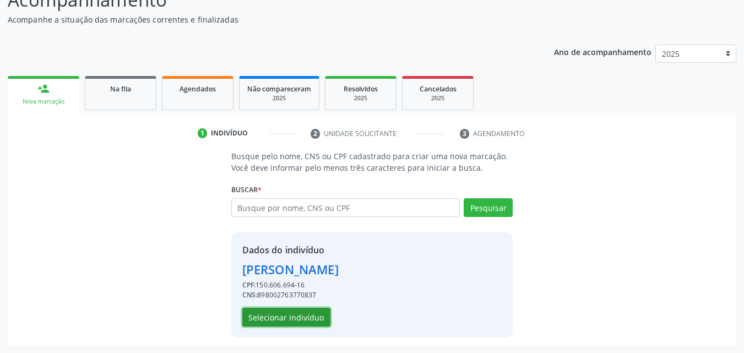
click at [305, 313] on button "Selecionar indivíduo" at bounding box center [286, 317] width 88 height 19
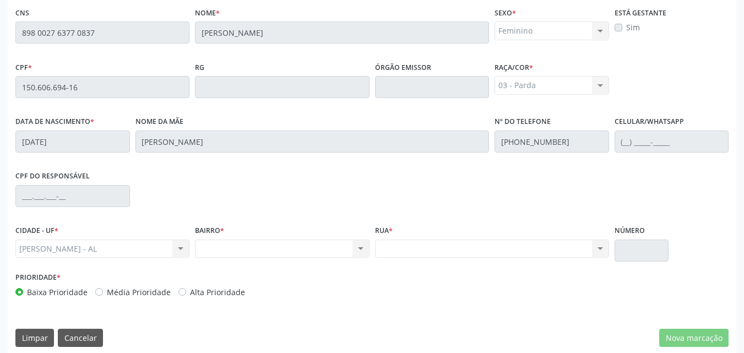
scroll to position [291, 0]
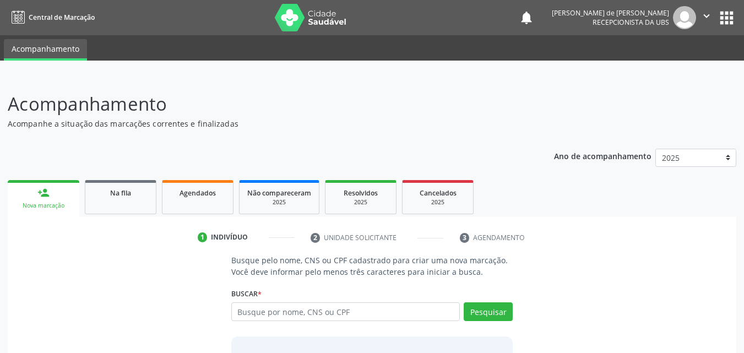
click at [266, 313] on input "text" at bounding box center [345, 311] width 229 height 19
type input "898 0027 6377 0837"
click at [487, 313] on button "Pesquisar" at bounding box center [488, 311] width 49 height 19
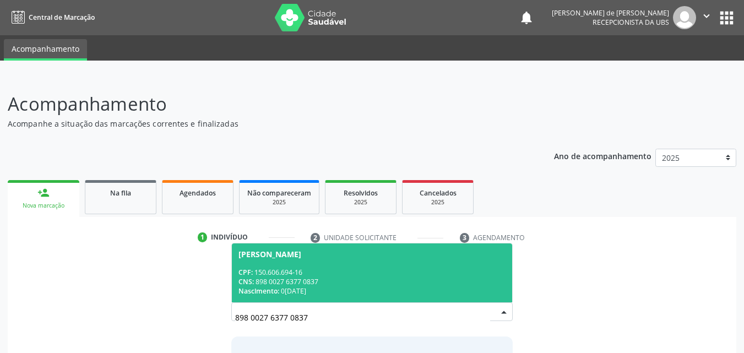
click at [363, 269] on div "CPF: 150.606.694-16" at bounding box center [372, 272] width 268 height 9
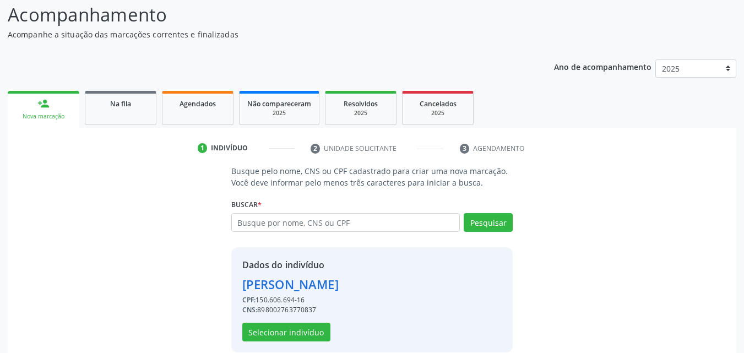
scroll to position [104, 0]
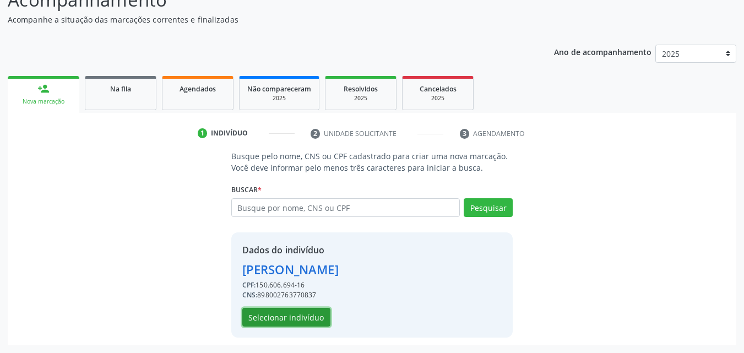
click at [289, 319] on button "Selecionar indivíduo" at bounding box center [286, 317] width 88 height 19
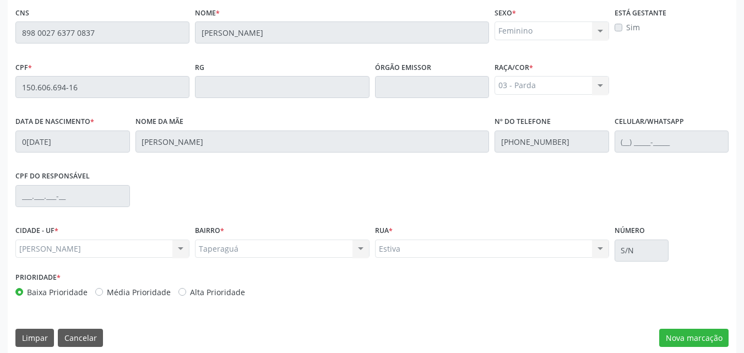
scroll to position [291, 0]
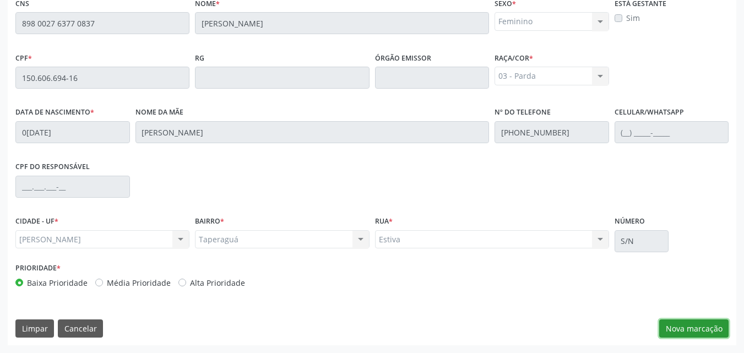
click at [688, 330] on button "Nova marcação" at bounding box center [693, 328] width 69 height 19
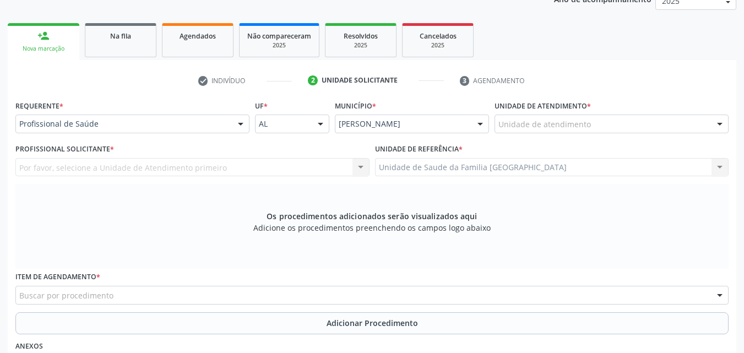
scroll to position [0, 0]
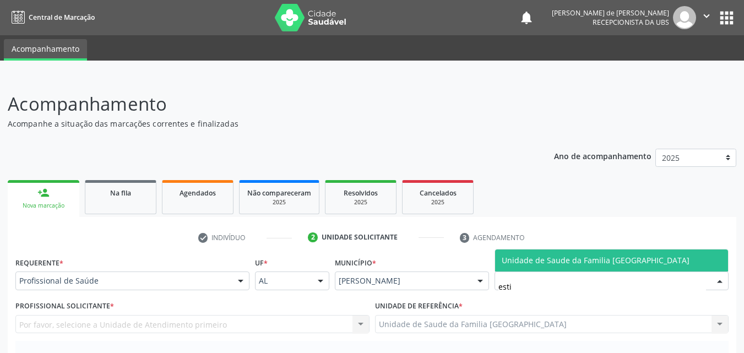
type input "estiv"
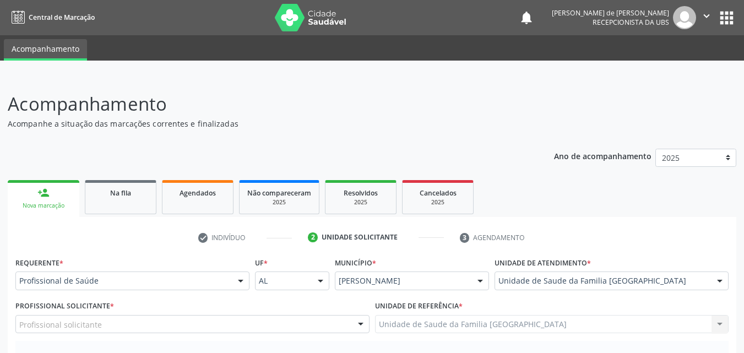
click at [111, 322] on div "Profissional solicitante" at bounding box center [192, 324] width 354 height 19
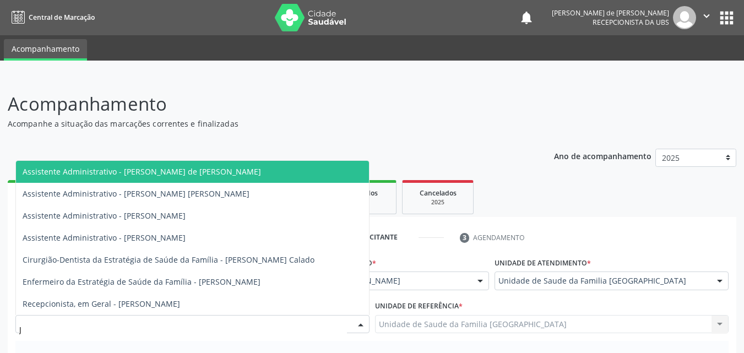
type input "JE"
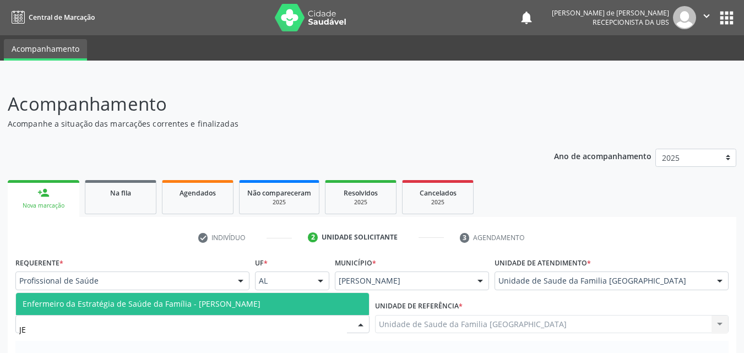
click at [135, 298] on span "Enfermeiro da Estratégia de Saúde da Família - [PERSON_NAME]" at bounding box center [142, 303] width 238 height 10
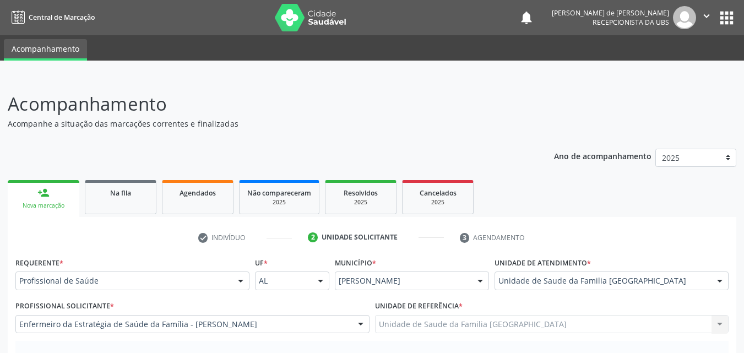
scroll to position [257, 0]
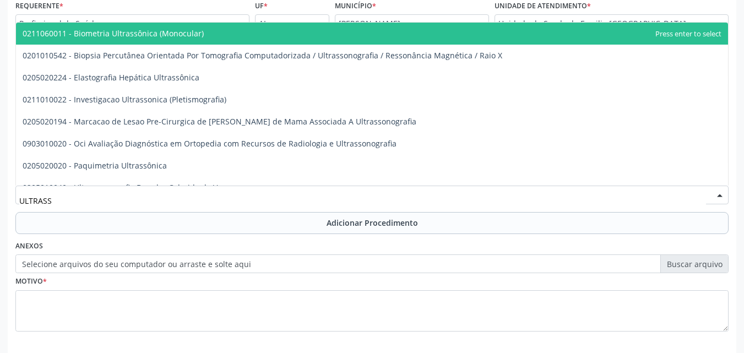
type input "ULTRASSO"
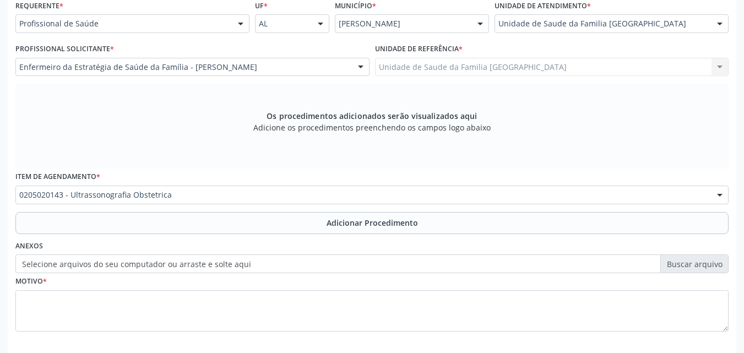
scroll to position [0, 0]
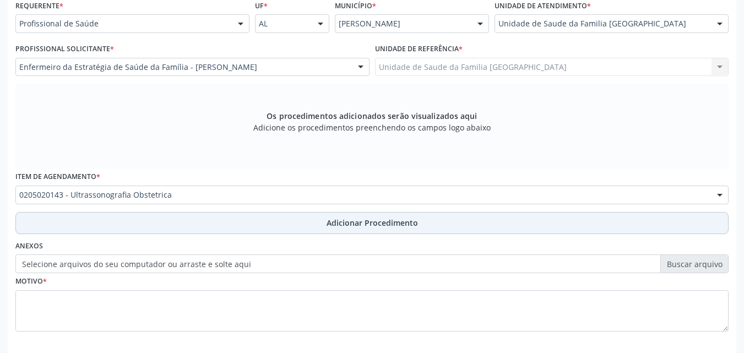
click at [110, 228] on button "Adicionar Procedimento" at bounding box center [371, 223] width 713 height 22
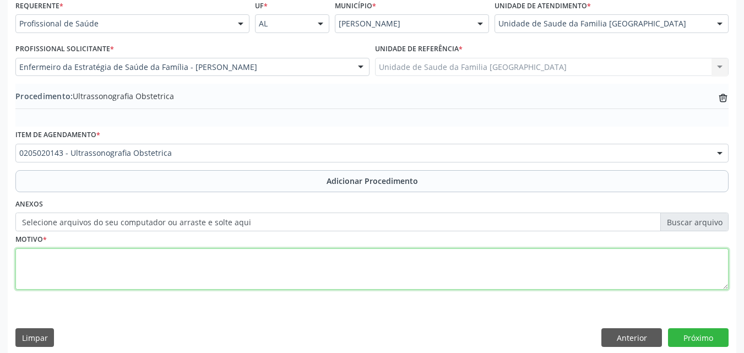
click at [117, 276] on textarea at bounding box center [371, 269] width 713 height 42
click at [63, 261] on textarea "PRÉ NATAL 35 SEMANAS." at bounding box center [371, 269] width 713 height 42
type textarea "PRÉ NATAL - 35 SEMANAS."
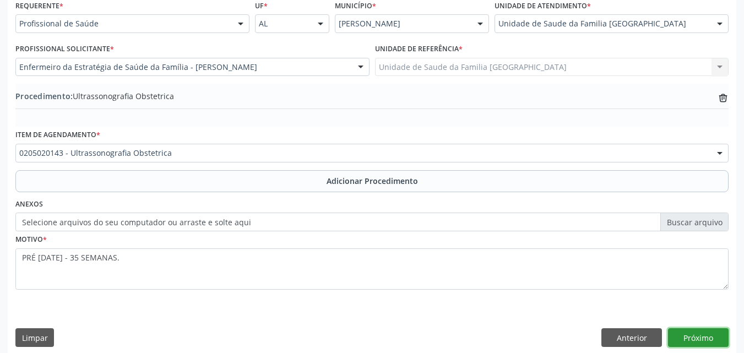
click at [685, 334] on button "Próximo" at bounding box center [698, 337] width 61 height 19
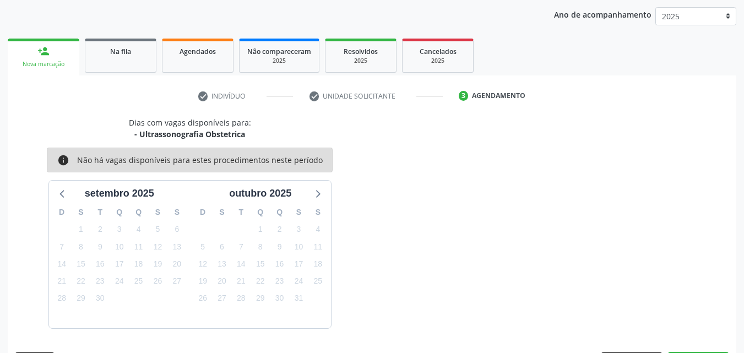
scroll to position [174, 0]
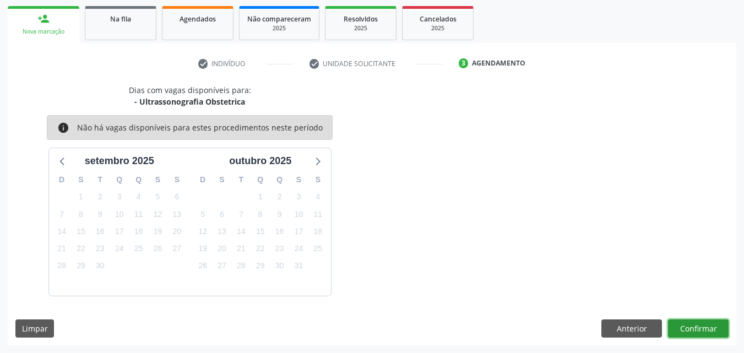
click at [685, 334] on button "Confirmar" at bounding box center [698, 328] width 61 height 19
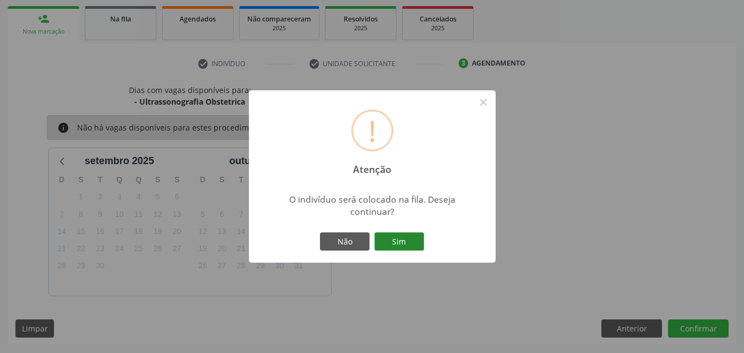
click at [406, 248] on button "Sim" at bounding box center [399, 241] width 50 height 19
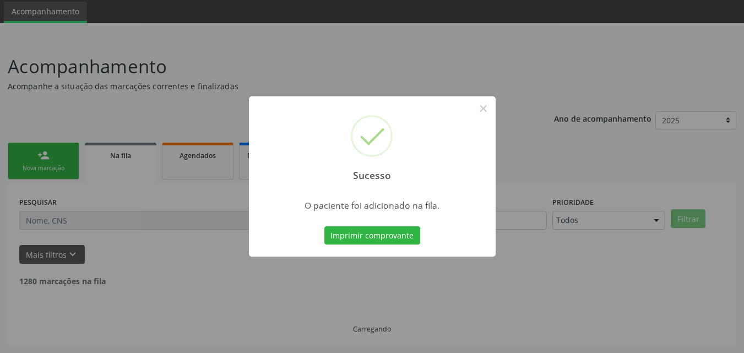
scroll to position [26, 0]
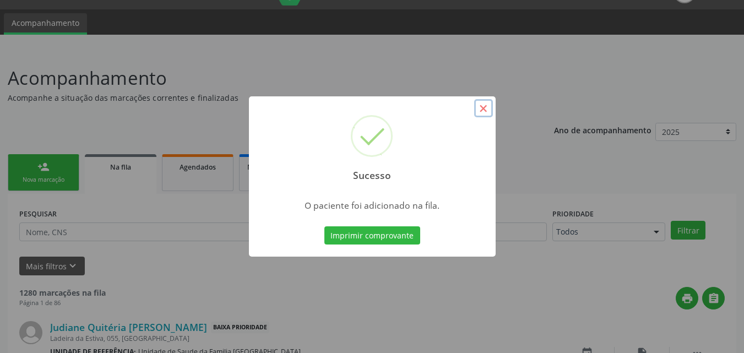
click at [484, 105] on button "×" at bounding box center [483, 108] width 19 height 19
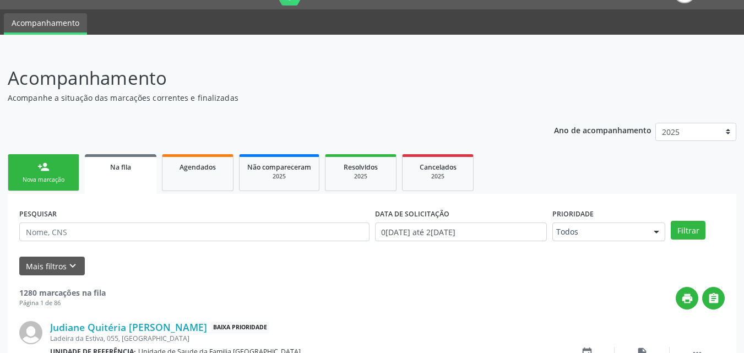
click at [43, 181] on div "Nova marcação" at bounding box center [43, 180] width 55 height 8
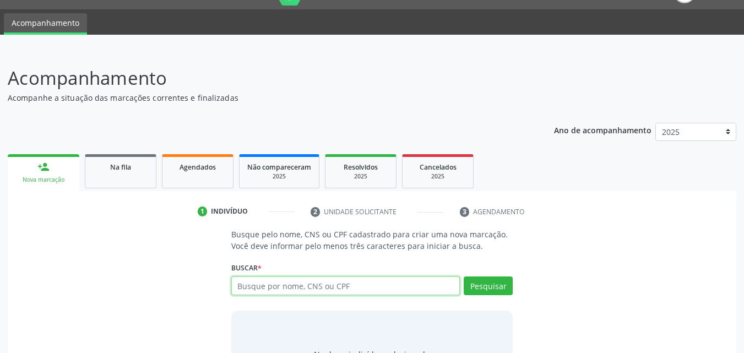
click at [274, 281] on input "text" at bounding box center [345, 285] width 229 height 19
type input "703000842838677"
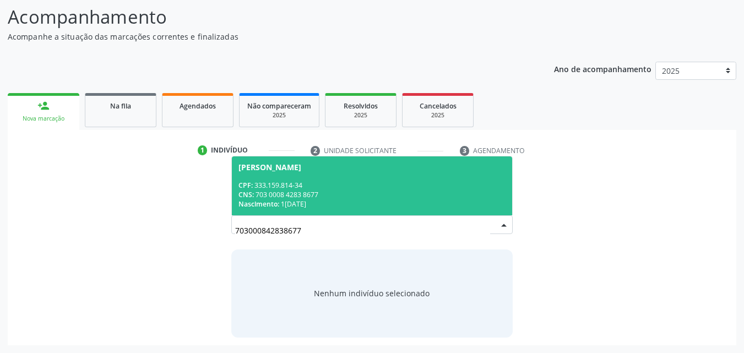
click at [301, 167] on div "José Faustino dos Santos" at bounding box center [269, 167] width 63 height 9
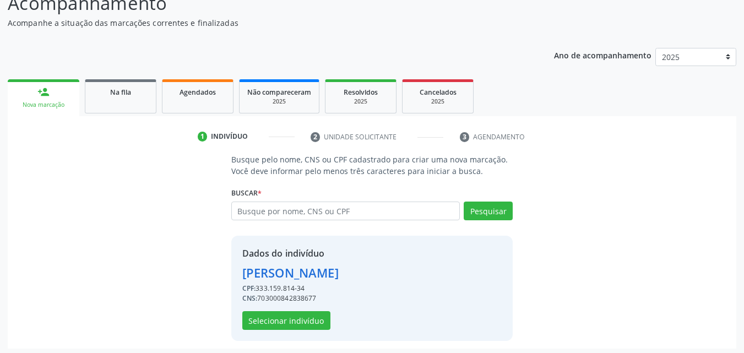
scroll to position [104, 0]
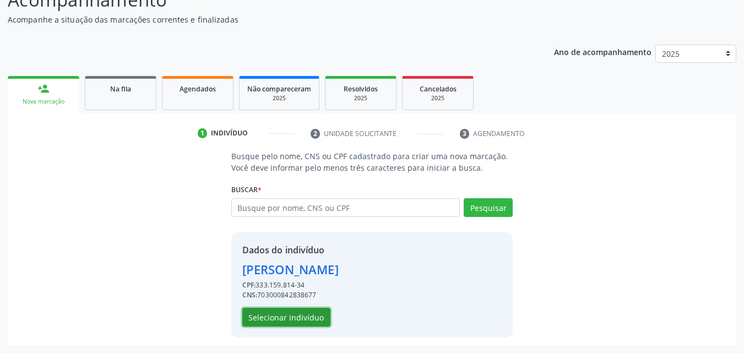
click at [290, 314] on button "Selecionar indivíduo" at bounding box center [286, 317] width 88 height 19
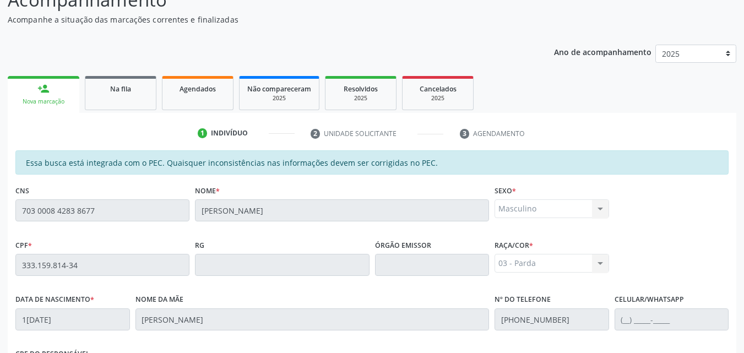
scroll to position [291, 0]
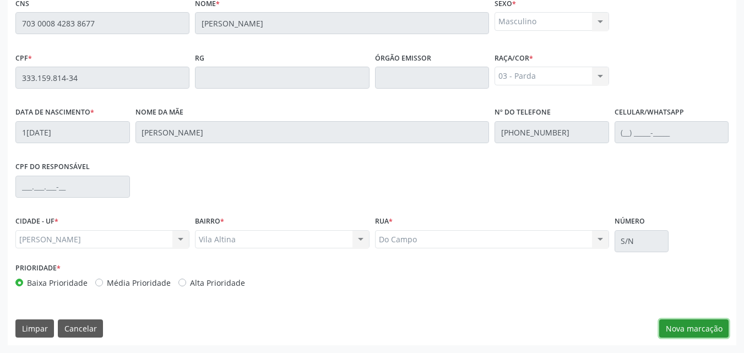
click at [695, 324] on button "Nova marcação" at bounding box center [693, 328] width 69 height 19
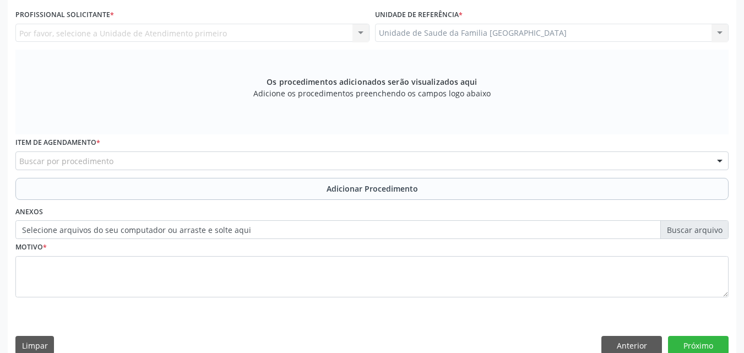
scroll to position [0, 0]
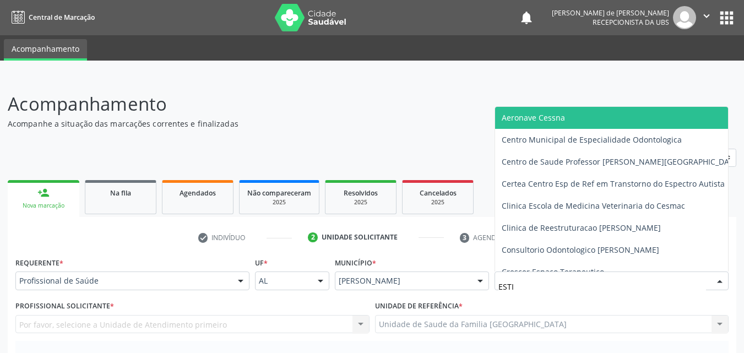
type input "ESTIV"
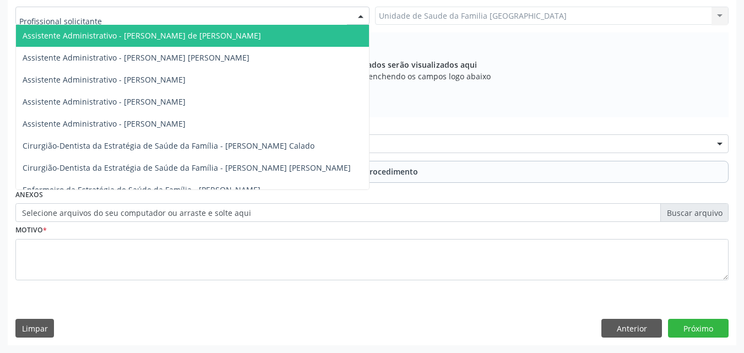
scroll to position [51, 0]
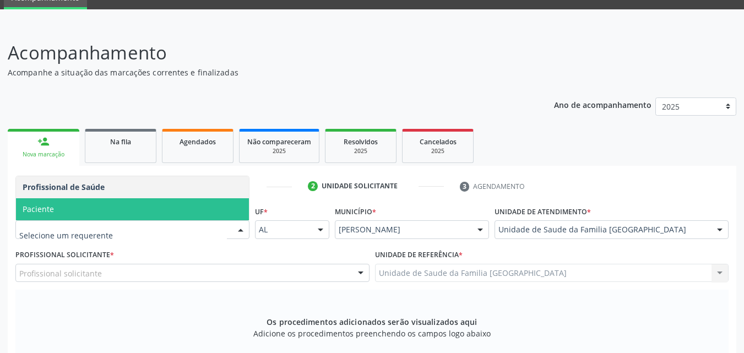
click at [76, 209] on span "Paciente" at bounding box center [132, 209] width 233 height 22
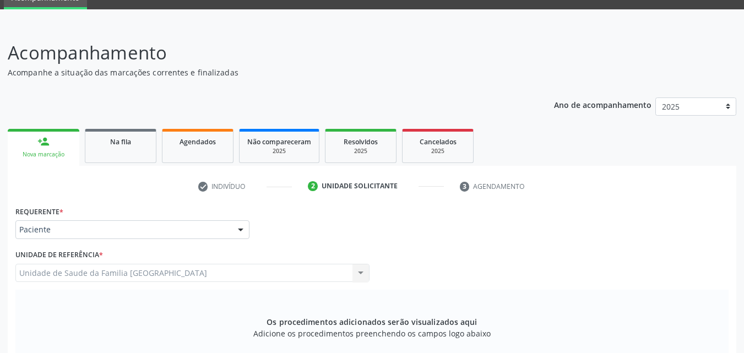
scroll to position [308, 0]
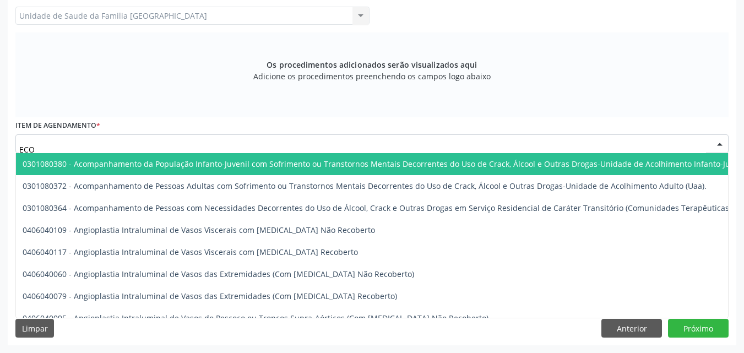
type input "ECOC"
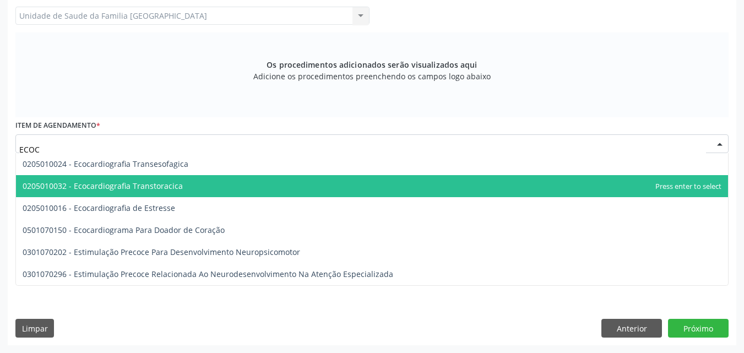
click at [135, 181] on span "0205010032 - Ecocardiografia Transtoracica" at bounding box center [103, 186] width 160 height 10
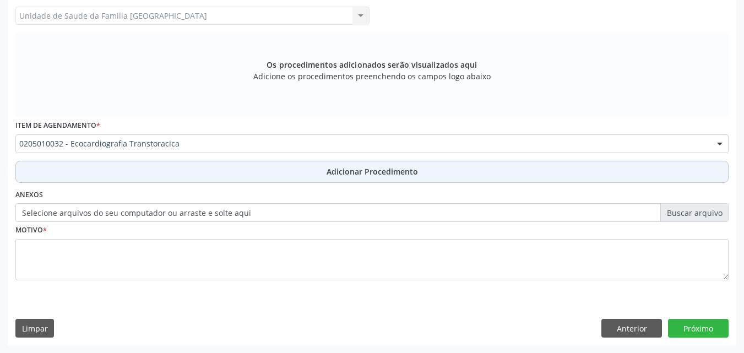
click at [157, 173] on button "Adicionar Procedimento" at bounding box center [371, 172] width 713 height 22
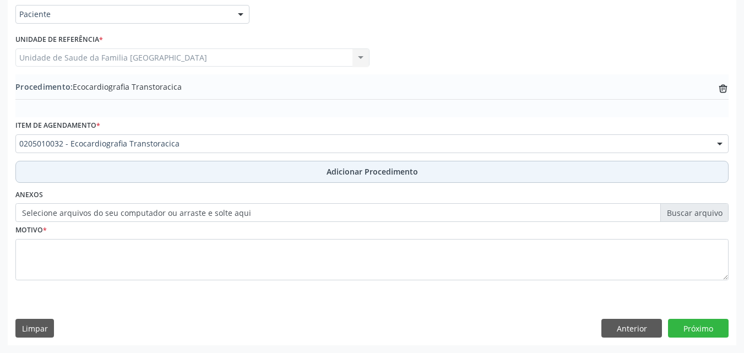
scroll to position [266, 0]
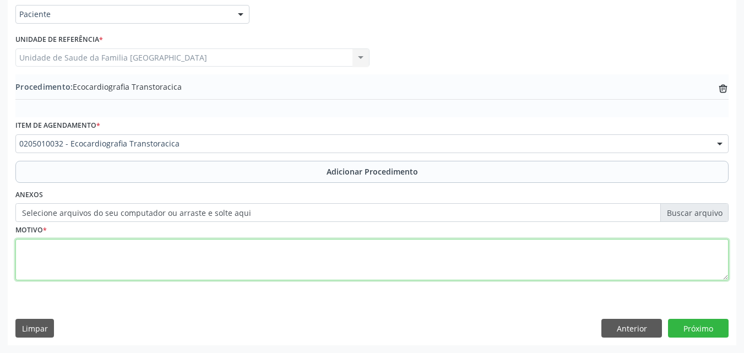
click at [156, 262] on textarea at bounding box center [371, 260] width 713 height 42
type textarea "R"
type textarea "AVALIAÇÃO CARDIOLOGICA."
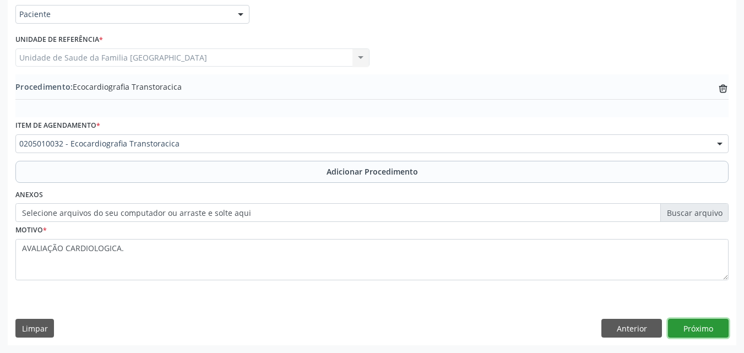
click at [688, 319] on button "Próximo" at bounding box center [698, 328] width 61 height 19
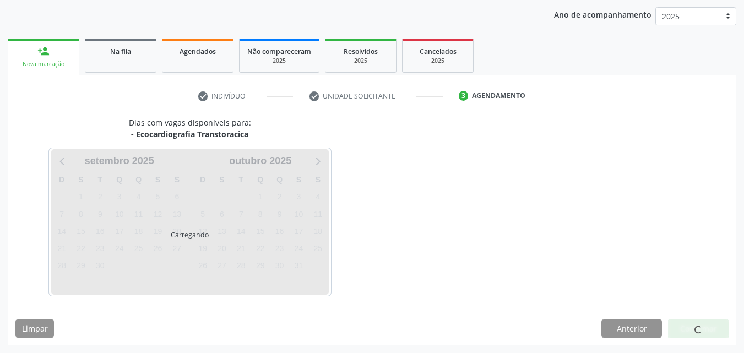
scroll to position [174, 0]
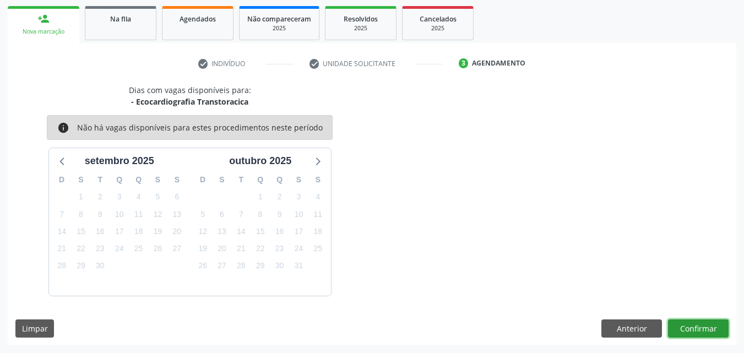
click at [704, 326] on button "Confirmar" at bounding box center [698, 328] width 61 height 19
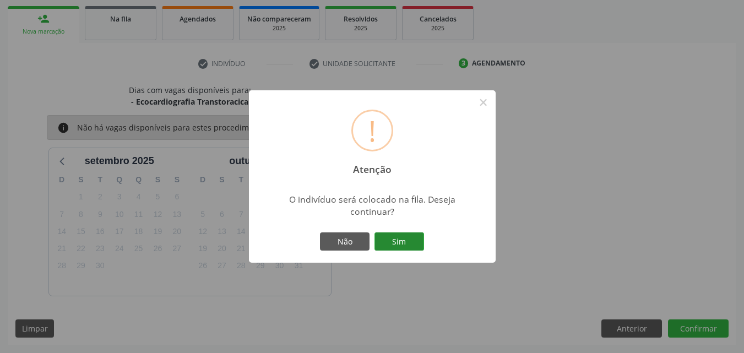
click at [403, 243] on button "Sim" at bounding box center [399, 241] width 50 height 19
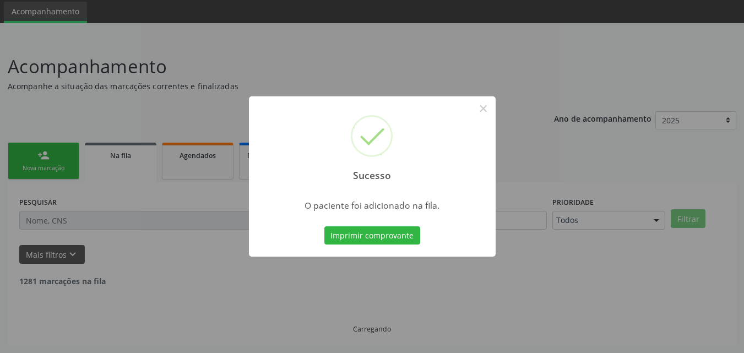
scroll to position [26, 0]
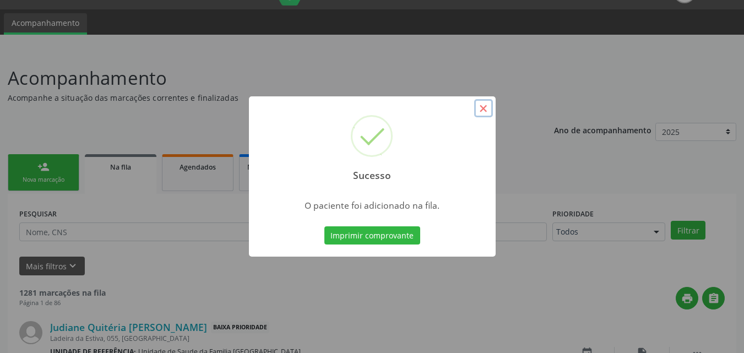
click at [481, 107] on button "×" at bounding box center [483, 108] width 19 height 19
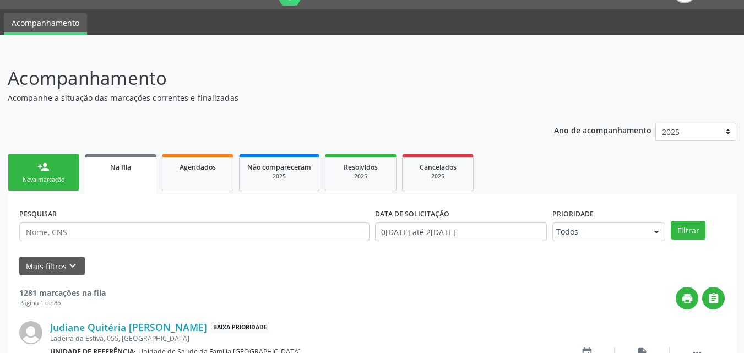
click at [44, 171] on div "person_add" at bounding box center [43, 167] width 12 height 12
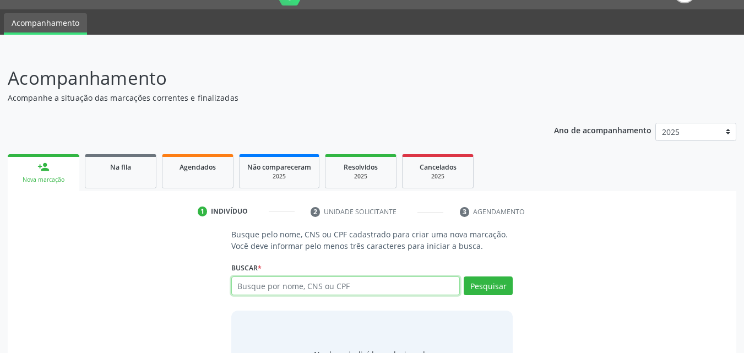
click at [282, 281] on input "text" at bounding box center [345, 285] width 229 height 19
type input "703000842838677"
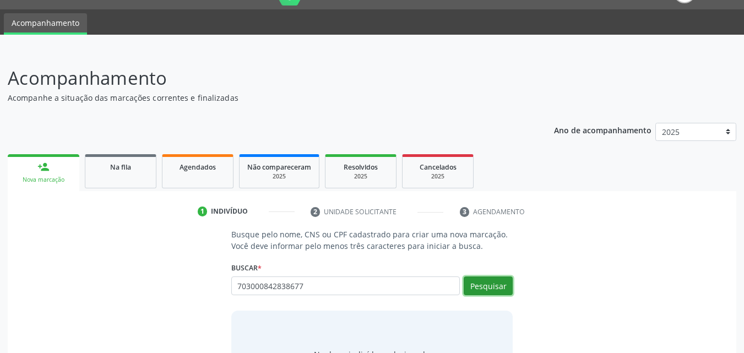
click at [491, 286] on button "Pesquisar" at bounding box center [488, 285] width 49 height 19
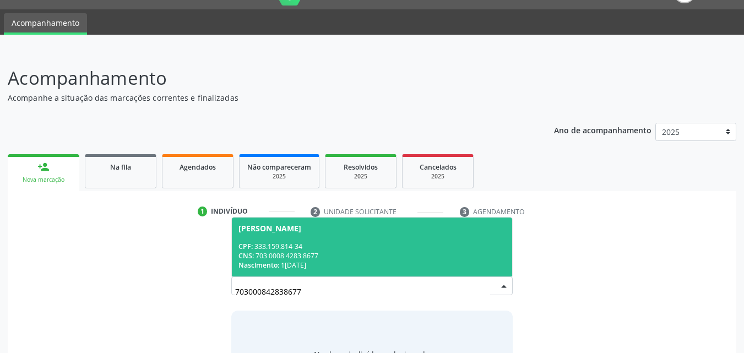
click at [367, 241] on span "José Faustino dos Santos CPF: 333.159.814-34 CNS: 703 0008 4283 8677 Nascimento…" at bounding box center [372, 246] width 281 height 59
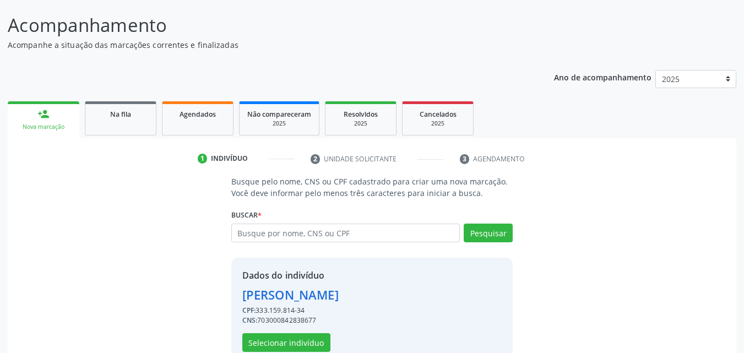
scroll to position [104, 0]
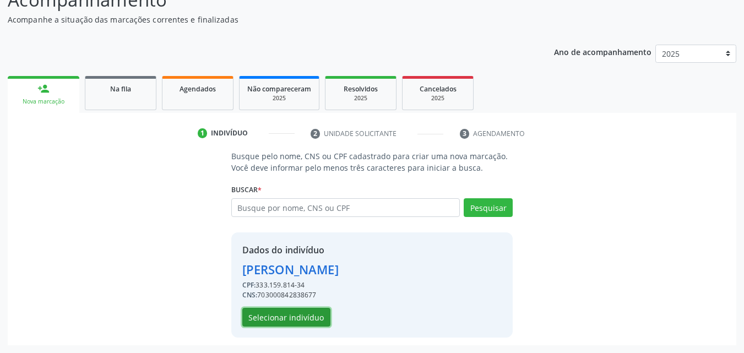
click at [279, 315] on button "Selecionar indivíduo" at bounding box center [286, 317] width 88 height 19
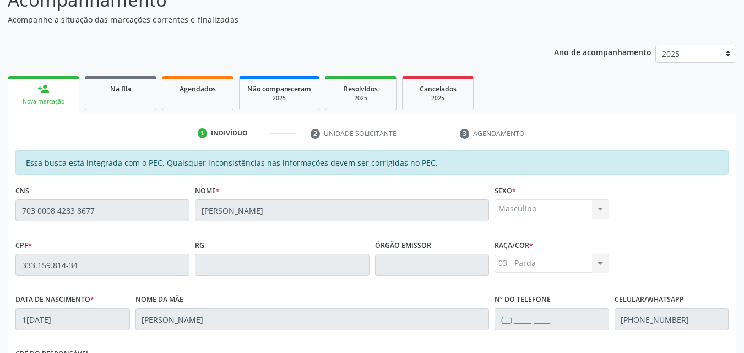
scroll to position [291, 0]
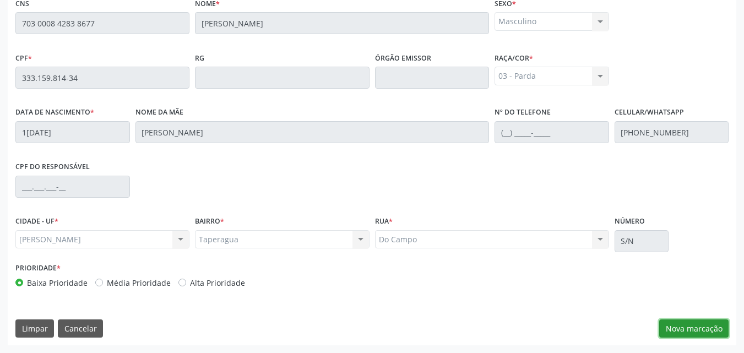
click at [669, 325] on button "Nova marcação" at bounding box center [693, 328] width 69 height 19
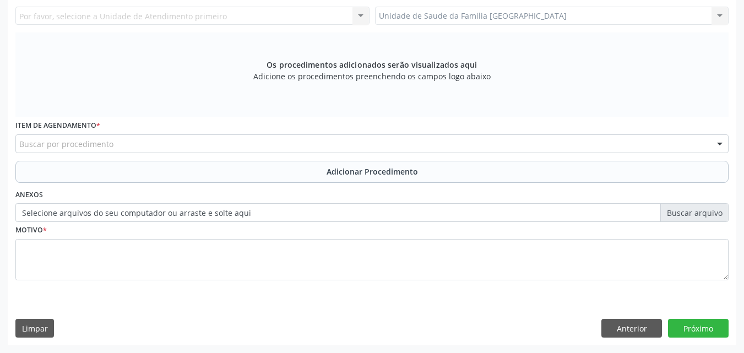
scroll to position [51, 0]
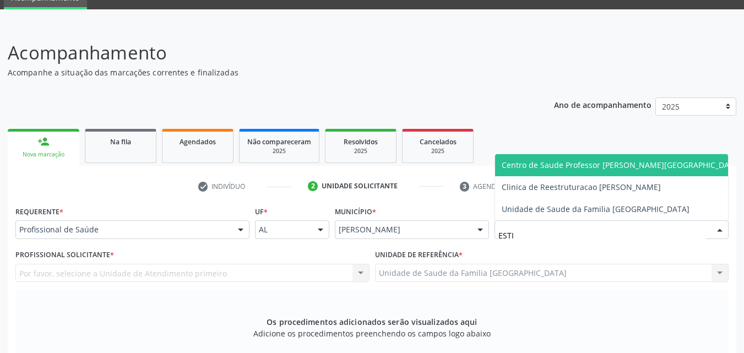
type input "ESTIV"
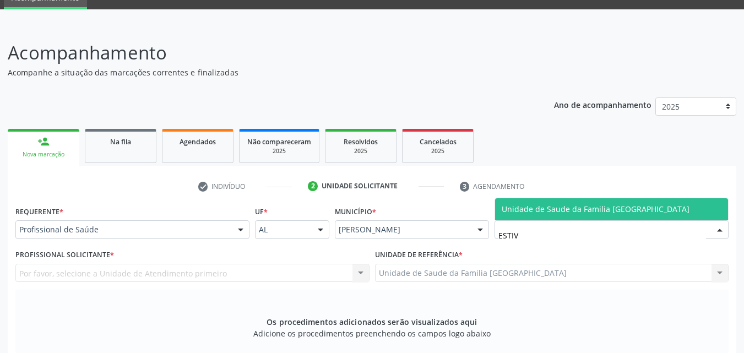
click at [504, 205] on span "Unidade de Saude da Familia [GEOGRAPHIC_DATA]" at bounding box center [596, 209] width 188 height 10
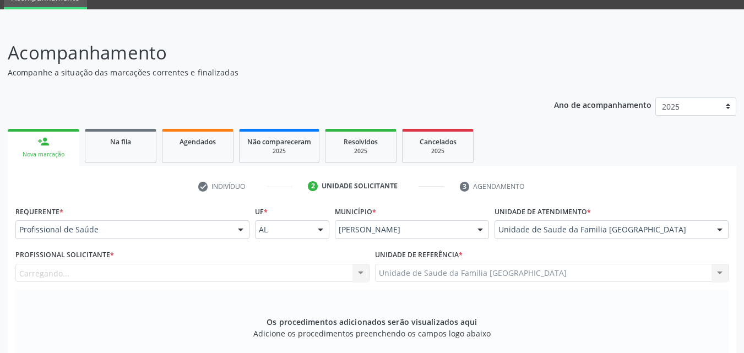
scroll to position [308, 0]
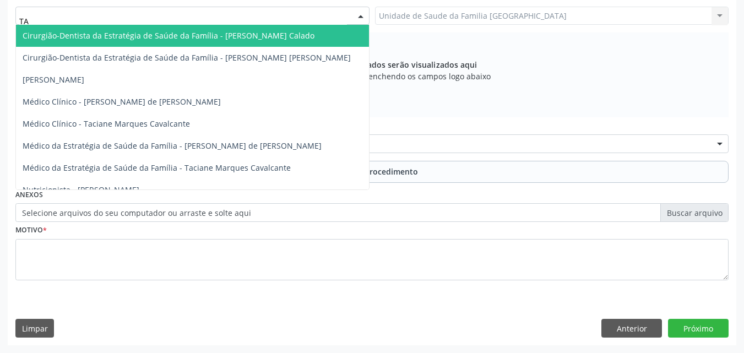
type input "TAC"
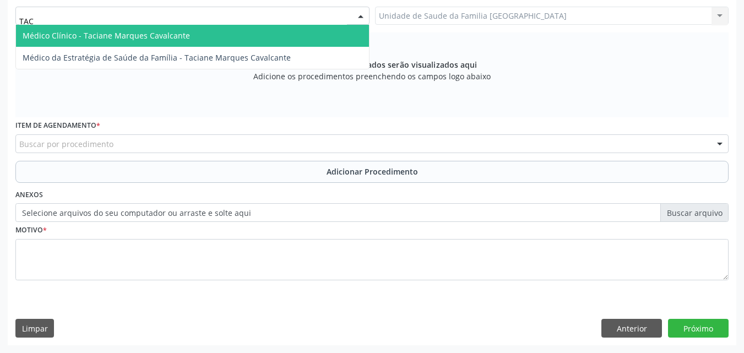
click at [102, 31] on span "Médico Clínico - Taciane Marques Cavalcante" at bounding box center [106, 35] width 167 height 10
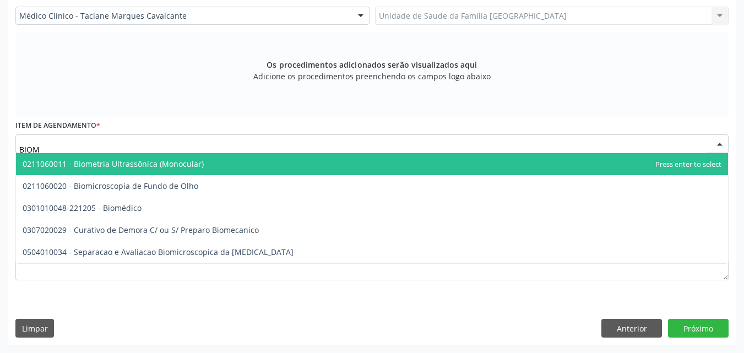
type input "BIOME"
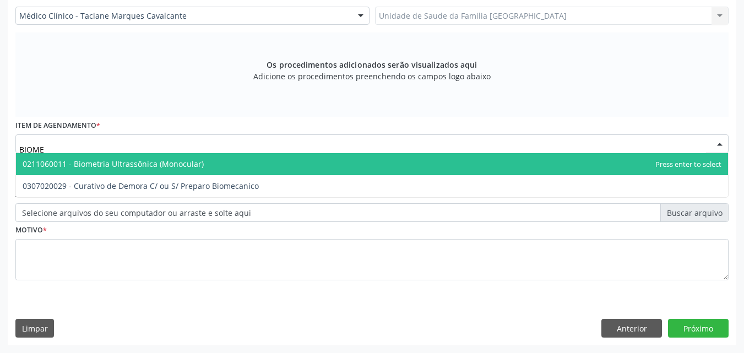
click at [105, 164] on span "0211060011 - Biometria Ultrassônica (Monocular)" at bounding box center [113, 164] width 181 height 10
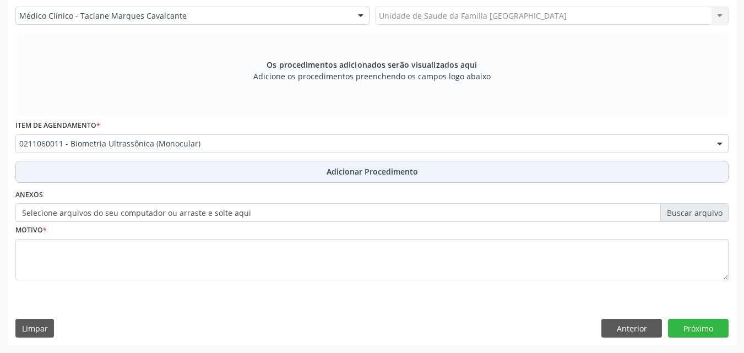
click at [115, 173] on button "Adicionar Procedimento" at bounding box center [371, 172] width 713 height 22
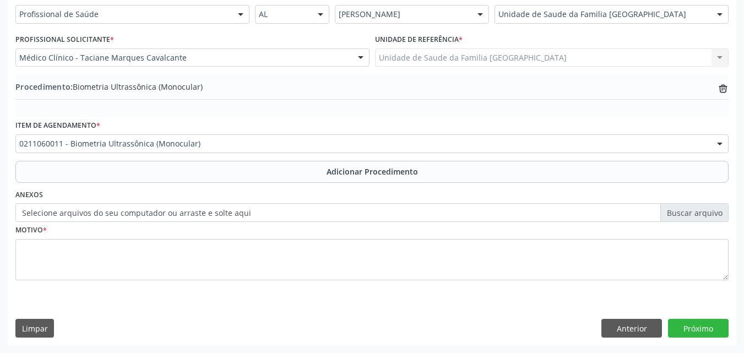
scroll to position [266, 0]
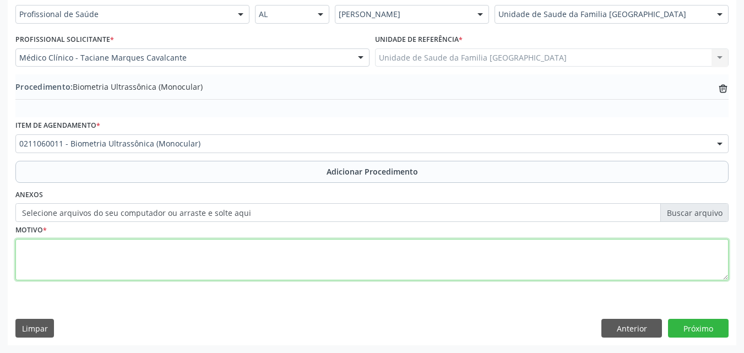
click at [125, 258] on textarea at bounding box center [371, 260] width 713 height 42
type textarea "OFTALMOLOGISTA."
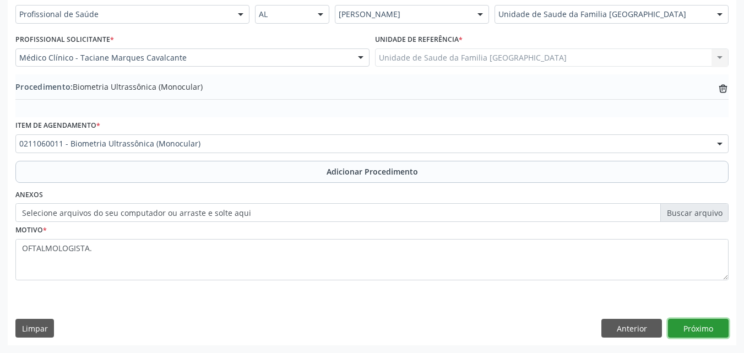
click at [682, 324] on button "Próximo" at bounding box center [698, 328] width 61 height 19
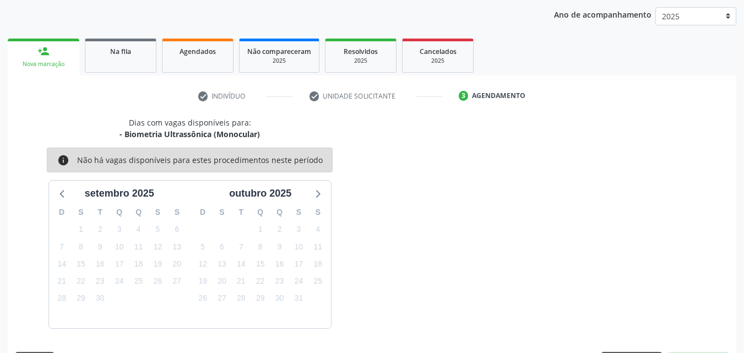
scroll to position [174, 0]
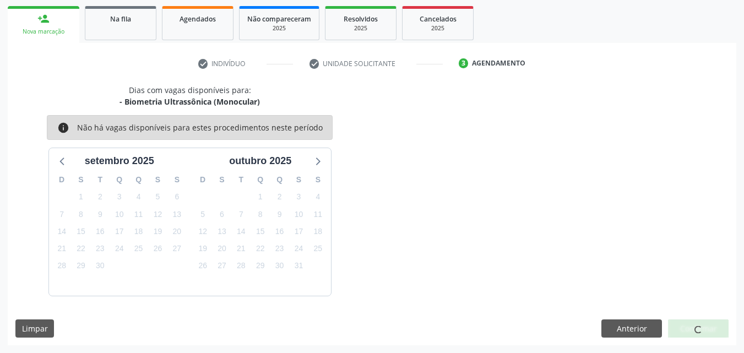
click at [682, 324] on div at bounding box center [698, 328] width 61 height 19
click at [709, 327] on button "Confirmar" at bounding box center [698, 328] width 61 height 19
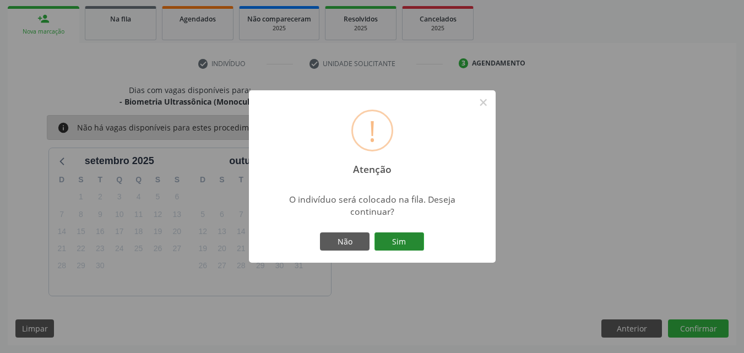
click at [414, 241] on button "Sim" at bounding box center [399, 241] width 50 height 19
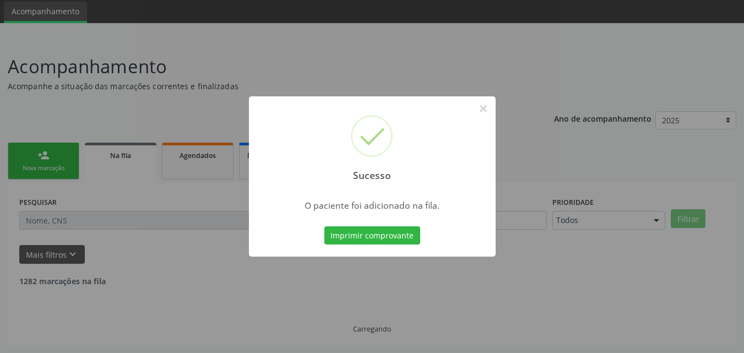
scroll to position [26, 0]
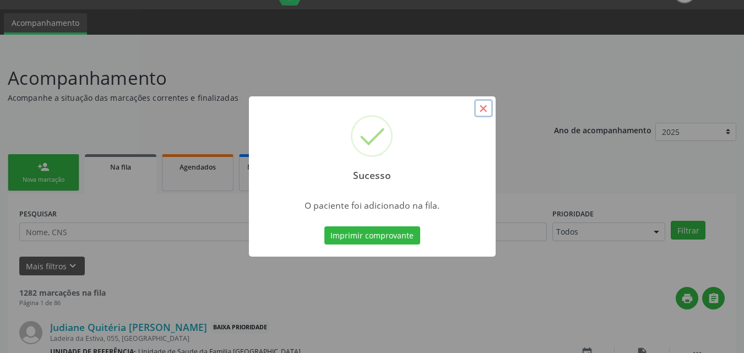
click at [482, 107] on button "×" at bounding box center [483, 108] width 19 height 19
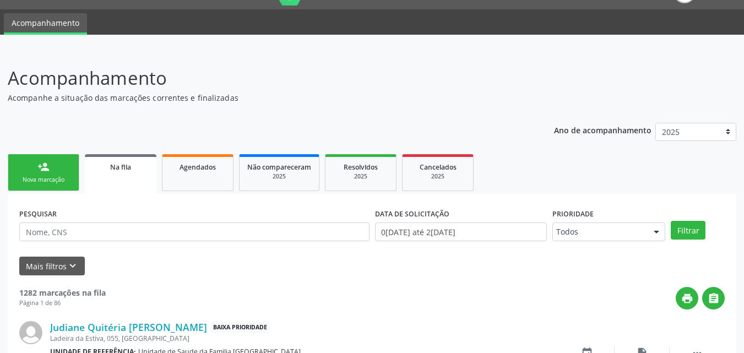
click at [43, 176] on div "Nova marcação" at bounding box center [43, 180] width 55 height 8
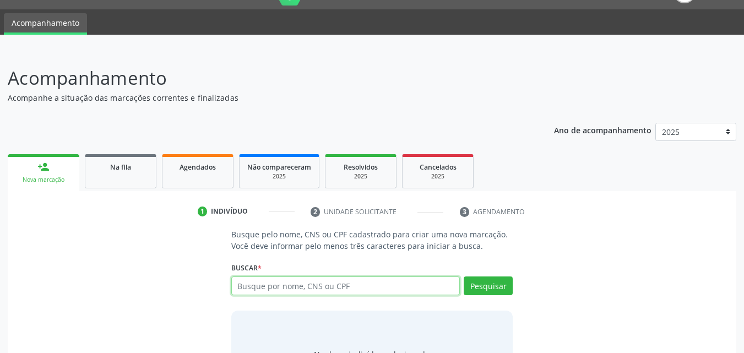
click at [308, 287] on input "text" at bounding box center [345, 285] width 229 height 19
type input "MAYLA CLARISSE"
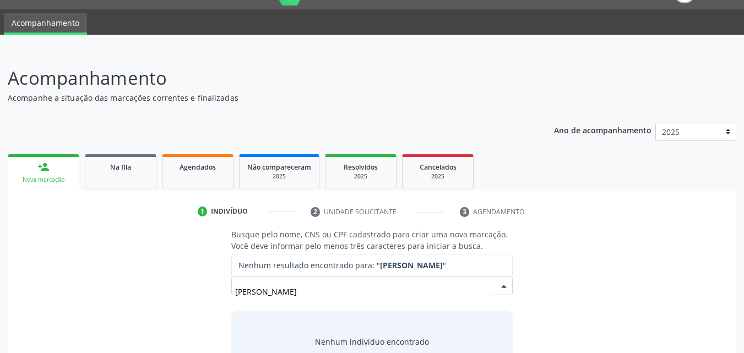
drag, startPoint x: 165, startPoint y: 288, endPoint x: 138, endPoint y: 285, distance: 27.1
click at [146, 287] on div "Busque pelo nome, CNS ou CPF cadastrado para criar uma nova marcação. Você deve…" at bounding box center [371, 313] width 713 height 170
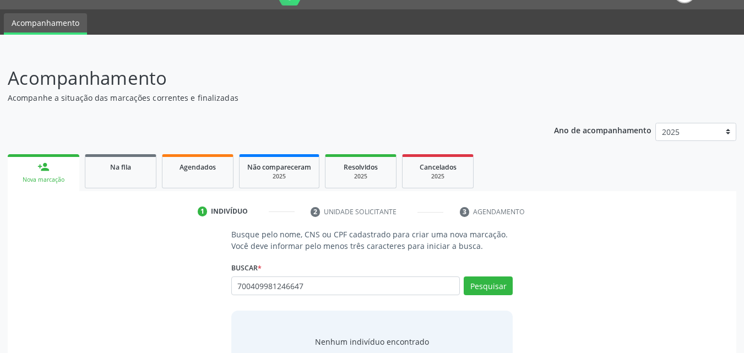
type input "700409981246647"
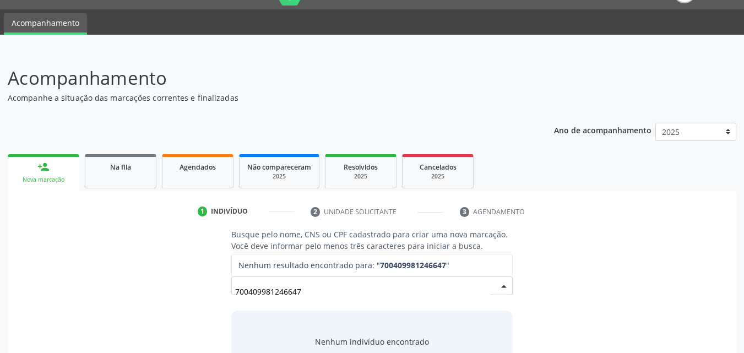
scroll to position [87, 0]
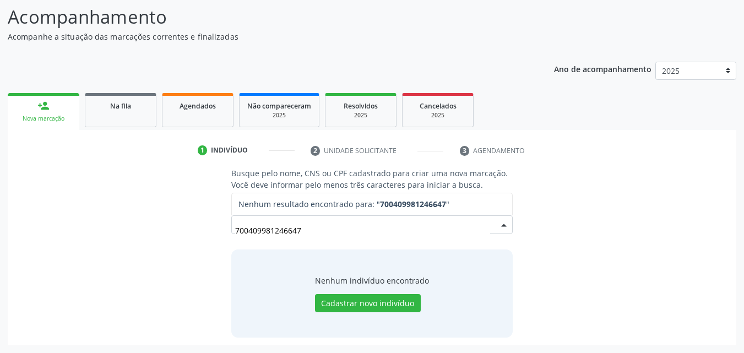
click at [322, 231] on input "700409981246647" at bounding box center [362, 230] width 255 height 22
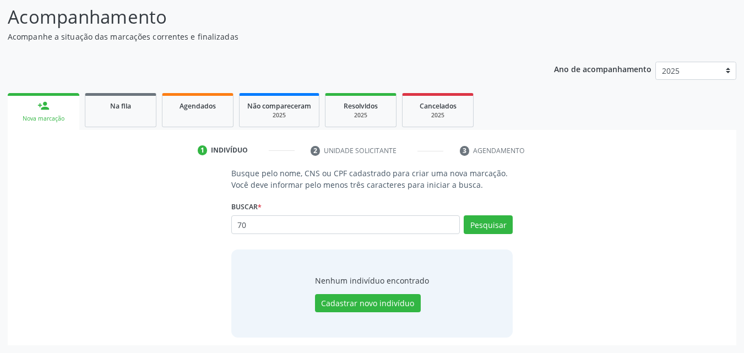
type input "7"
type input "00464933447"
click at [496, 220] on button "Pesquisar" at bounding box center [488, 224] width 49 height 19
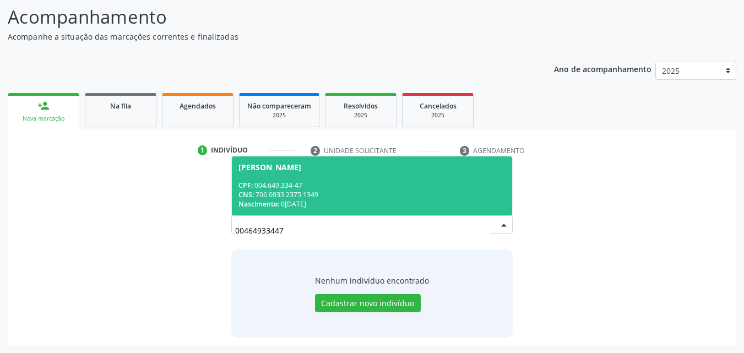
click at [383, 184] on div "CPF: 004.649.334-47" at bounding box center [372, 185] width 268 height 9
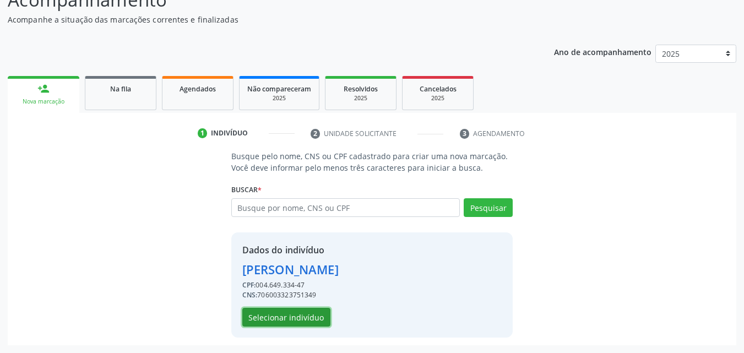
click at [300, 315] on button "Selecionar indivíduo" at bounding box center [286, 317] width 88 height 19
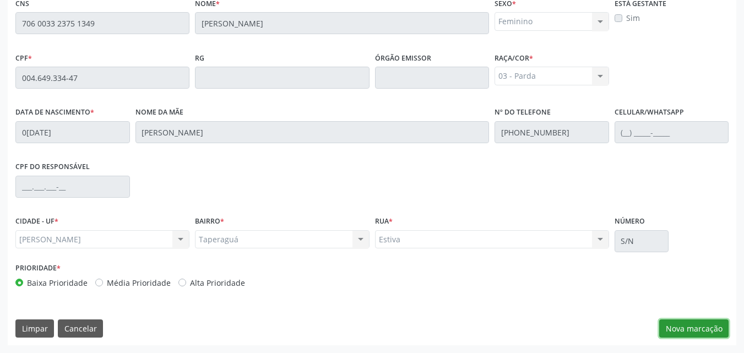
click at [688, 326] on button "Nova marcação" at bounding box center [693, 328] width 69 height 19
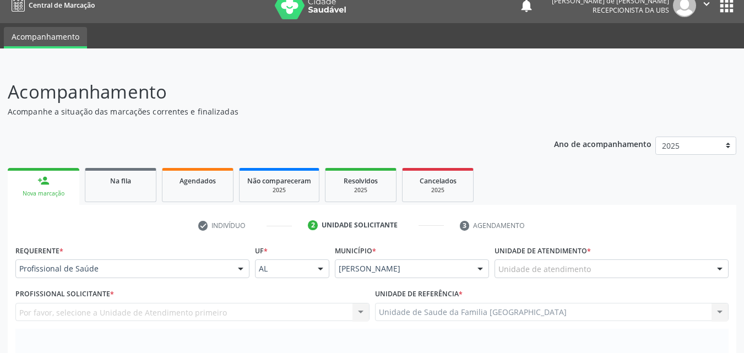
scroll to position [0, 0]
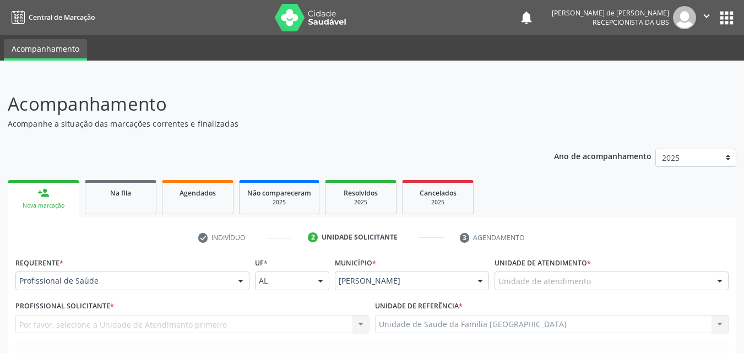
click at [110, 287] on div "Profissional de Saúde" at bounding box center [132, 280] width 234 height 19
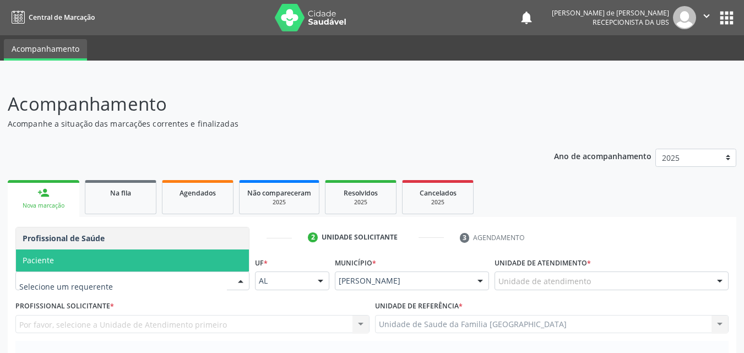
click at [84, 260] on span "Paciente" at bounding box center [132, 260] width 233 height 22
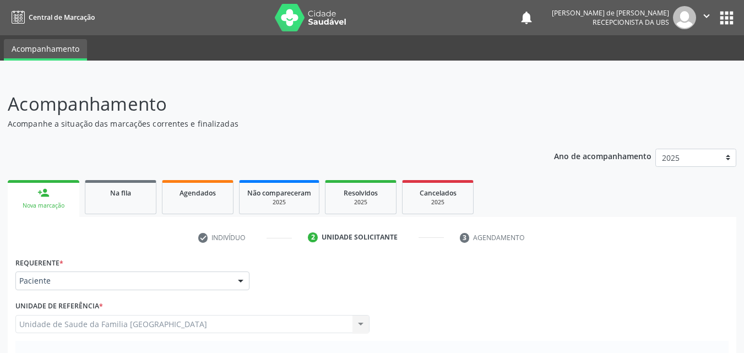
scroll to position [308, 0]
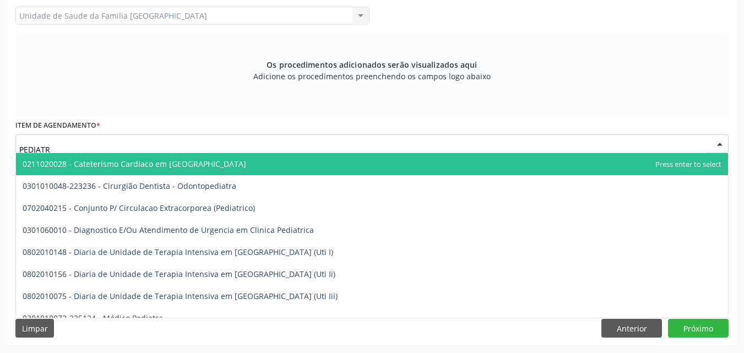
type input "PEDIATRA"
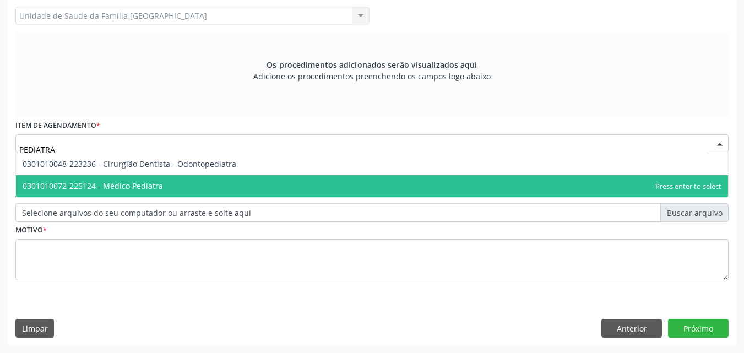
click at [120, 179] on span "0301010072-225124 - Médico Pediatra" at bounding box center [372, 186] width 712 height 22
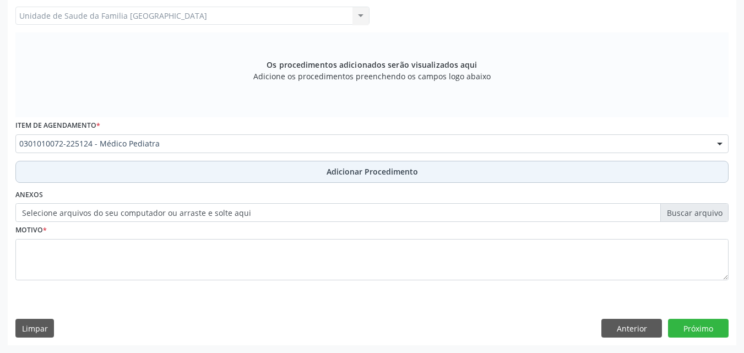
click at [121, 173] on button "Adicionar Procedimento" at bounding box center [371, 172] width 713 height 22
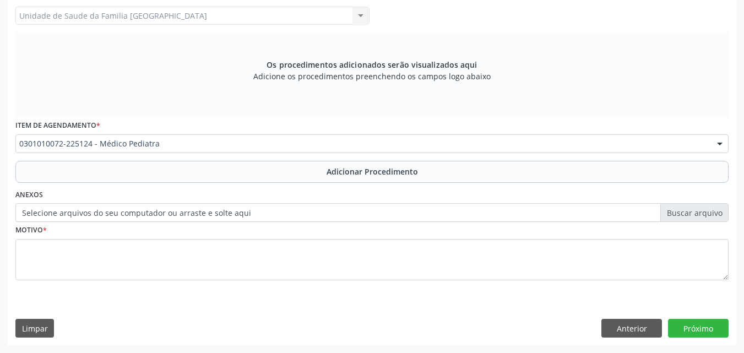
scroll to position [266, 0]
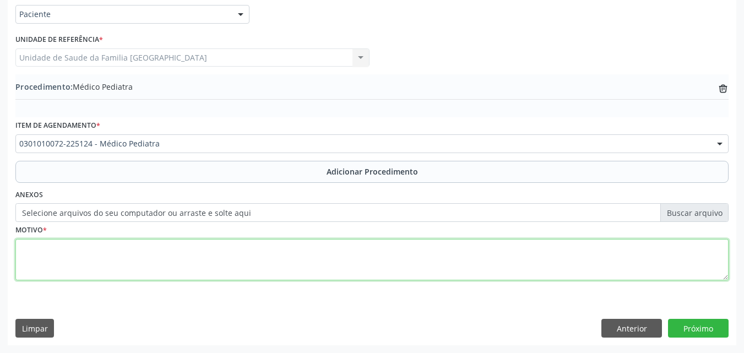
click at [128, 250] on textarea at bounding box center [371, 260] width 713 height 42
type textarea "AVALIAÇÃO CLÍNICA"
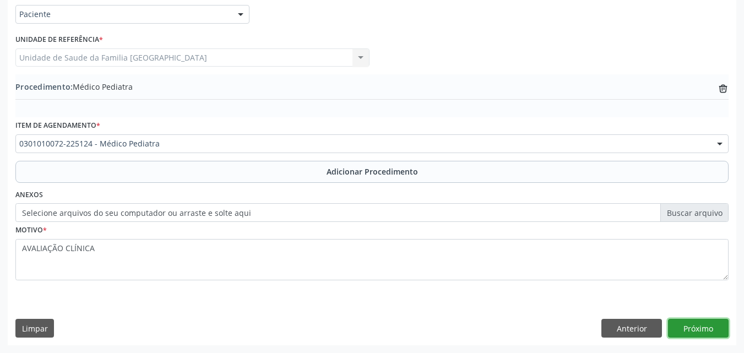
click at [680, 327] on button "Próximo" at bounding box center [698, 328] width 61 height 19
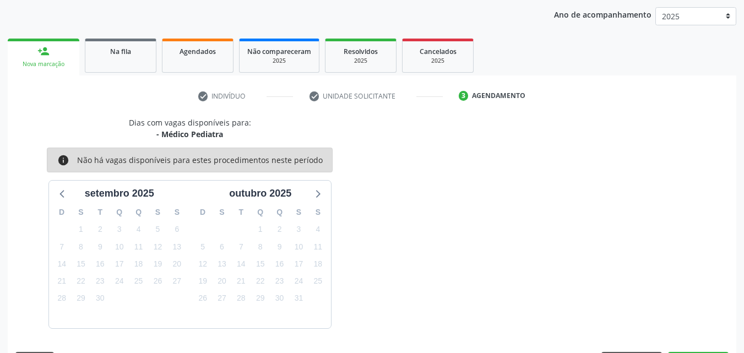
scroll to position [174, 0]
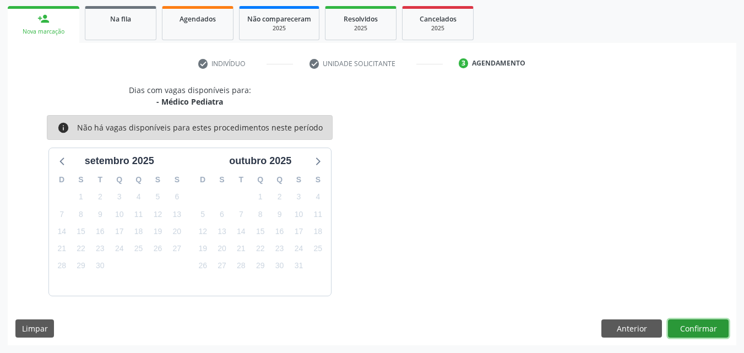
click at [680, 327] on button "Confirmar" at bounding box center [698, 328] width 61 height 19
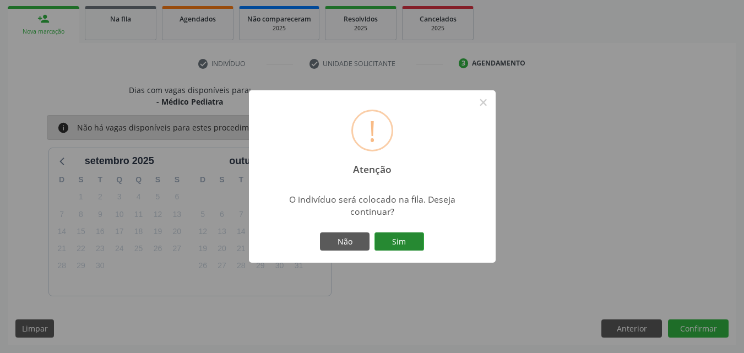
click at [390, 239] on button "Sim" at bounding box center [399, 241] width 50 height 19
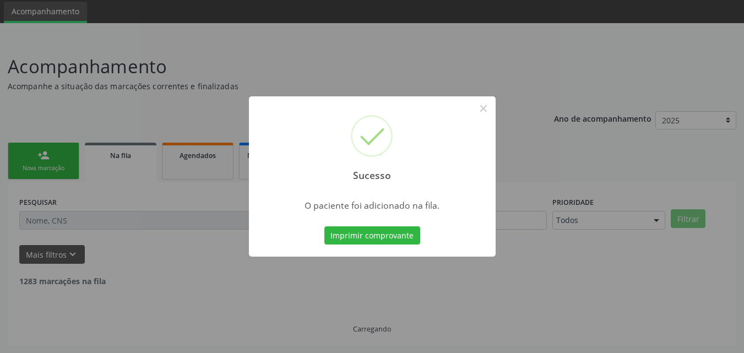
scroll to position [26, 0]
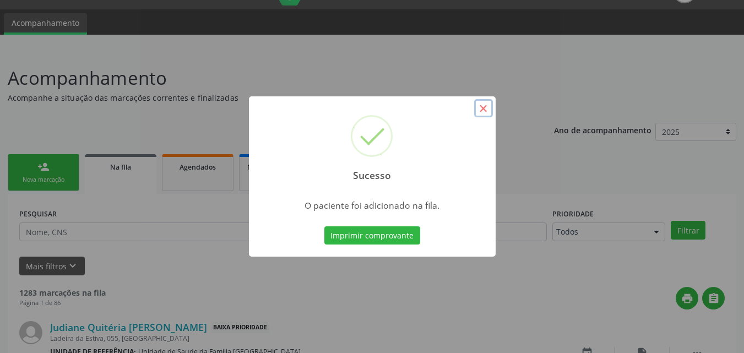
click at [483, 106] on button "×" at bounding box center [483, 108] width 19 height 19
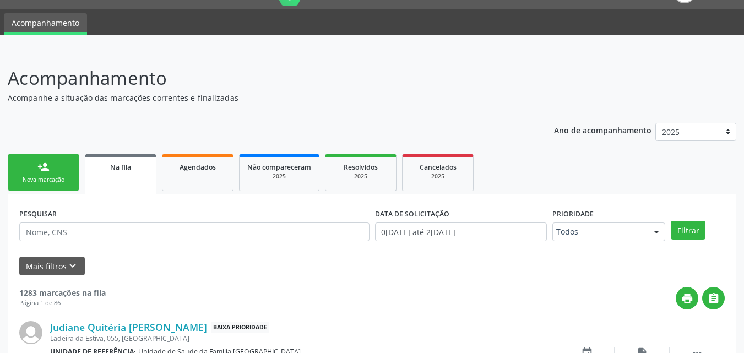
click at [59, 172] on link "person_add Nova marcação" at bounding box center [44, 172] width 72 height 37
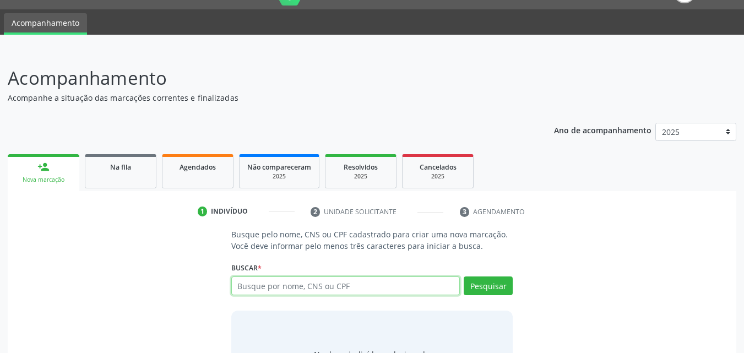
click at [328, 287] on input "text" at bounding box center [345, 285] width 229 height 19
type input "00464933447"
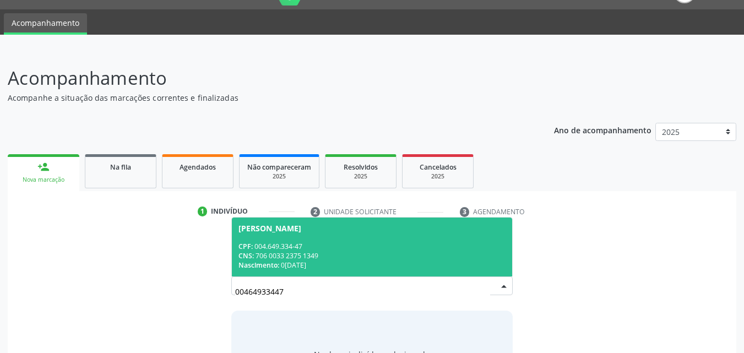
click at [332, 248] on div "CPF: 004.649.334-47" at bounding box center [372, 246] width 268 height 9
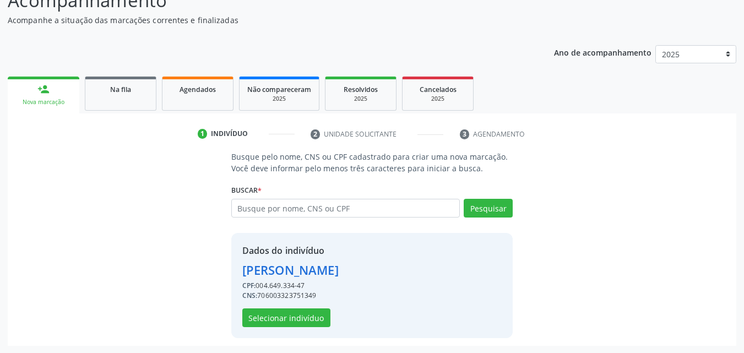
scroll to position [104, 0]
click at [303, 316] on button "Selecionar indivíduo" at bounding box center [286, 317] width 88 height 19
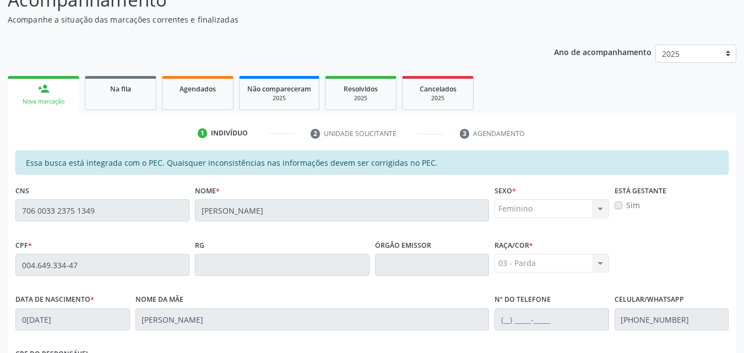
scroll to position [291, 0]
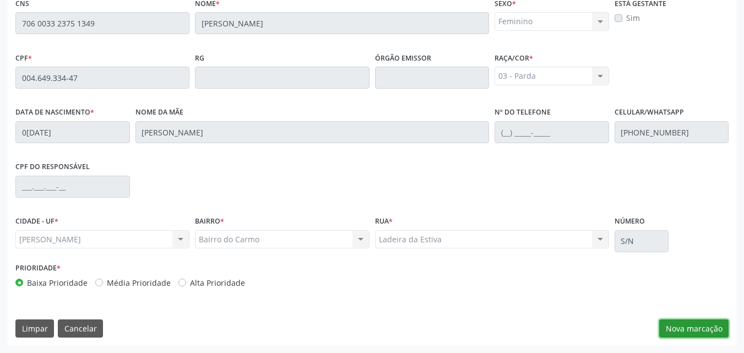
click at [670, 325] on button "Nova marcação" at bounding box center [693, 328] width 69 height 19
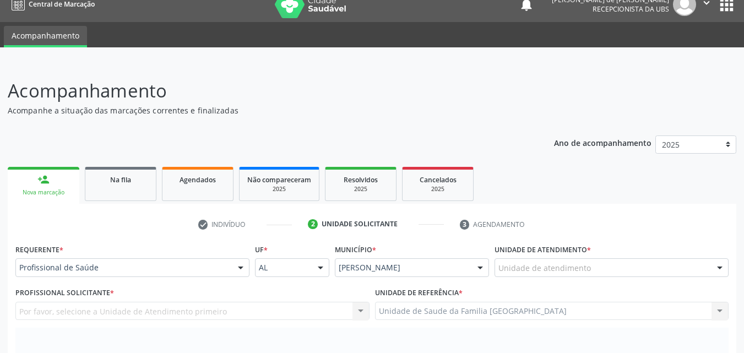
scroll to position [0, 0]
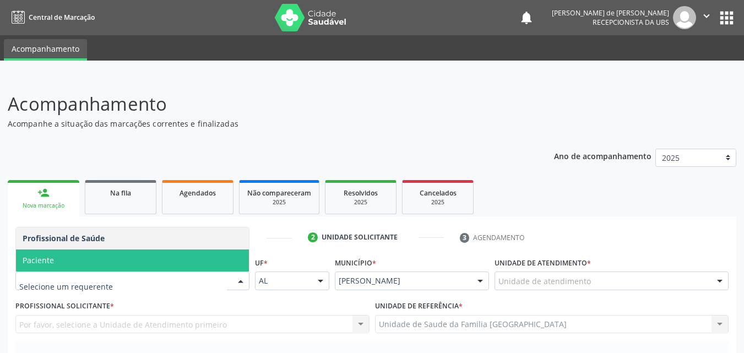
click at [101, 260] on span "Paciente" at bounding box center [132, 260] width 233 height 22
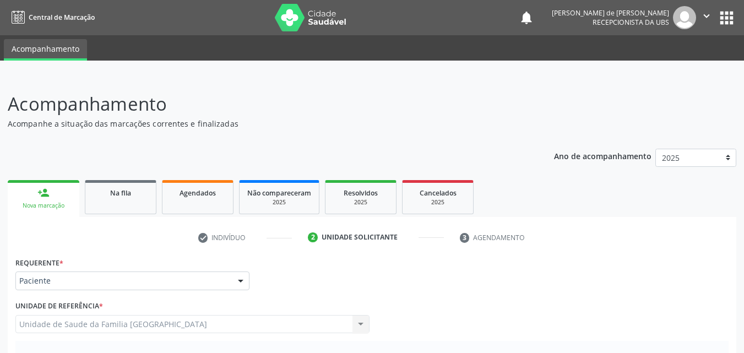
scroll to position [257, 0]
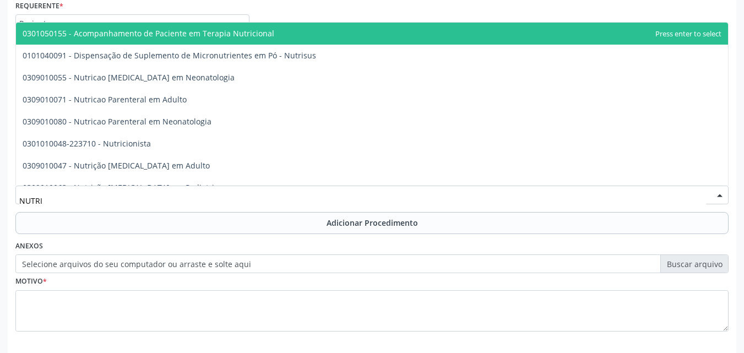
type input "NUTRIC"
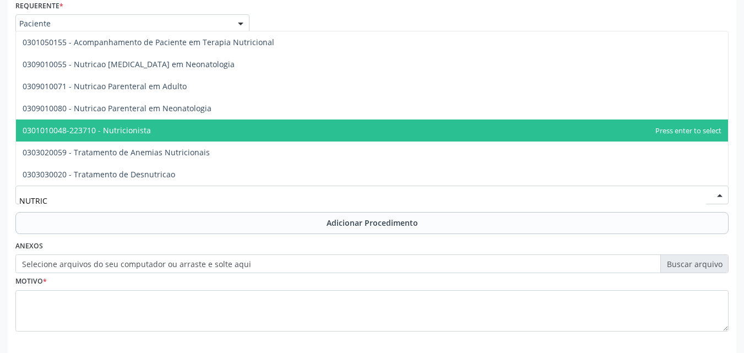
click at [111, 132] on span "0301010048-223710 - Nutricionista" at bounding box center [87, 130] width 128 height 10
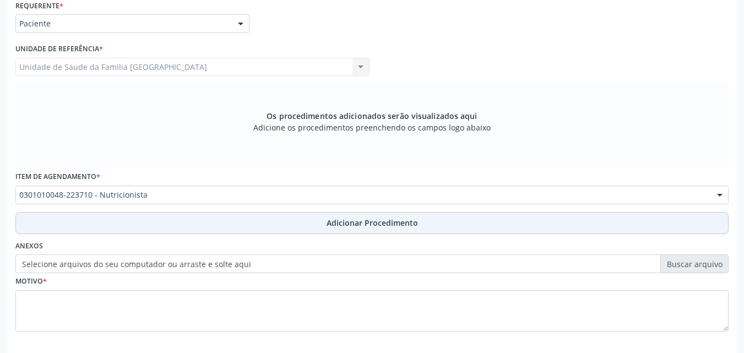
click at [115, 219] on button "Adicionar Procedimento" at bounding box center [371, 223] width 713 height 22
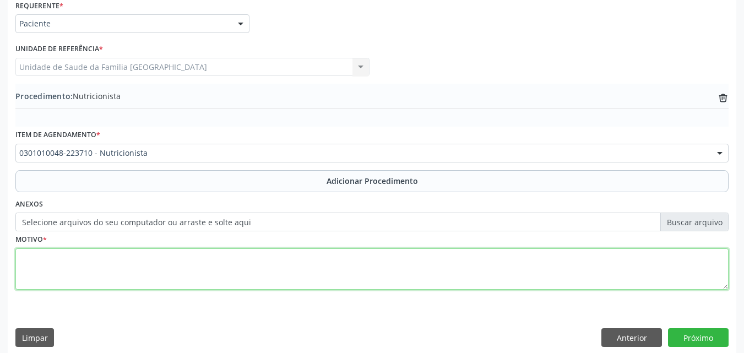
click at [113, 271] on textarea at bounding box center [371, 269] width 713 height 42
type textarea "AVALIAÇÃO CLÍNICA."
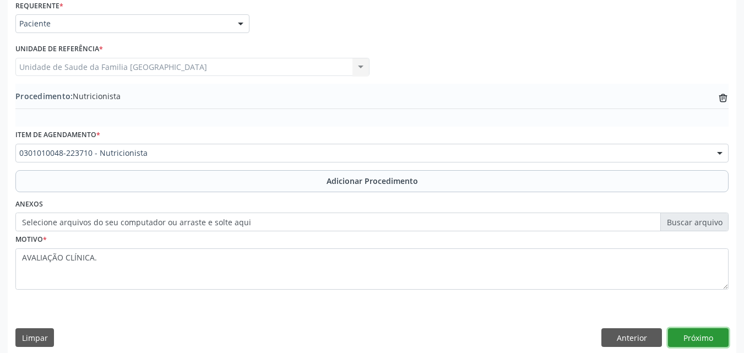
click at [710, 337] on button "Próximo" at bounding box center [698, 337] width 61 height 19
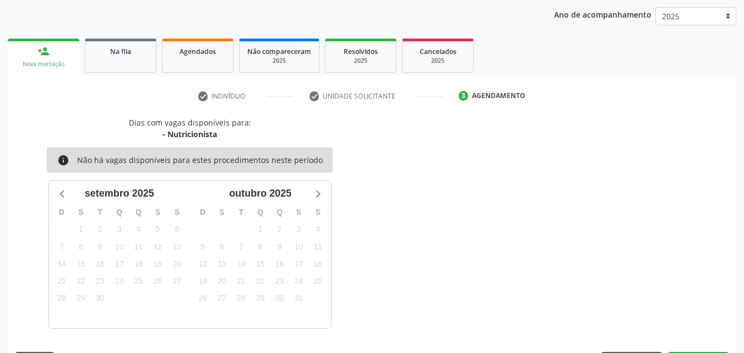
scroll to position [174, 0]
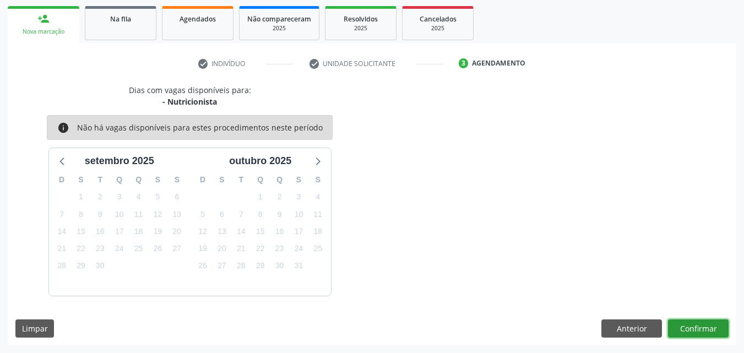
click at [710, 337] on button "Confirmar" at bounding box center [698, 328] width 61 height 19
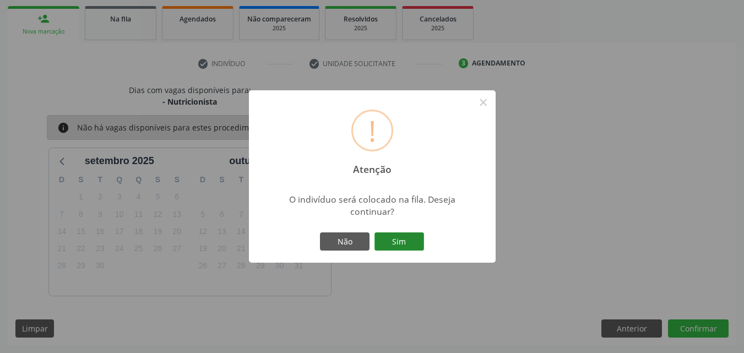
click at [407, 249] on button "Sim" at bounding box center [399, 241] width 50 height 19
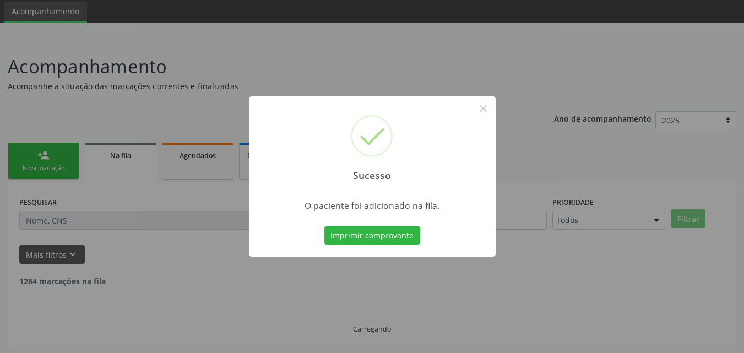
scroll to position [26, 0]
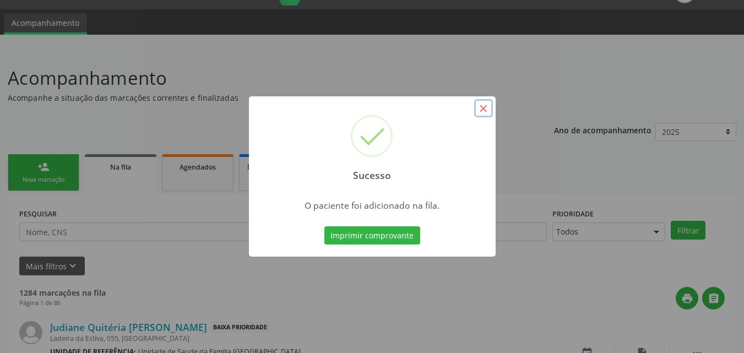
click at [479, 107] on button "×" at bounding box center [483, 108] width 19 height 19
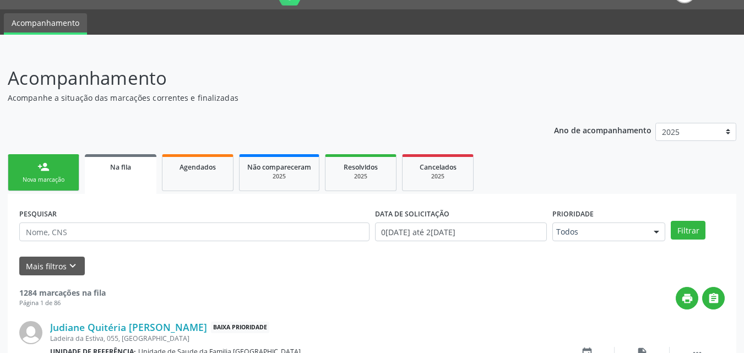
click at [116, 170] on span "Na fila" at bounding box center [120, 166] width 21 height 9
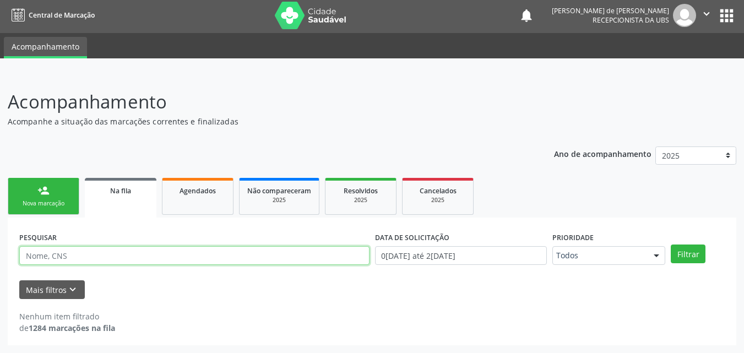
click at [126, 254] on input "text" at bounding box center [194, 255] width 350 height 19
type input "MARIA LIDIANA"
click at [671, 244] on button "Filtrar" at bounding box center [688, 253] width 35 height 19
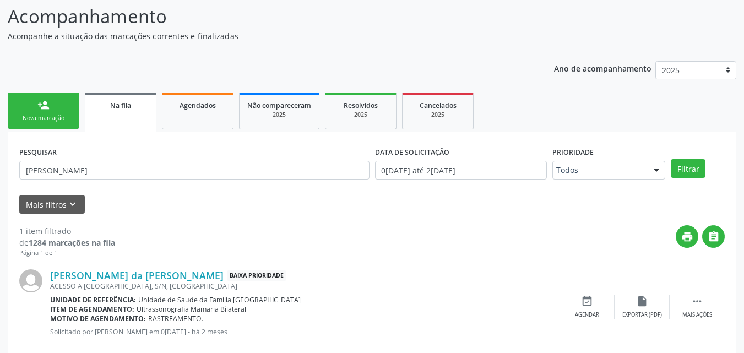
scroll to position [87, 0]
